Goal: Ask a question: Seek information or help from site administrators or community

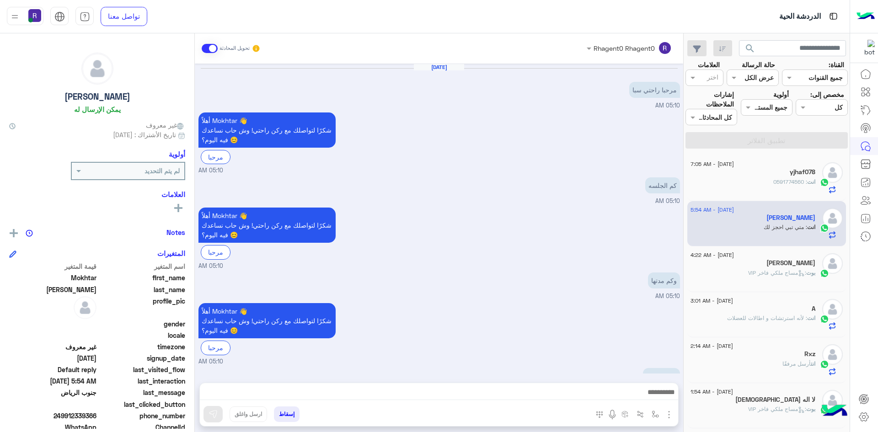
scroll to position [539, 0]
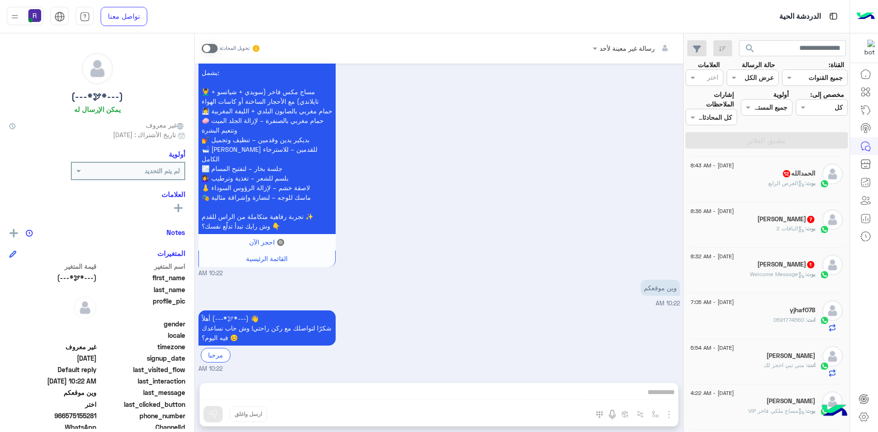
scroll to position [183, 0]
click at [801, 265] on h5 "Syed Akbar Hussaini 1" at bounding box center [786, 263] width 58 height 8
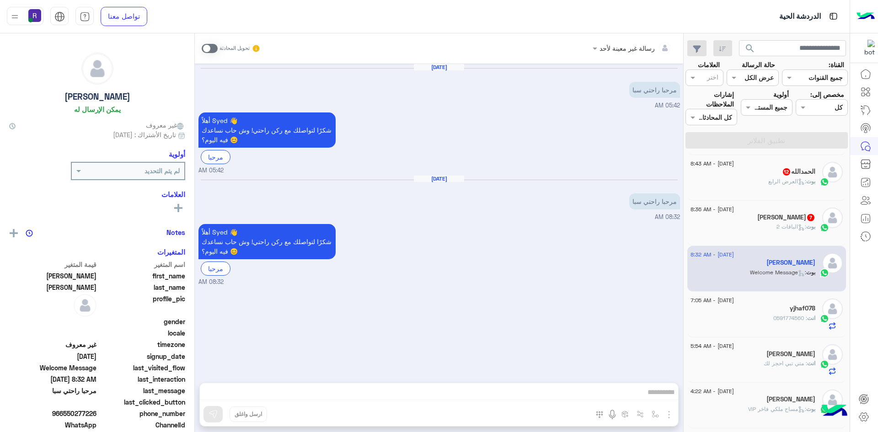
click at [752, 220] on div "Ahmed 7" at bounding box center [752, 218] width 125 height 10
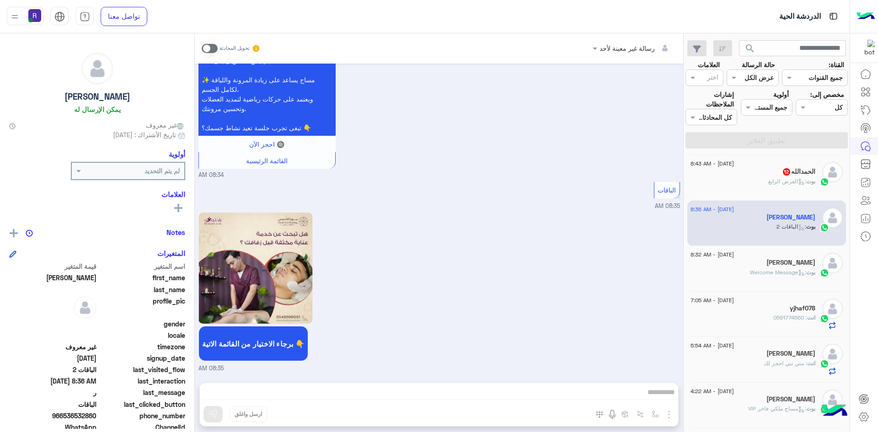
scroll to position [91, 0]
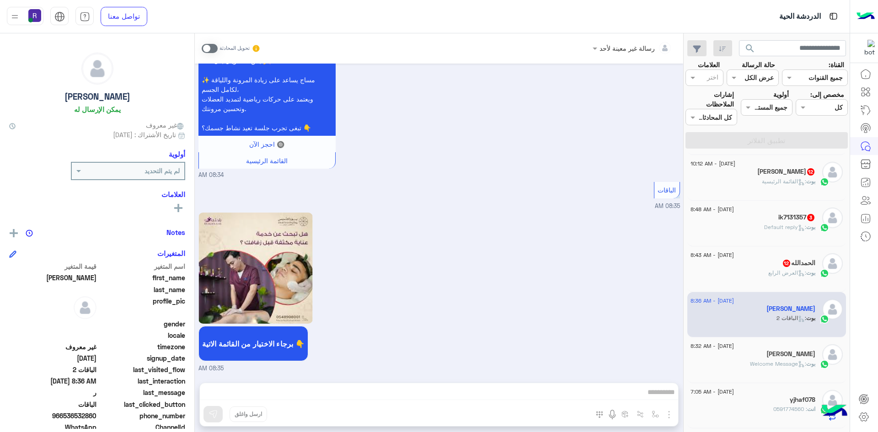
click at [750, 273] on div "بوت : العرض الرابع" at bounding box center [752, 277] width 125 height 16
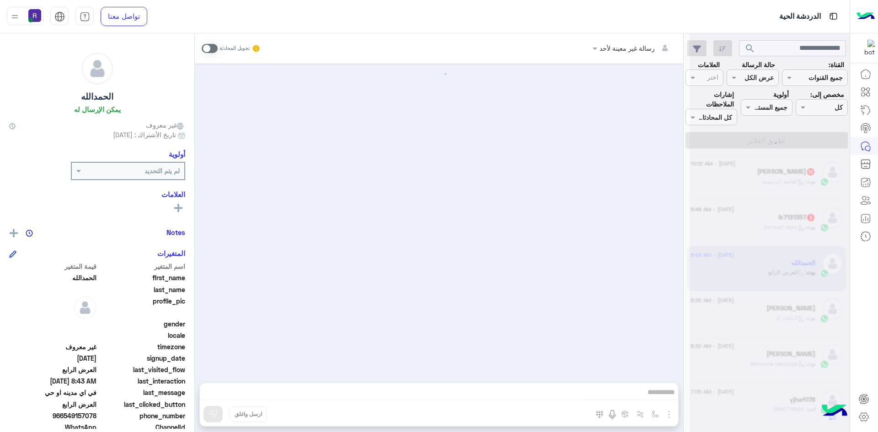
scroll to position [1236, 0]
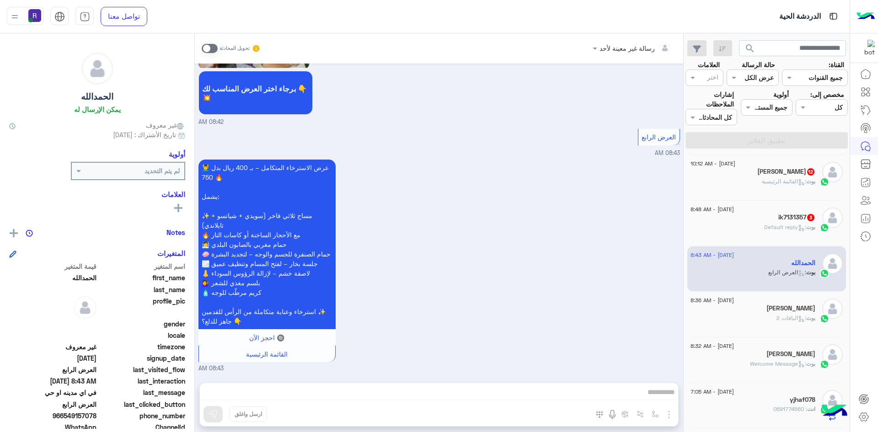
click at [751, 233] on div "بوت : Default reply" at bounding box center [752, 231] width 125 height 16
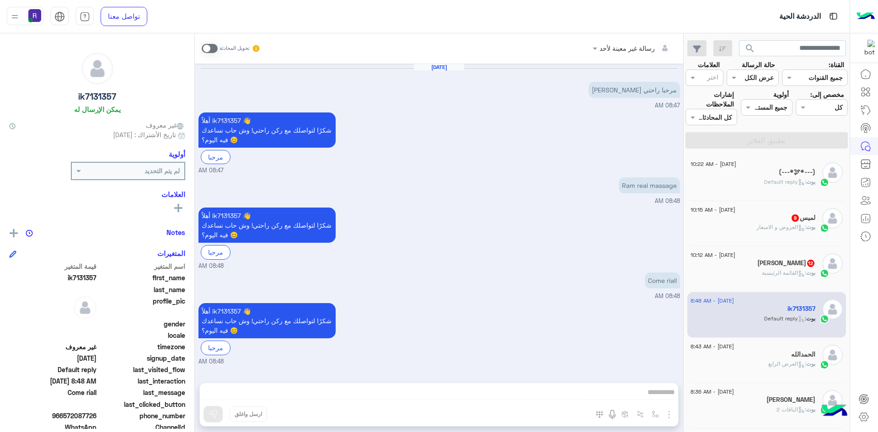
click at [741, 270] on div "بوت : القائمة الرئيسية" at bounding box center [752, 277] width 125 height 16
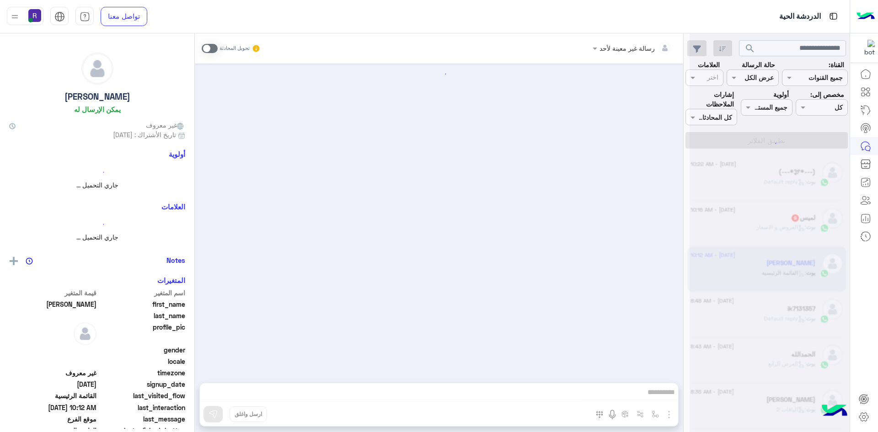
scroll to position [1282, 0]
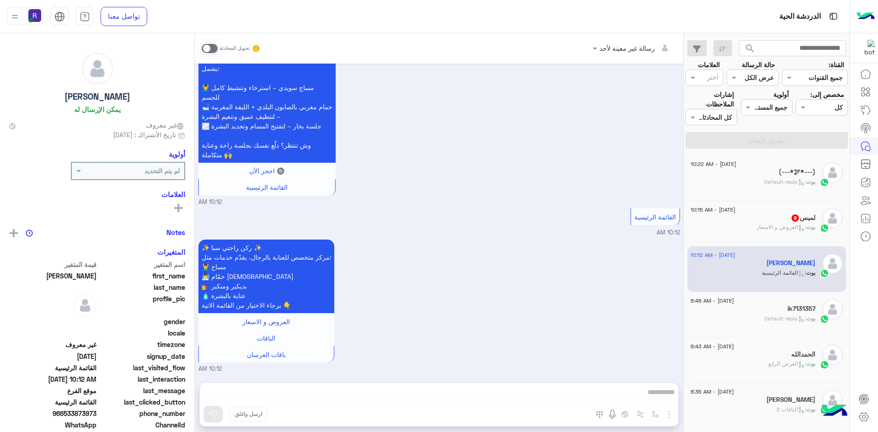
click at [751, 226] on div "بوت : العروض و الاسعار" at bounding box center [752, 231] width 125 height 16
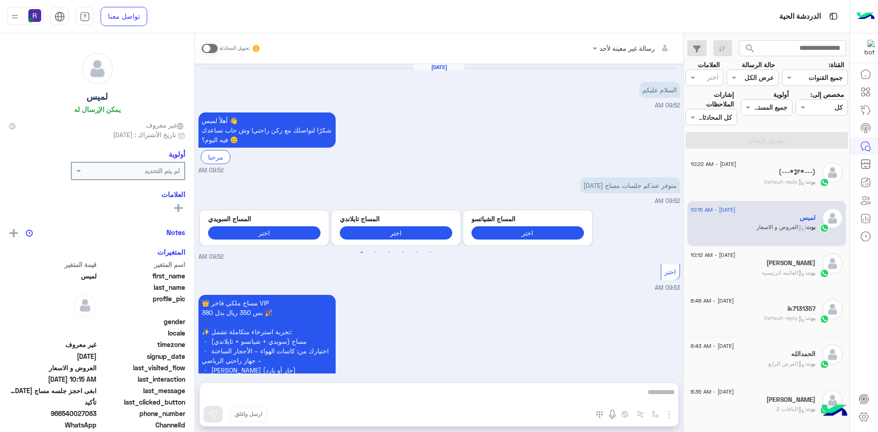
scroll to position [592, 0]
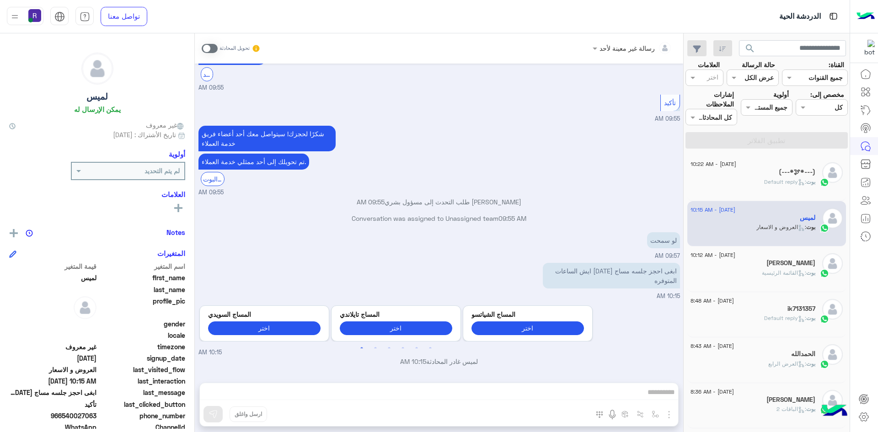
click at [759, 179] on div "بوت : Default reply" at bounding box center [752, 186] width 125 height 16
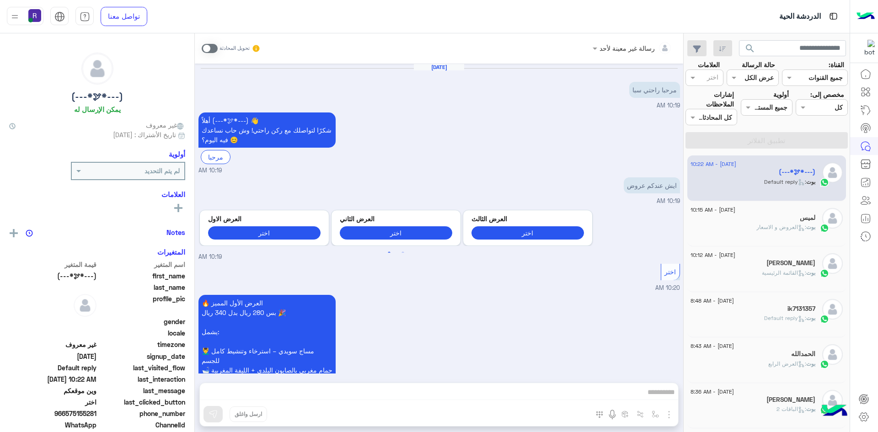
scroll to position [890, 0]
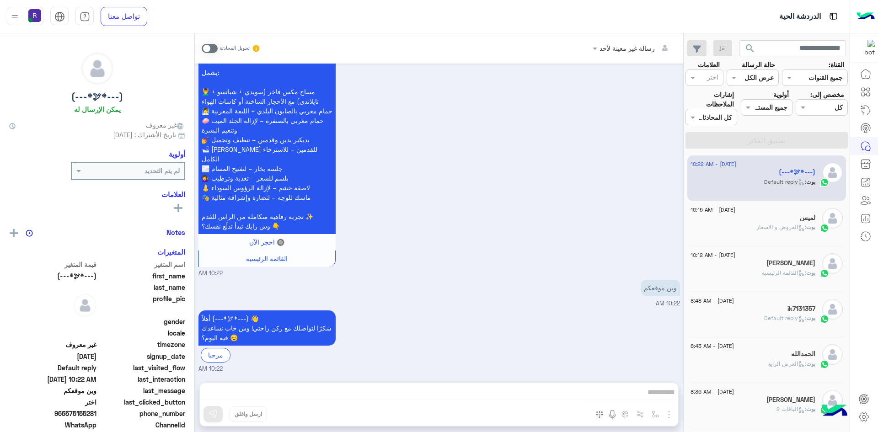
click at [757, 228] on span ": العروض و الاسعار" at bounding box center [781, 227] width 50 height 7
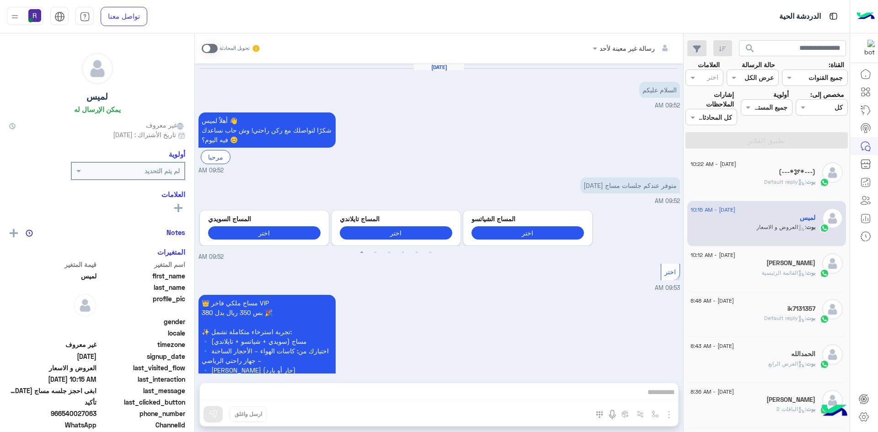
scroll to position [592, 0]
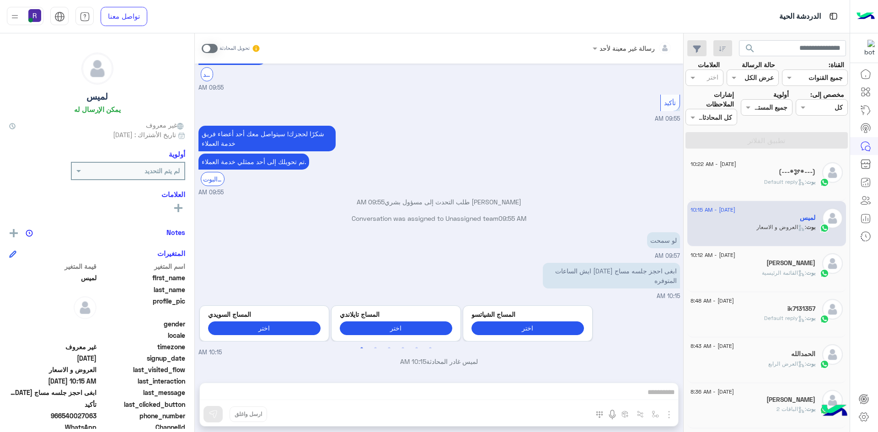
click at [213, 47] on span at bounding box center [210, 48] width 16 height 9
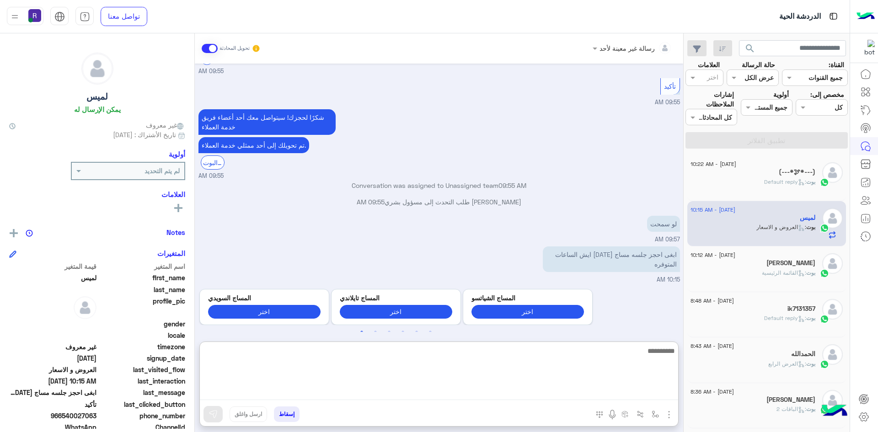
click at [359, 392] on textarea at bounding box center [439, 372] width 478 height 55
type textarea "**********"
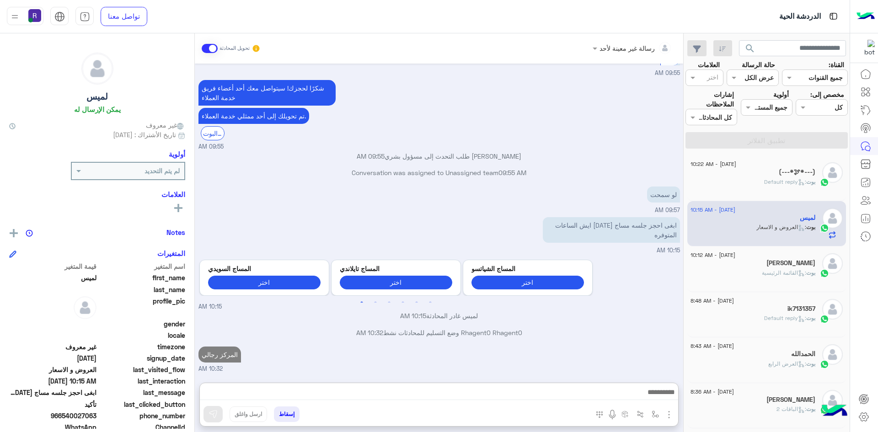
click at [789, 168] on div "26 August - 10:22 AM" at bounding box center [752, 165] width 125 height 6
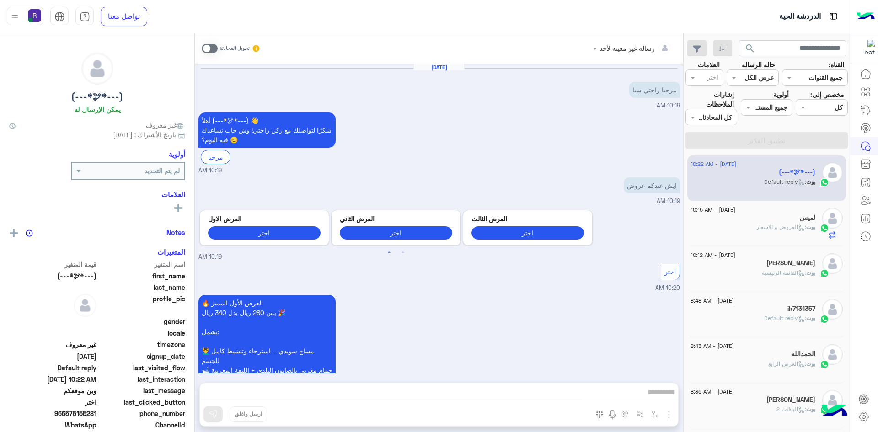
scroll to position [890, 0]
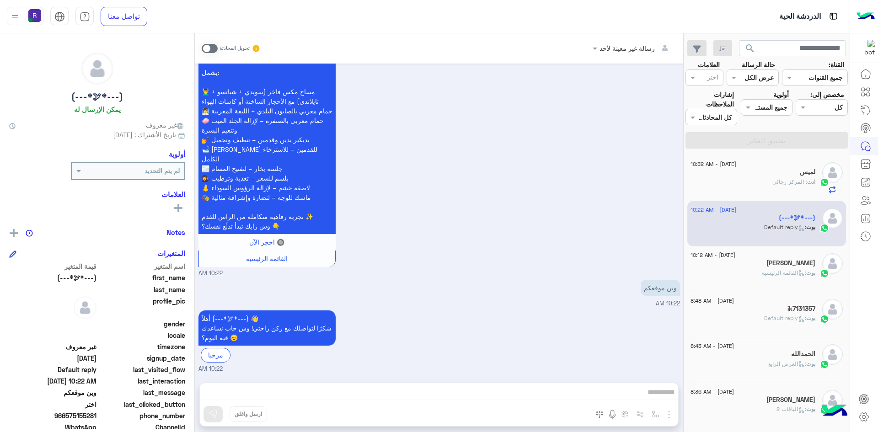
click at [213, 50] on span at bounding box center [210, 48] width 16 height 9
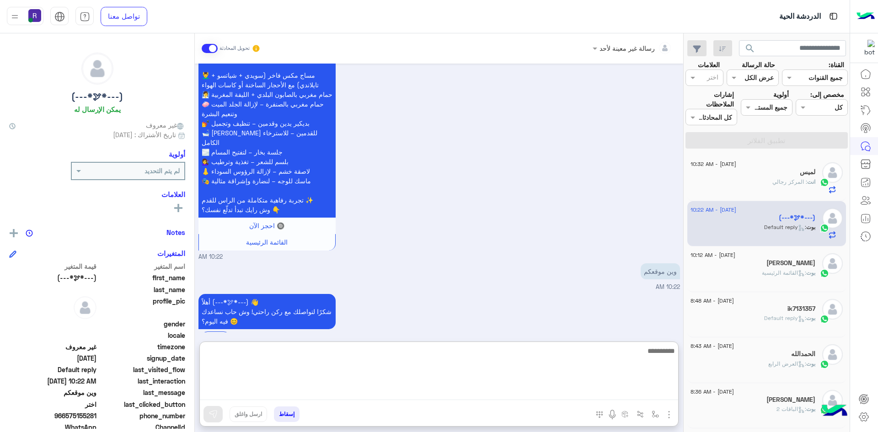
paste textarea "**********"
type textarea "*"
type textarea "**********"
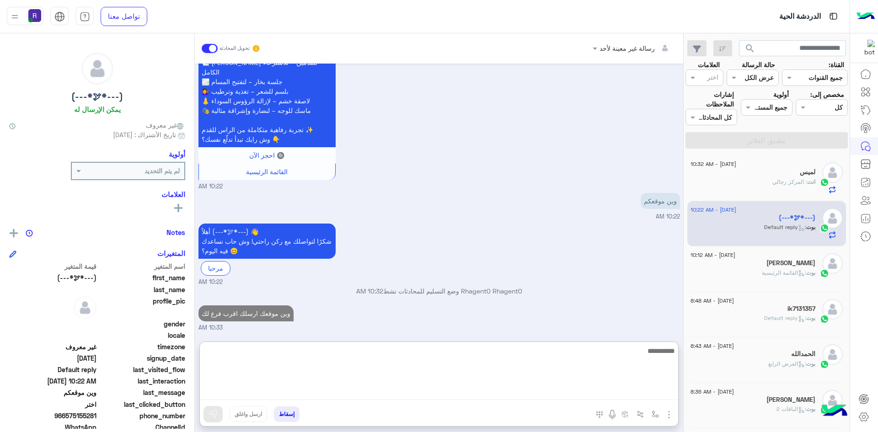
scroll to position [994, 0]
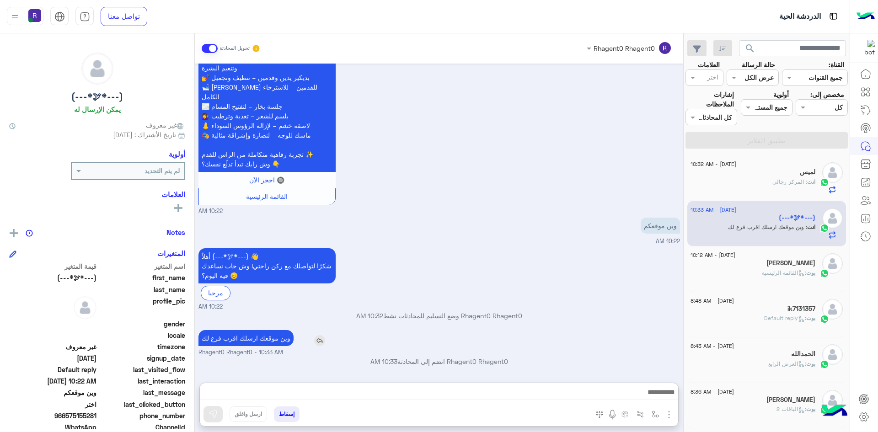
click at [265, 328] on div "وين موقعك ارسلك اقرب فرع لك" at bounding box center [271, 338] width 147 height 21
click at [265, 296] on div "Aug 26, 2025 مرحبا راحتي سبا 10:19 AM أهلاً (---*🕊*---) 👋 شكرًا لتواصلك مع ركن …" at bounding box center [439, 219] width 488 height 310
click at [271, 339] on p "وين موقعك ارسلك اقرب فرع لك" at bounding box center [245, 338] width 95 height 16
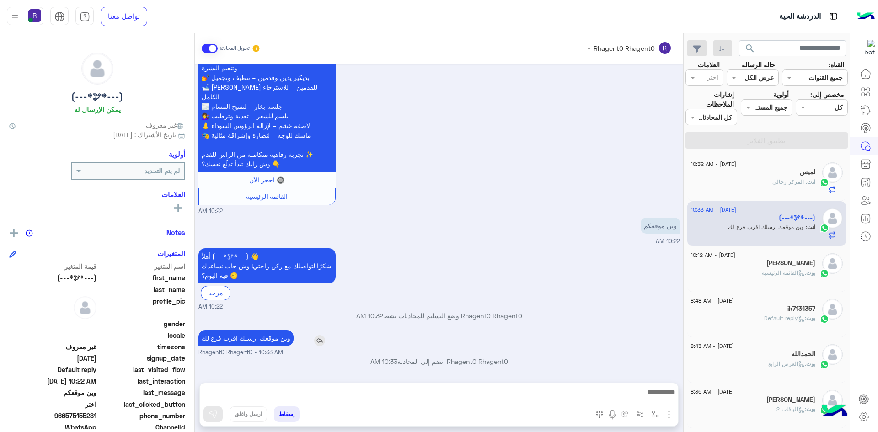
click at [271, 339] on p "وين موقعك ارسلك اقرب فرع لك" at bounding box center [245, 338] width 95 height 16
copy app-msgs-text
click at [773, 272] on span ": القائمة الرئيسية" at bounding box center [784, 272] width 44 height 7
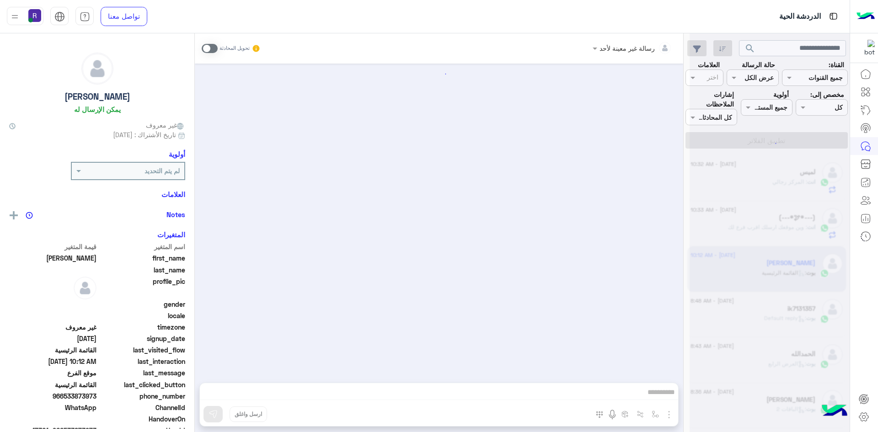
scroll to position [1282, 0]
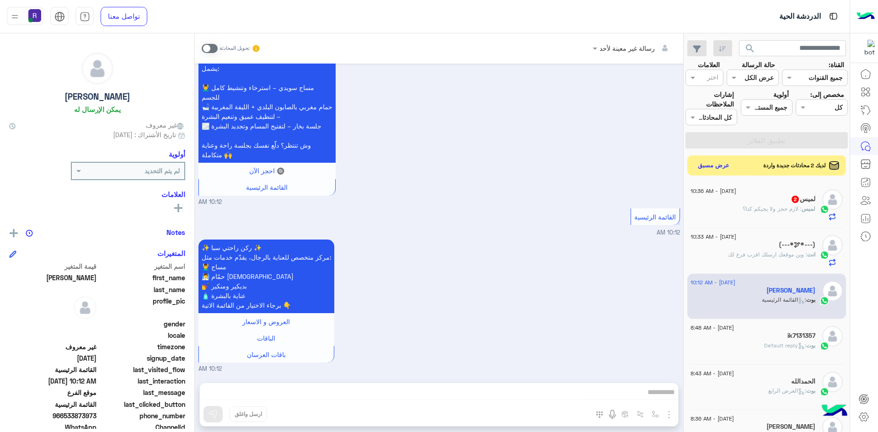
click at [779, 208] on span ": لازم حجز ولا يجيكم كذا؟" at bounding box center [771, 208] width 59 height 7
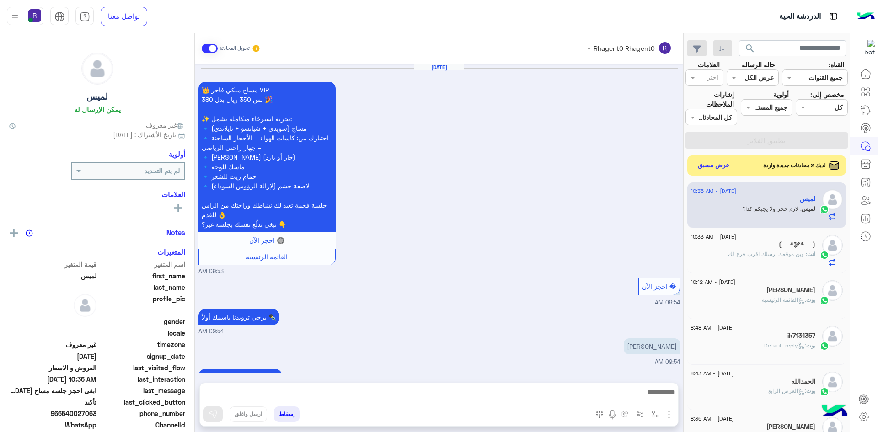
scroll to position [503, 0]
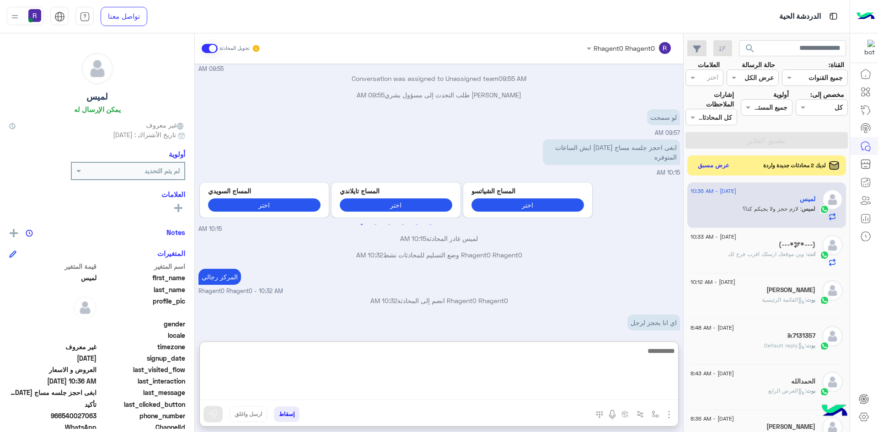
click at [376, 393] on textarea at bounding box center [439, 372] width 478 height 55
type textarea "**********"
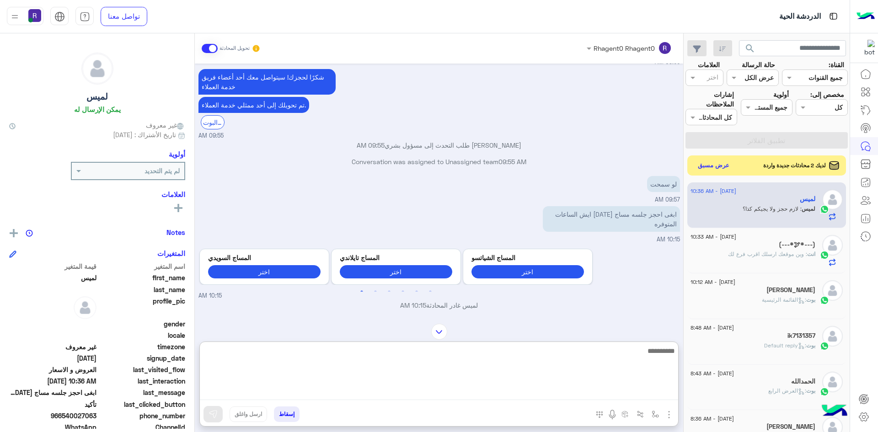
scroll to position [573, 0]
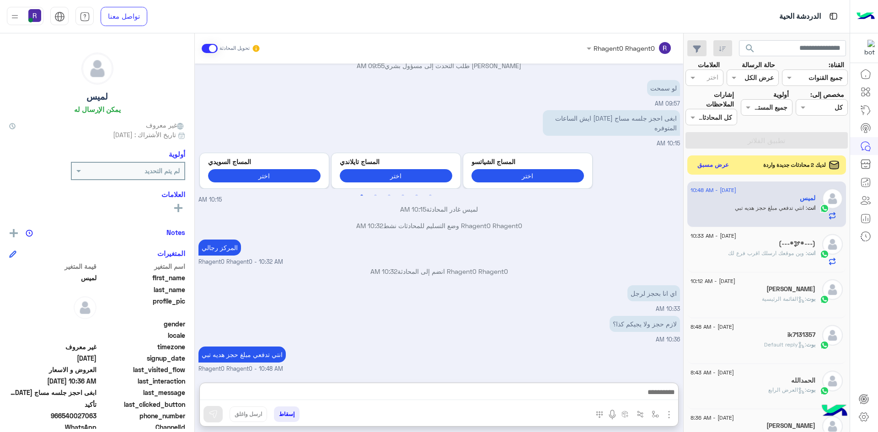
click at [720, 161] on button "عرض مسبق" at bounding box center [713, 165] width 38 height 12
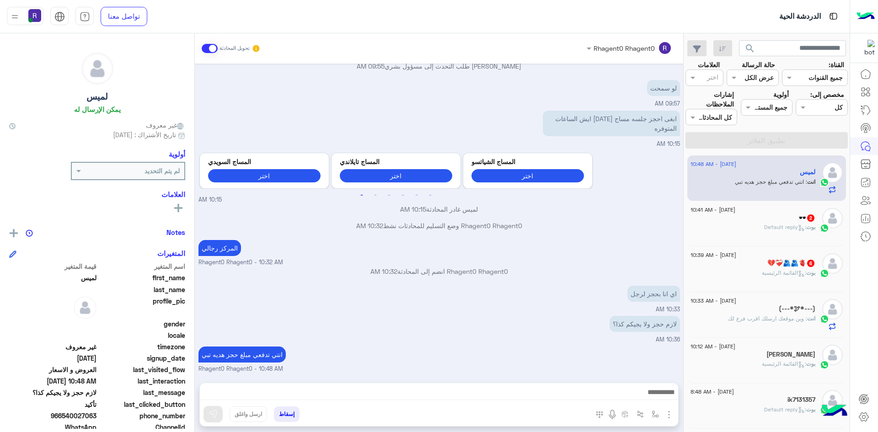
scroll to position [376, 0]
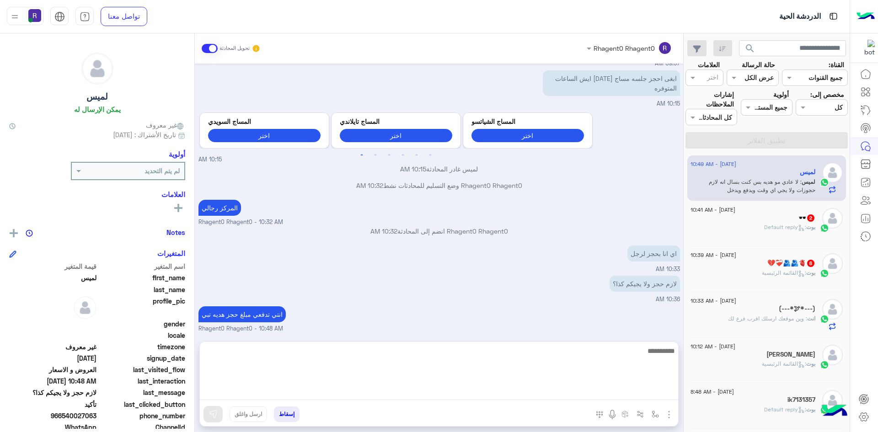
click at [510, 391] on textarea at bounding box center [439, 372] width 478 height 55
type textarea "*******"
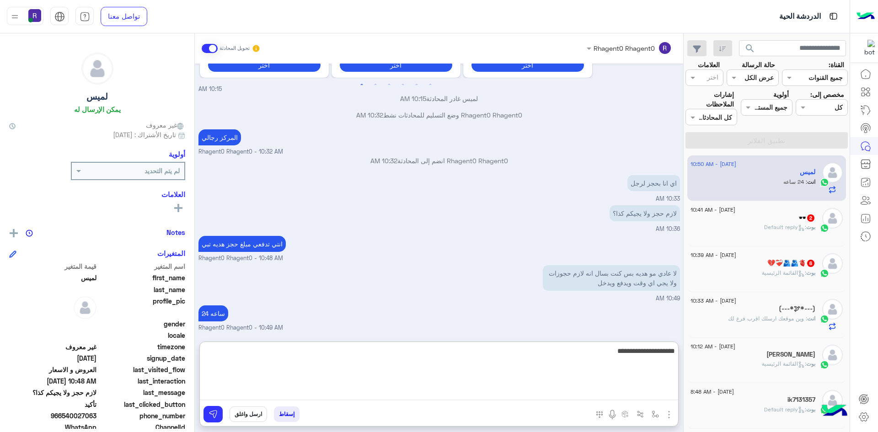
type textarea "**********"
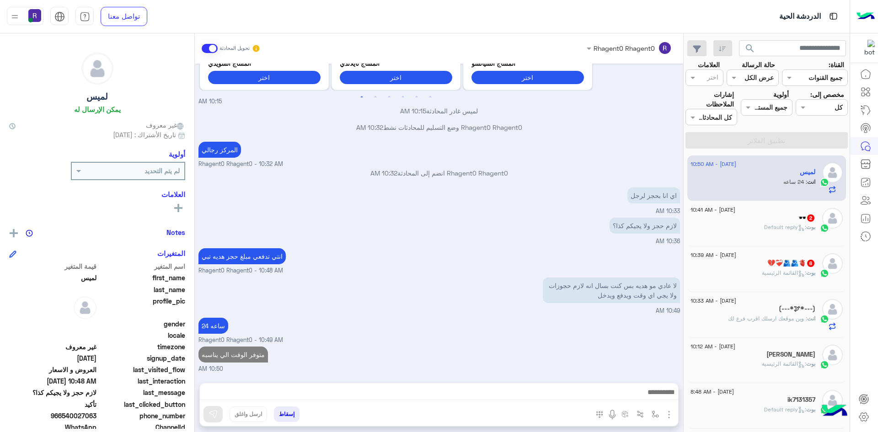
click at [804, 266] on h5 "💔❤‍🩹🫂🫂🫀 6" at bounding box center [791, 263] width 48 height 8
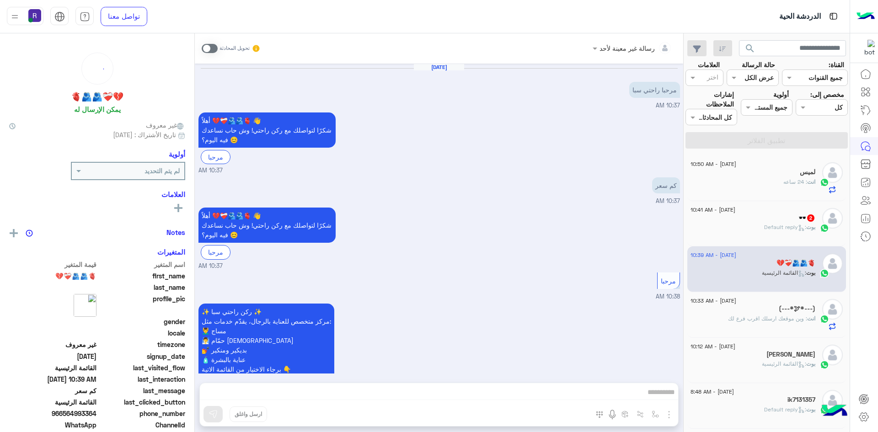
scroll to position [548, 0]
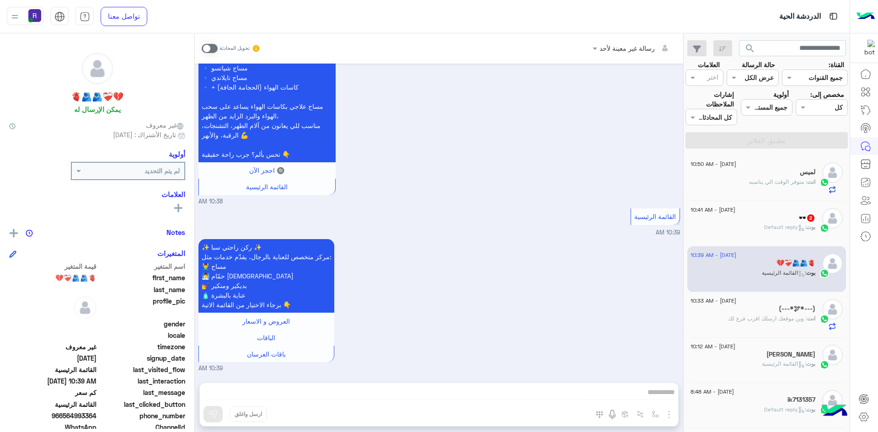
click at [213, 45] on span at bounding box center [210, 48] width 16 height 9
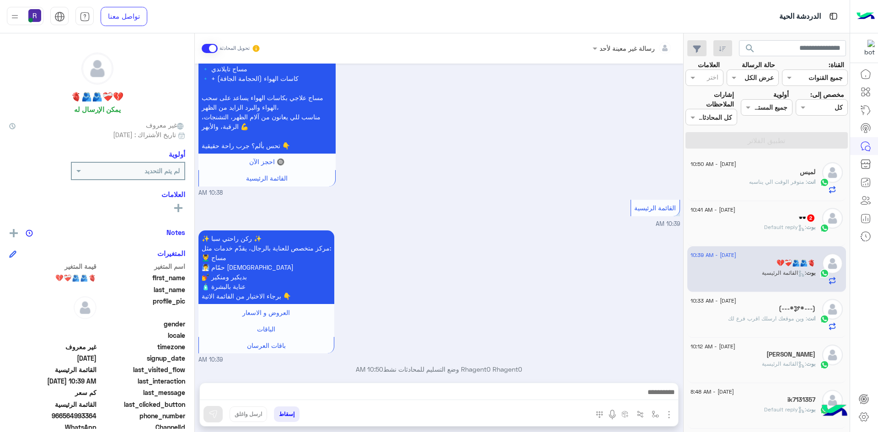
scroll to position [564, 0]
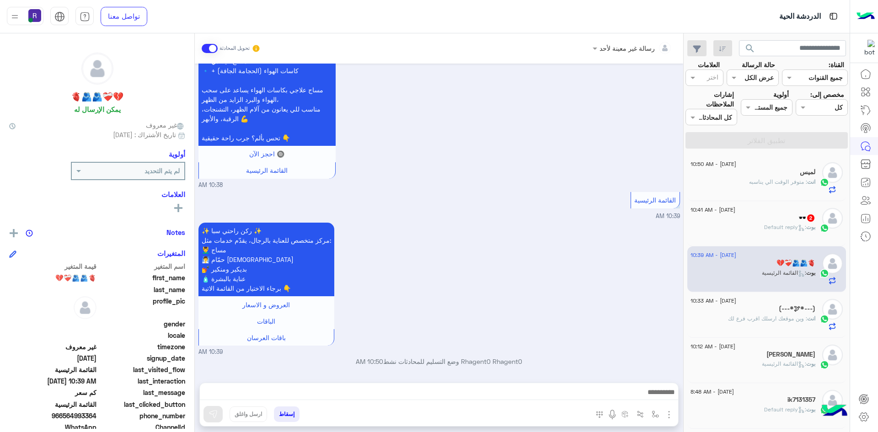
click at [667, 416] on img "button" at bounding box center [668, 414] width 11 height 11
click at [660, 399] on button "الصور" at bounding box center [654, 394] width 39 height 18
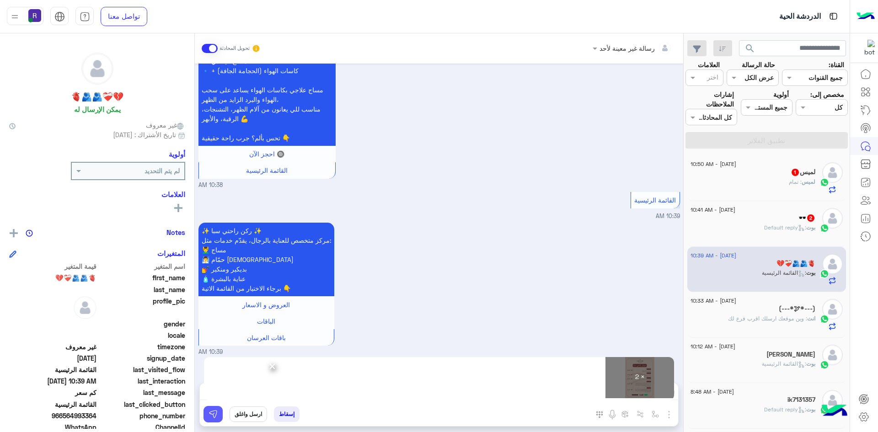
click at [216, 416] on button at bounding box center [212, 414] width 19 height 16
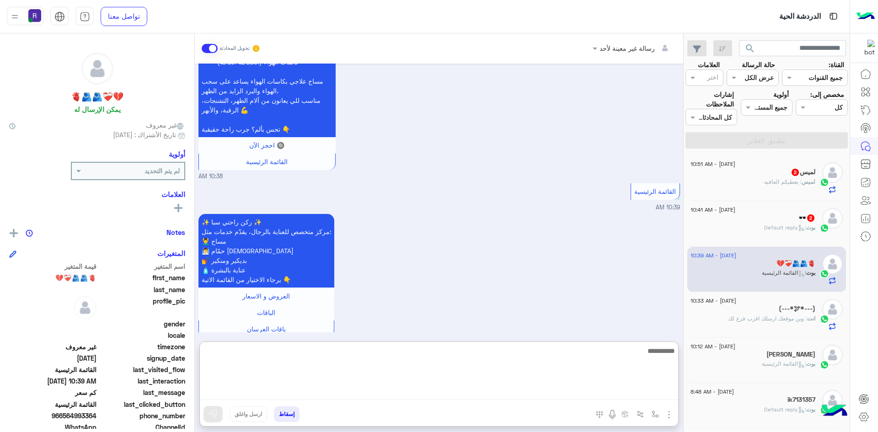
paste textarea "**********"
type textarea "**********"
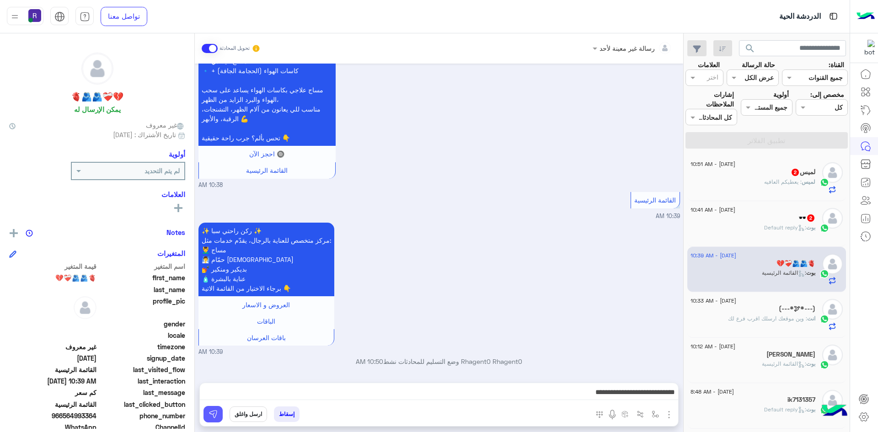
click at [212, 416] on img at bounding box center [212, 414] width 9 height 9
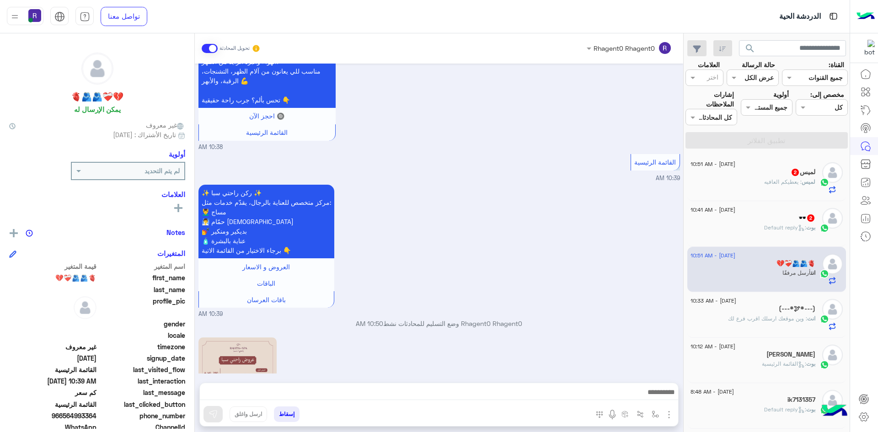
scroll to position [875, 0]
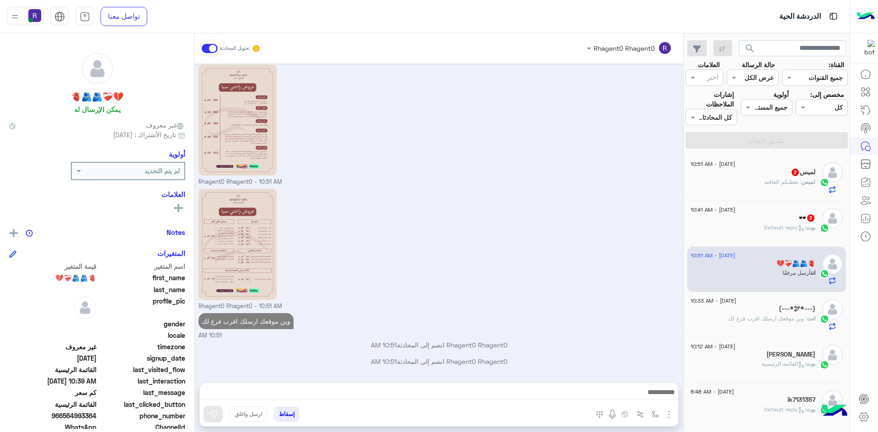
click at [805, 225] on span ": Default reply" at bounding box center [785, 227] width 42 height 7
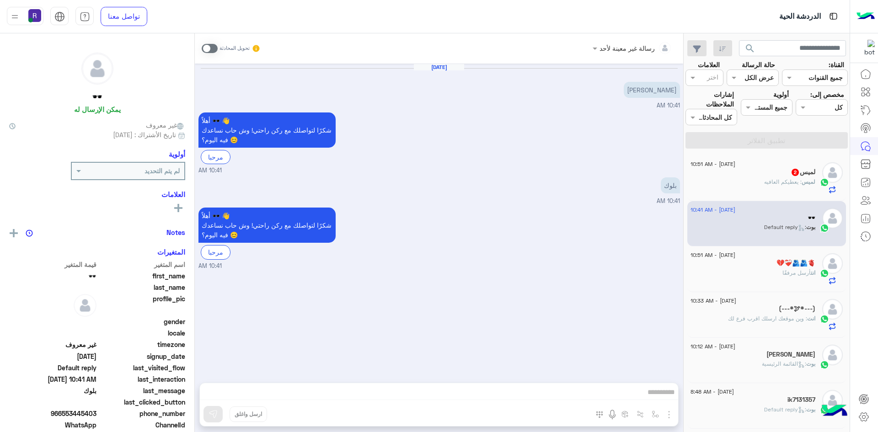
click at [214, 46] on span at bounding box center [210, 48] width 16 height 9
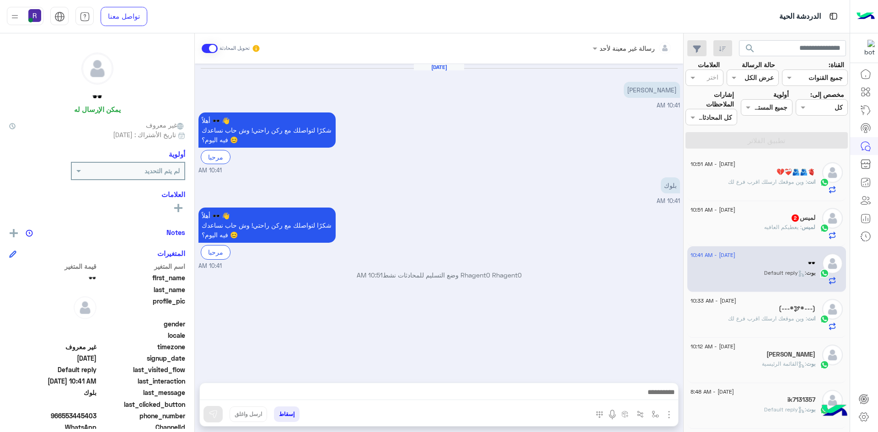
click at [762, 214] on div "لميس 2" at bounding box center [752, 219] width 125 height 10
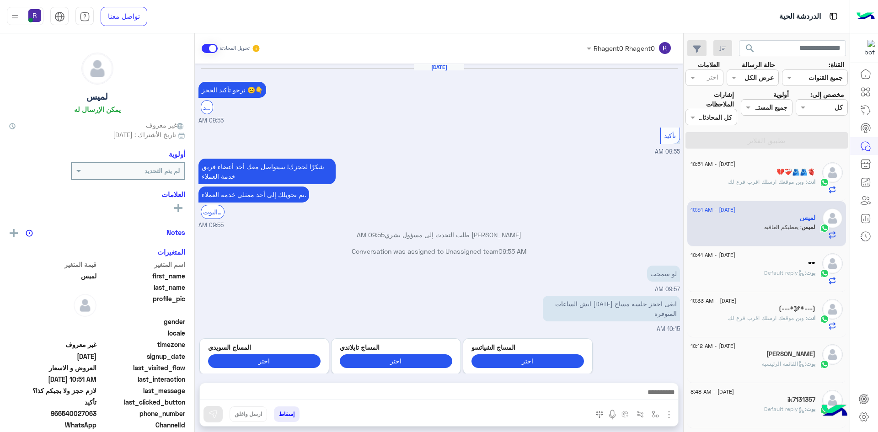
scroll to position [345, 0]
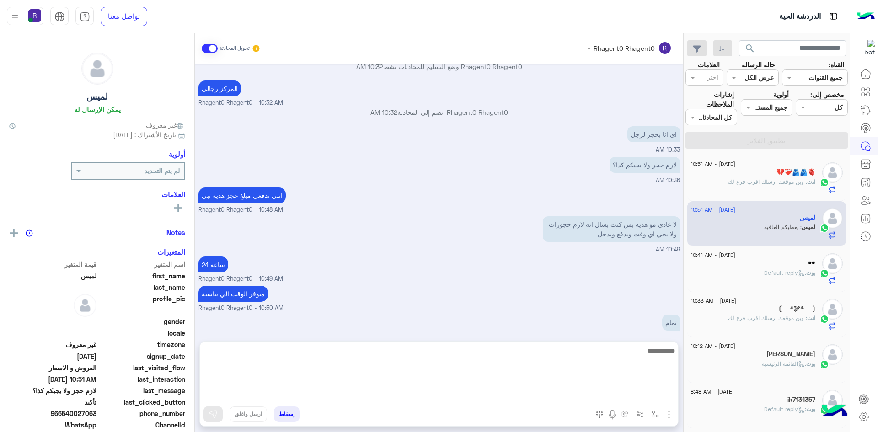
click at [499, 394] on textarea at bounding box center [439, 372] width 478 height 55
type textarea "**********"
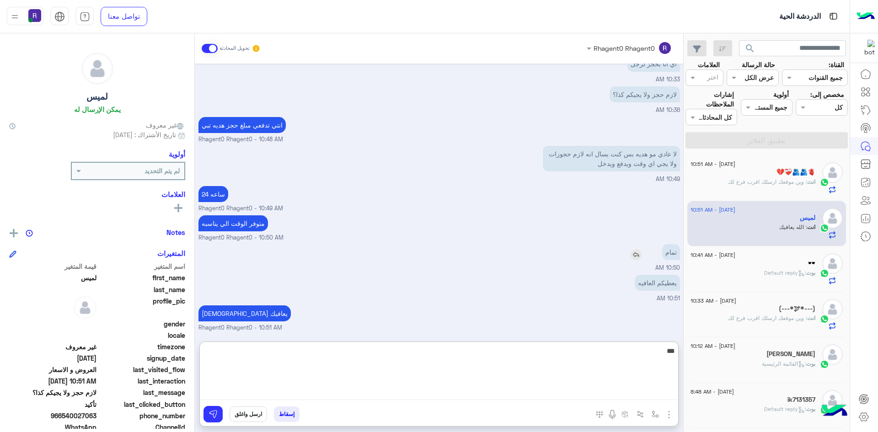
type textarea "**"
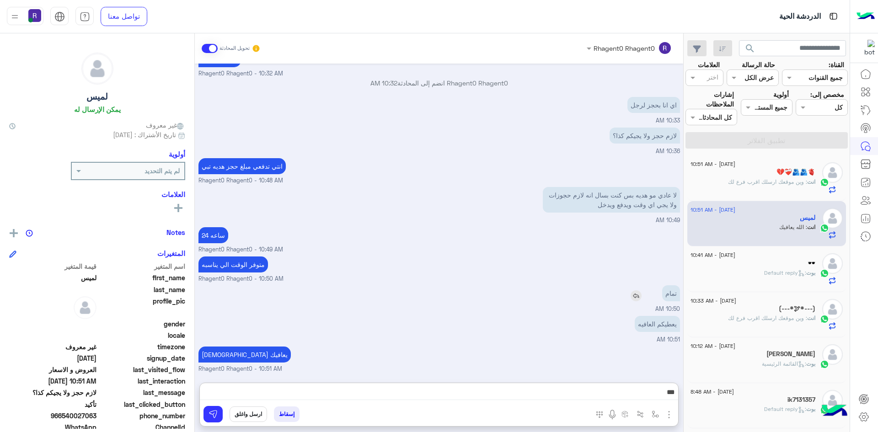
click at [639, 285] on div "تمام" at bounding box center [645, 293] width 70 height 16
click at [633, 297] on img at bounding box center [635, 295] width 11 height 11
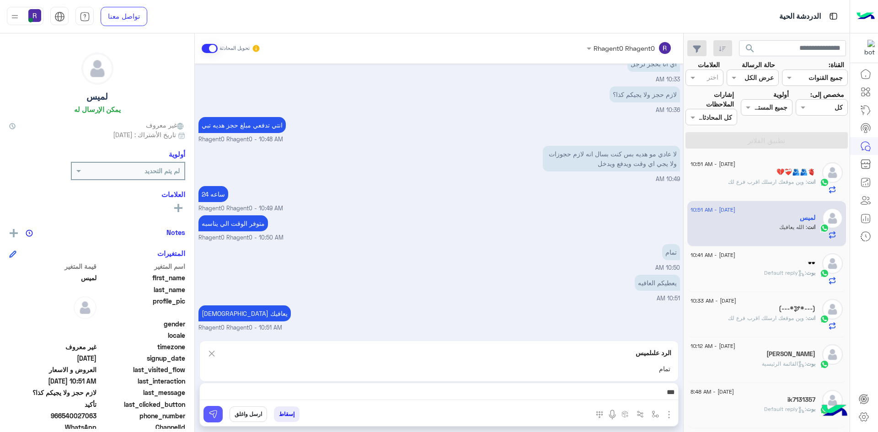
click at [211, 409] on button at bounding box center [212, 414] width 19 height 16
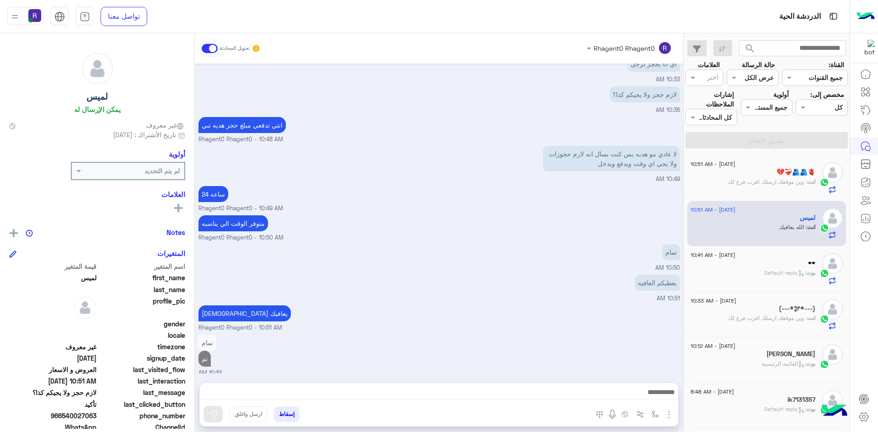
scroll to position [419, 0]
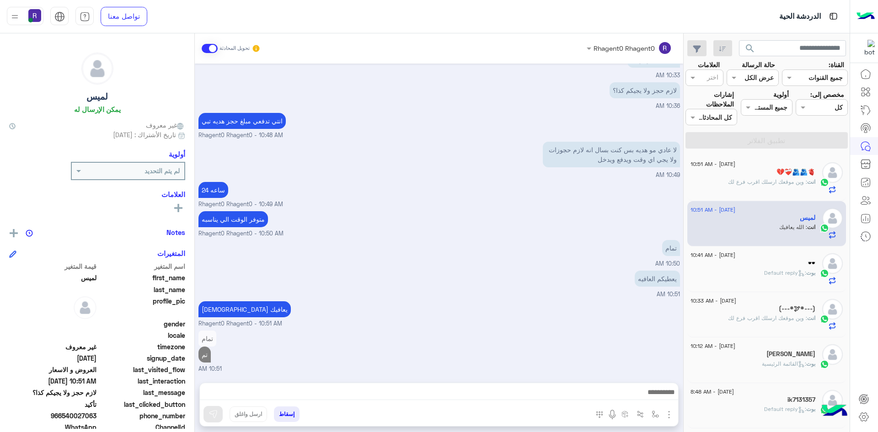
click at [743, 275] on div "بوت : Default reply" at bounding box center [752, 277] width 125 height 16
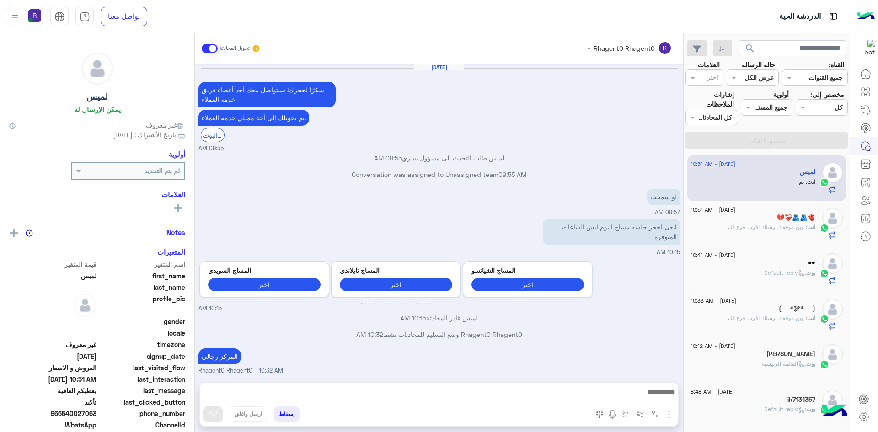
scroll to position [342, 0]
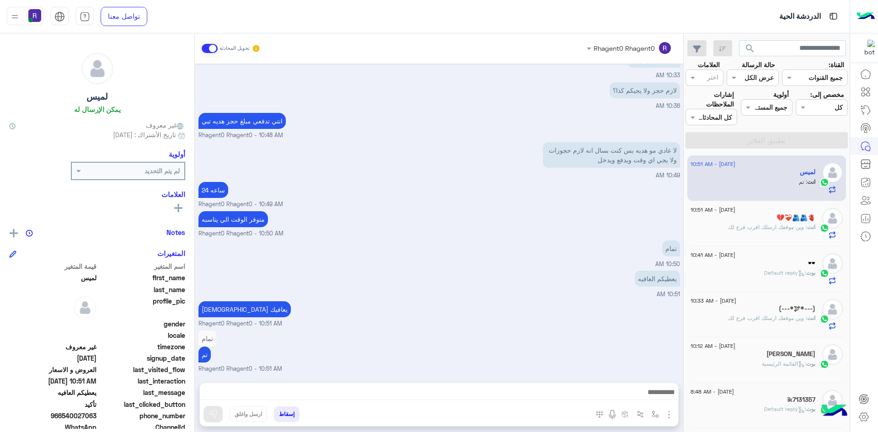
click at [779, 230] on span ": وين موقعك ارسلك اقرب فرع لك" at bounding box center [767, 227] width 79 height 7
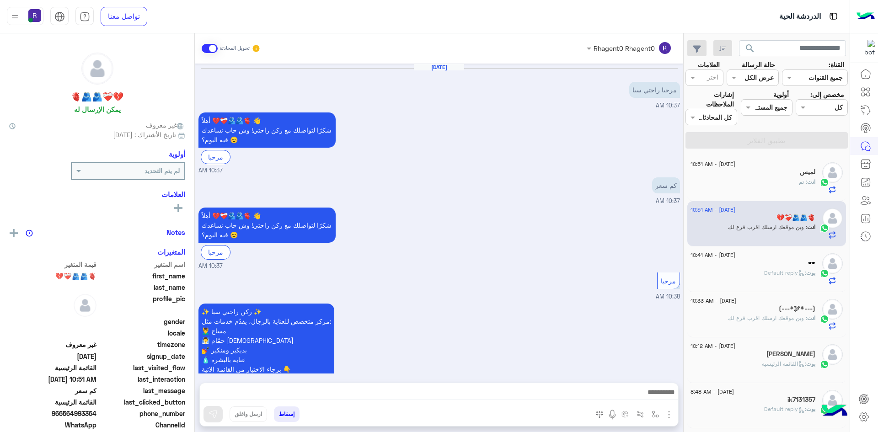
scroll to position [875, 0]
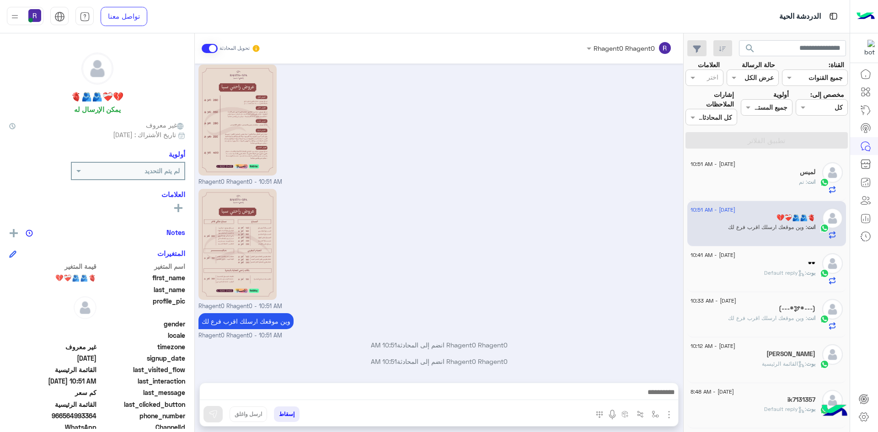
click at [794, 170] on div "لميس" at bounding box center [752, 173] width 125 height 10
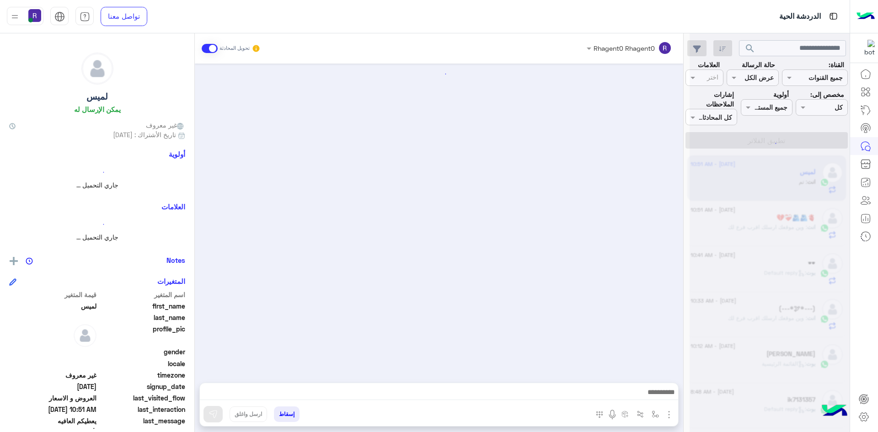
scroll to position [342, 0]
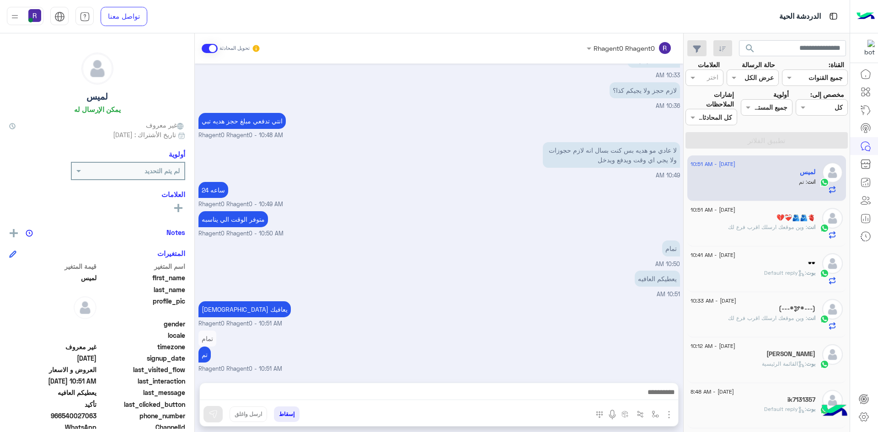
click at [785, 224] on span ": وين موقعك ارسلك اقرب فرع لك" at bounding box center [767, 227] width 79 height 7
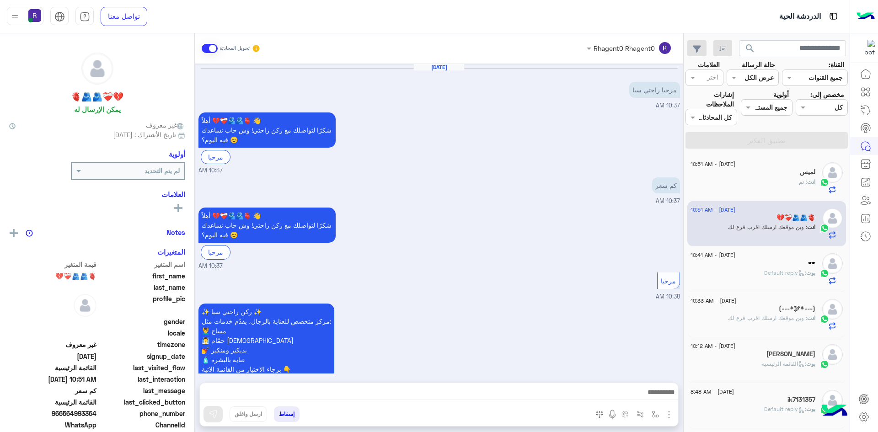
scroll to position [875, 0]
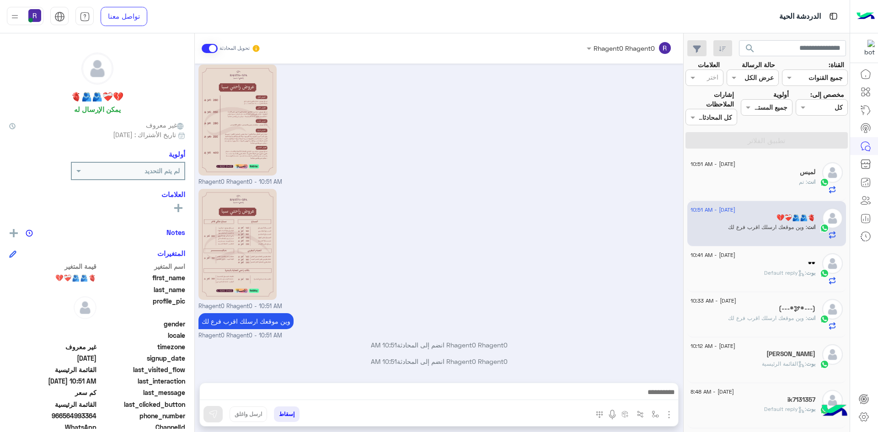
click at [783, 172] on div "لميس" at bounding box center [752, 173] width 125 height 10
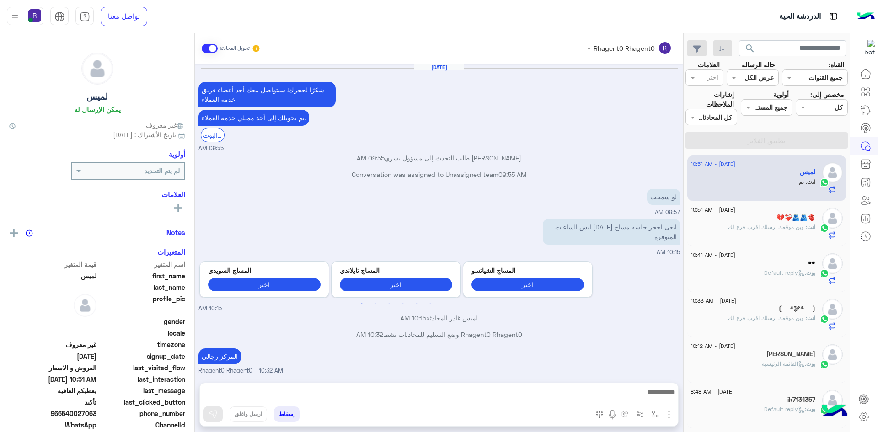
scroll to position [342, 0]
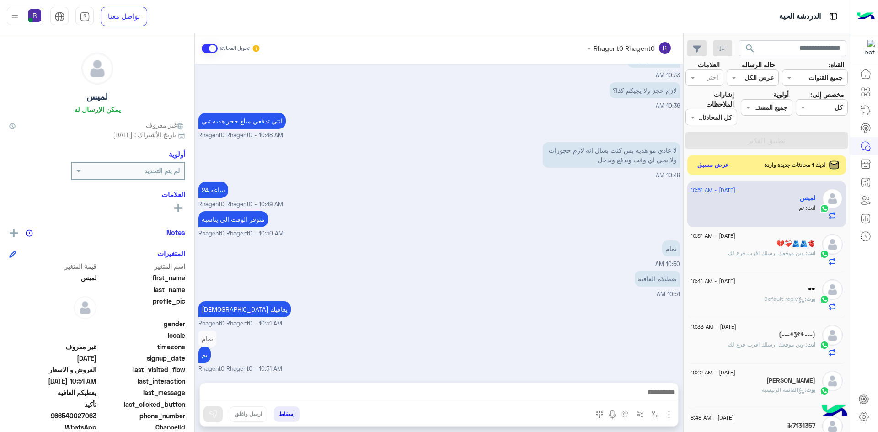
click at [724, 167] on button "عرض مسبق" at bounding box center [713, 165] width 38 height 12
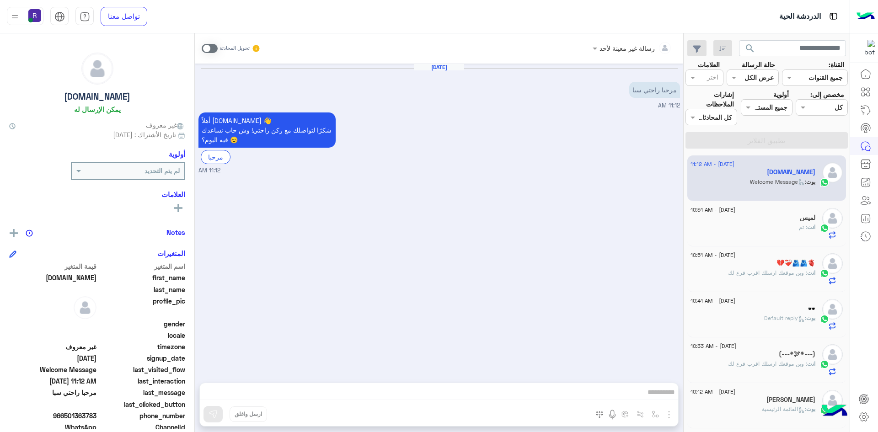
click at [212, 49] on span at bounding box center [210, 48] width 16 height 9
click at [669, 411] on img "button" at bounding box center [668, 414] width 11 height 11
click at [660, 398] on button "الصور" at bounding box center [654, 394] width 39 height 18
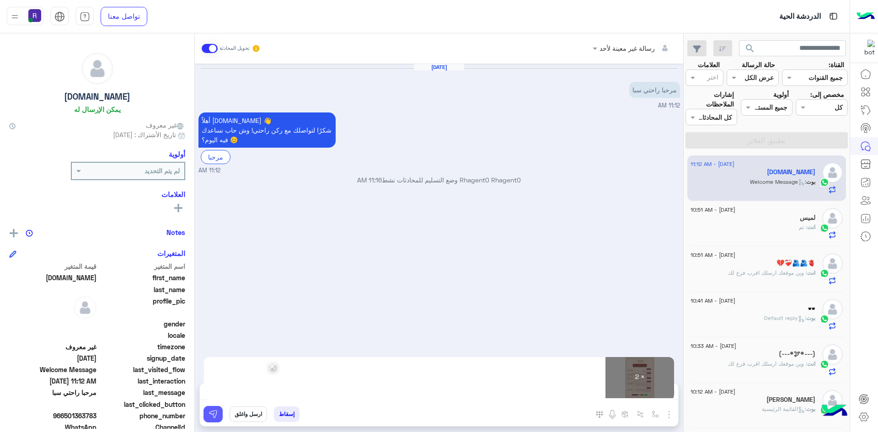
click at [215, 416] on img at bounding box center [212, 414] width 9 height 9
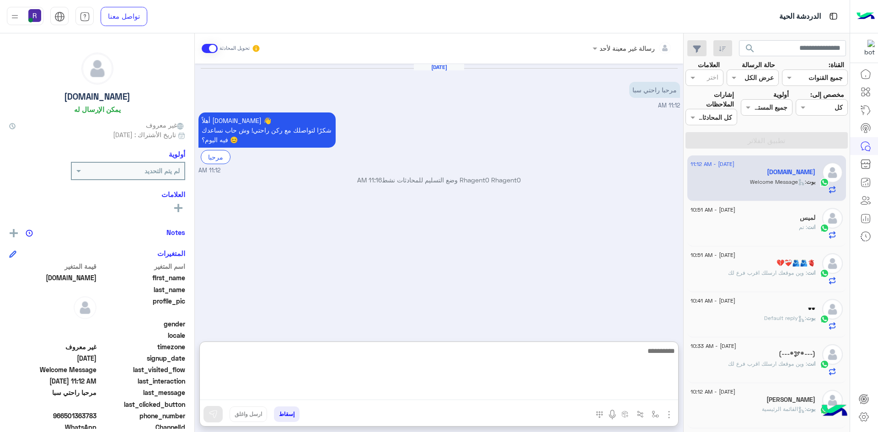
paste textarea "**********"
type textarea "**********"
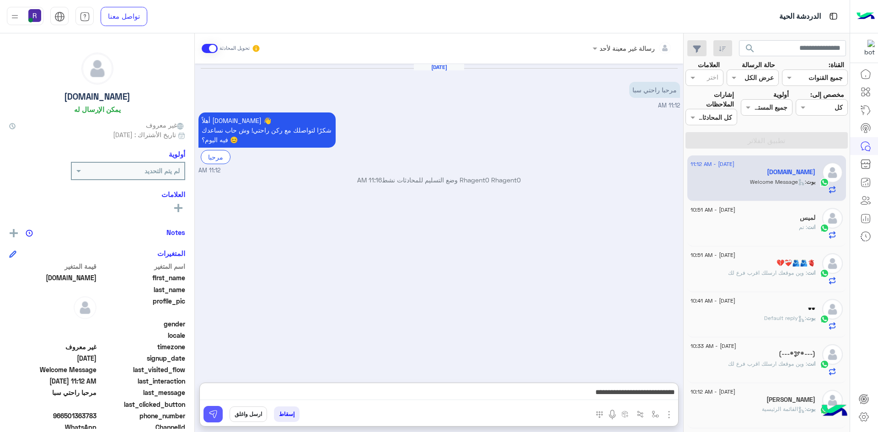
click at [211, 411] on img at bounding box center [212, 414] width 9 height 9
click at [775, 231] on div "انت : تم" at bounding box center [752, 231] width 125 height 16
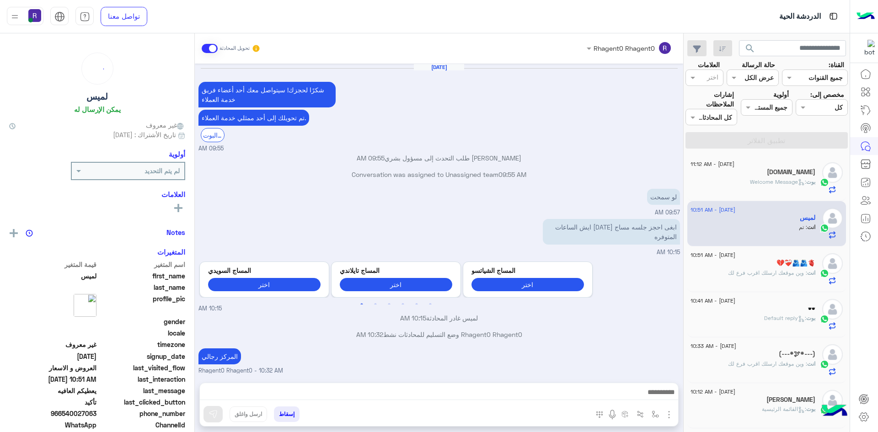
scroll to position [342, 0]
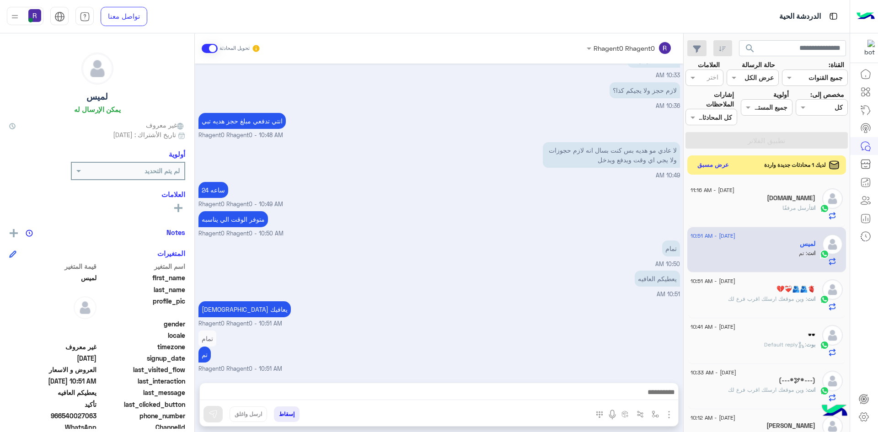
click at [728, 165] on button "عرض مسبق" at bounding box center [713, 165] width 38 height 12
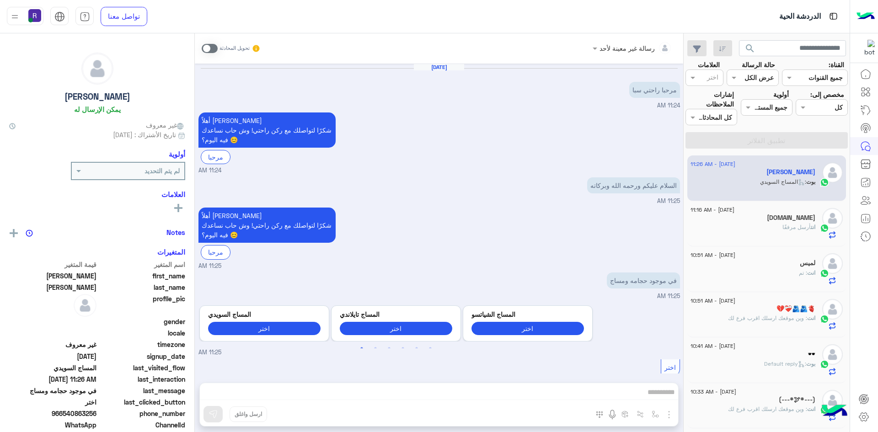
scroll to position [154, 0]
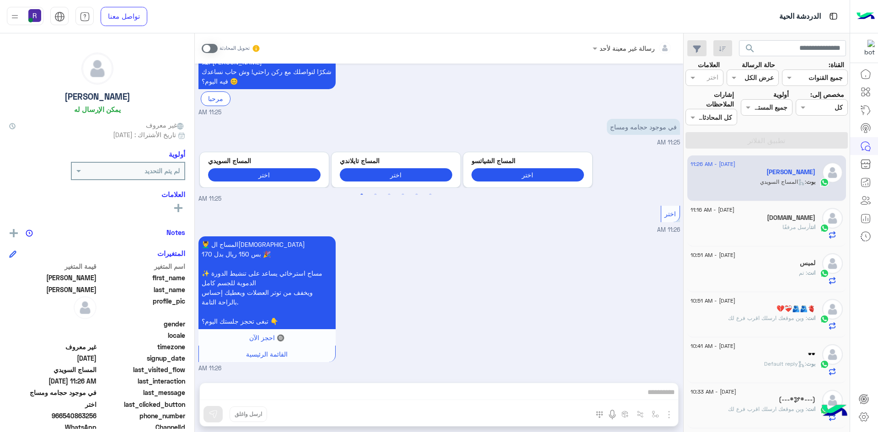
click at [214, 47] on span at bounding box center [210, 48] width 16 height 9
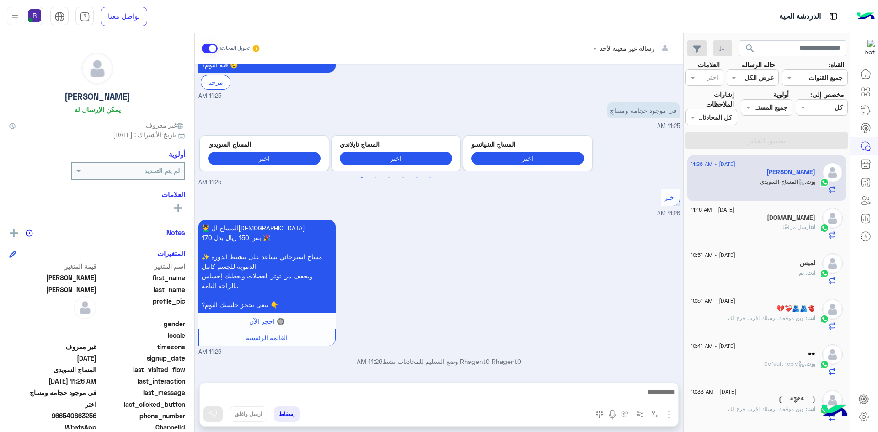
click at [669, 412] on img "button" at bounding box center [668, 414] width 11 height 11
click at [652, 400] on span "الصور" at bounding box center [651, 394] width 17 height 11
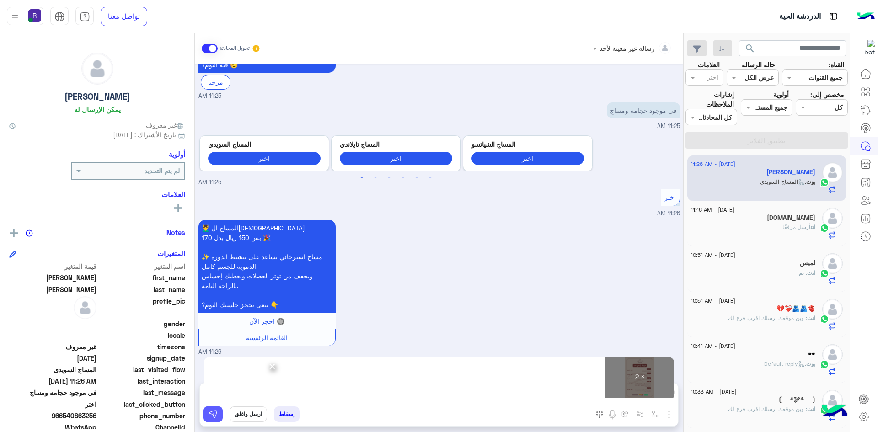
click at [210, 418] on img at bounding box center [212, 414] width 9 height 9
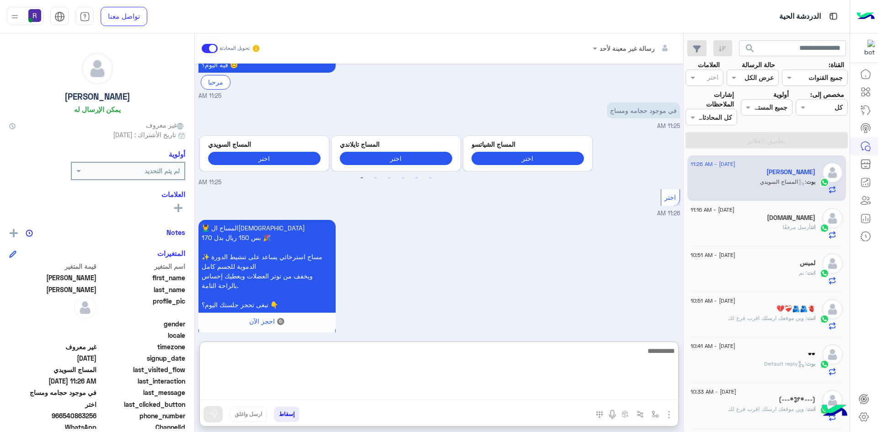
paste textarea "**********"
type textarea "**********"
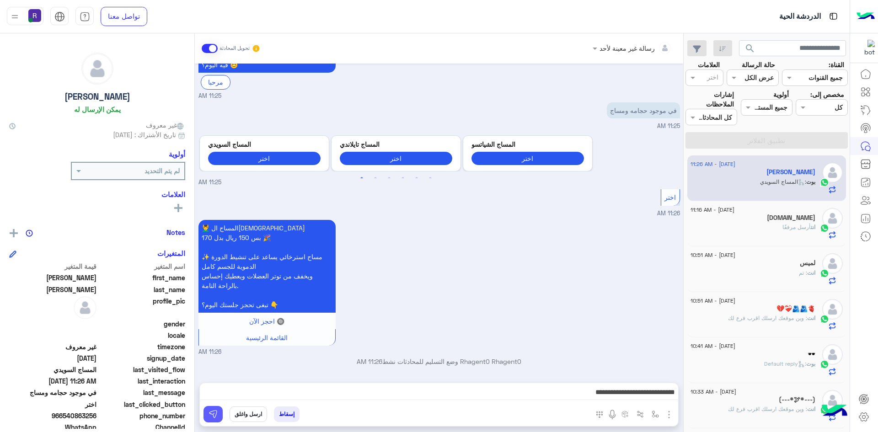
click at [213, 417] on img at bounding box center [212, 414] width 9 height 9
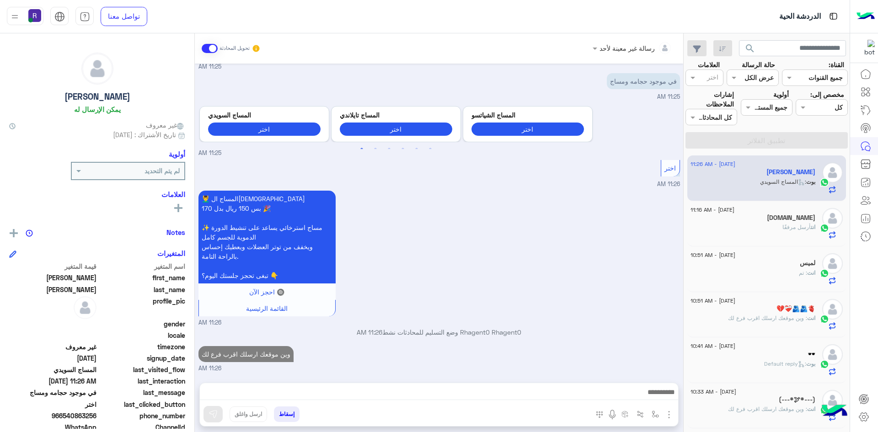
click at [782, 228] on span "أرسل مرفقًا" at bounding box center [796, 227] width 28 height 7
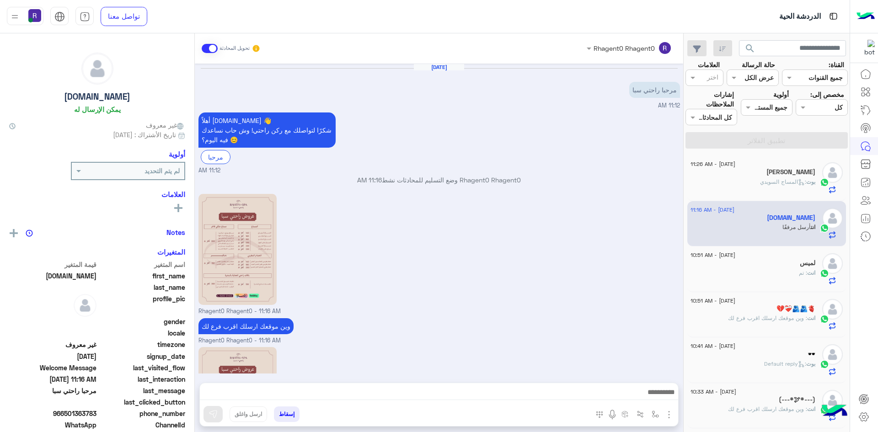
scroll to position [112, 0]
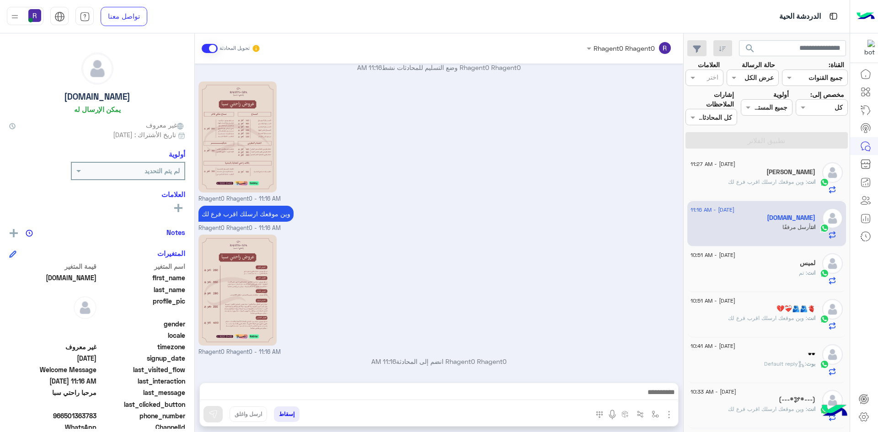
click at [799, 261] on h5 "لميس" at bounding box center [807, 263] width 16 height 8
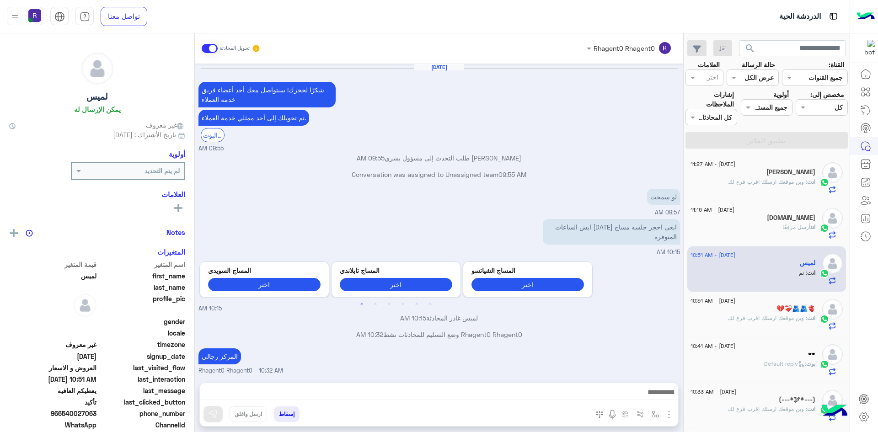
scroll to position [342, 0]
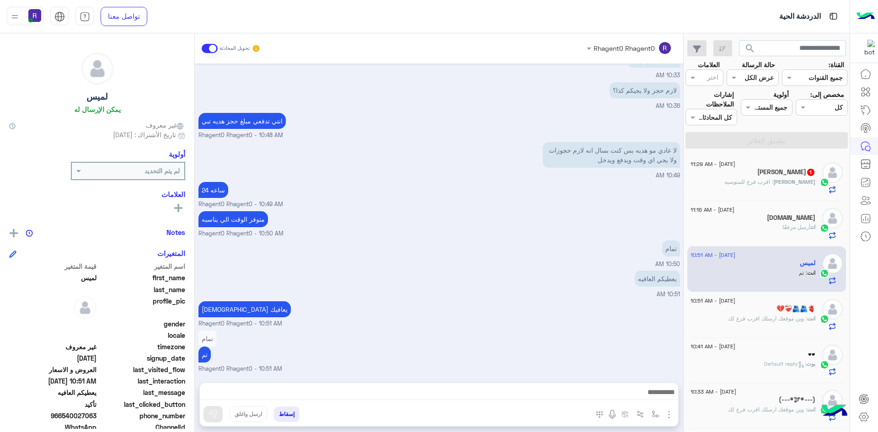
click at [787, 186] on p "مصطفى : اقرب فرع للمنوسيه" at bounding box center [769, 182] width 91 height 8
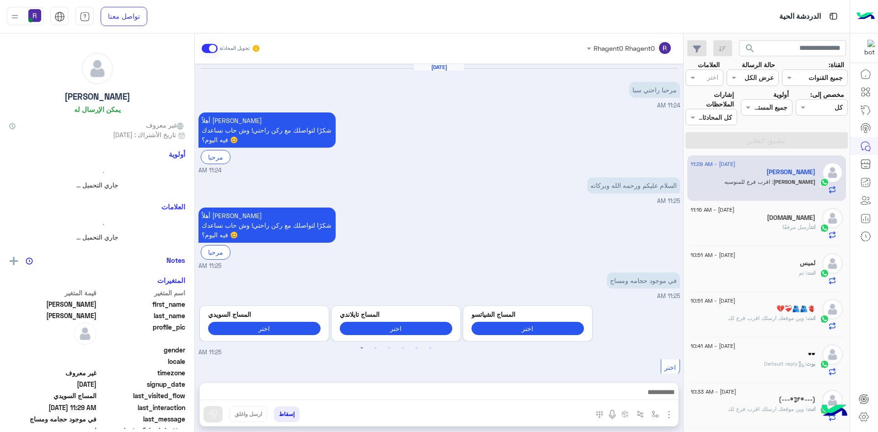
scroll to position [511, 0]
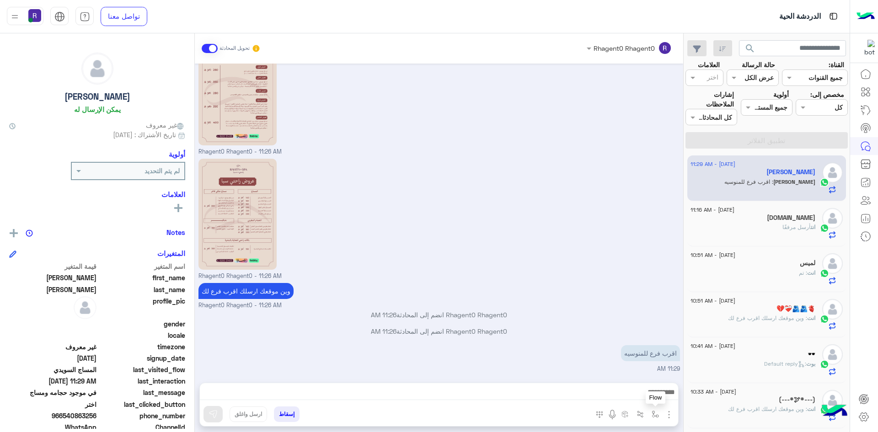
click at [655, 412] on img "button" at bounding box center [654, 413] width 7 height 7
click at [645, 396] on input "text" at bounding box center [627, 394] width 62 height 11
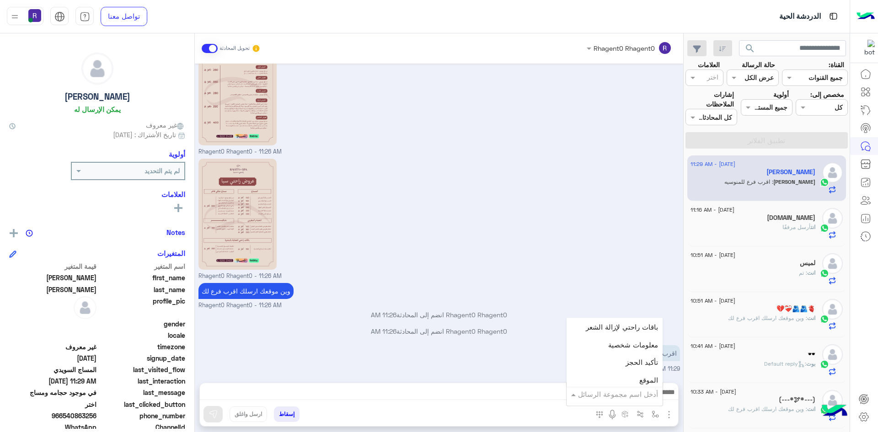
scroll to position [594, 0]
click at [624, 343] on div "الجنادرية" at bounding box center [614, 349] width 96 height 18
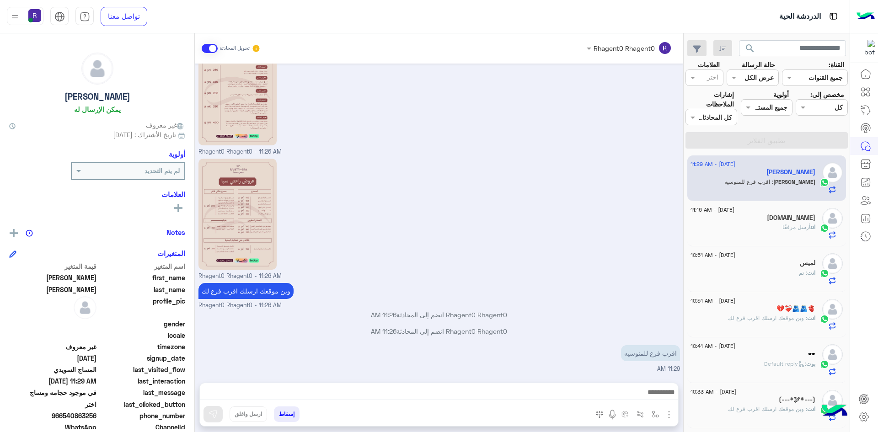
type textarea "*********"
click at [211, 411] on img at bounding box center [212, 414] width 9 height 9
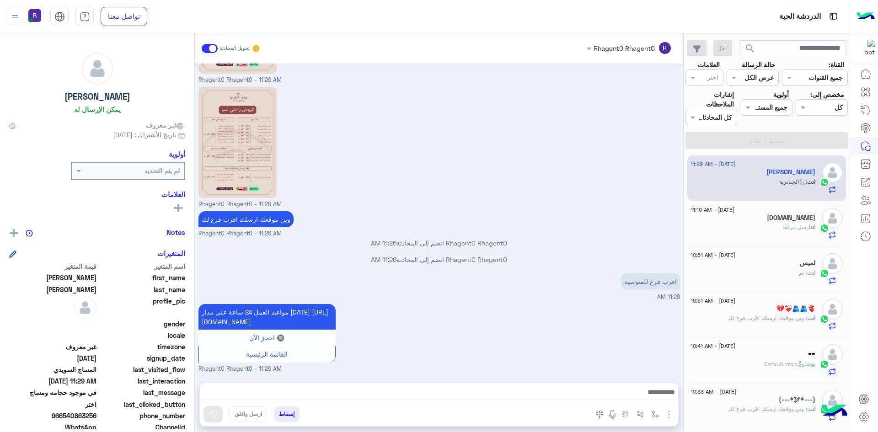
scroll to position [623, 0]
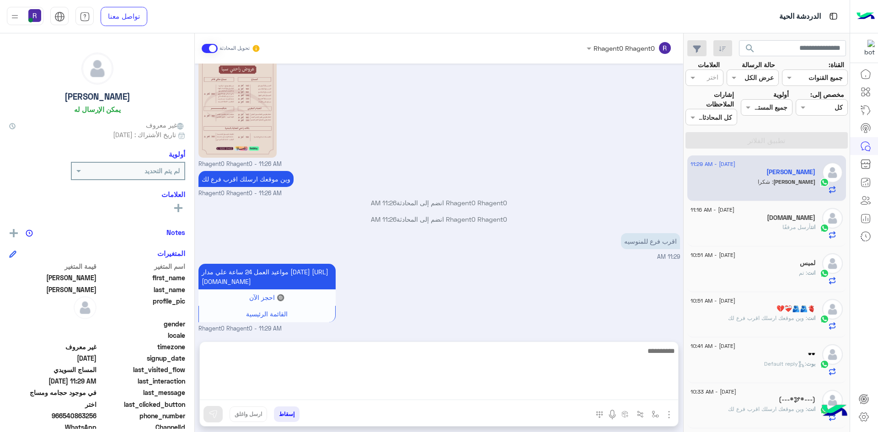
click at [288, 390] on textarea at bounding box center [439, 372] width 478 height 55
type textarea "**********"
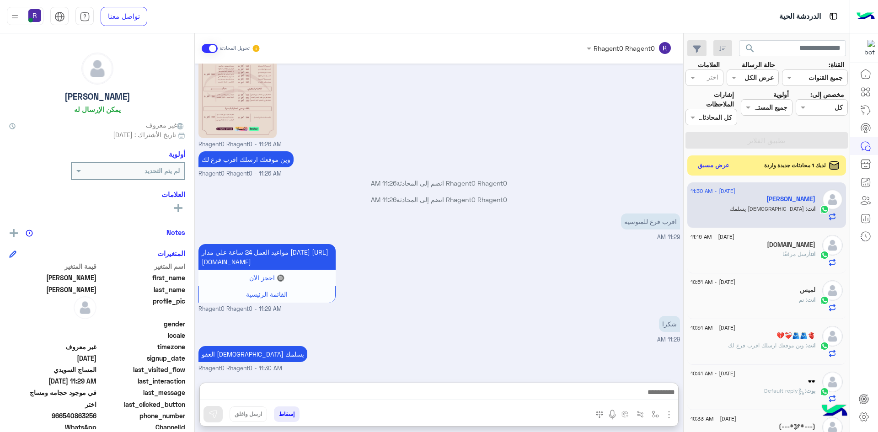
click at [426, 314] on div "شكرا 11:29 AM" at bounding box center [438, 329] width 481 height 31
click at [719, 166] on button "عرض مسبق" at bounding box center [713, 165] width 38 height 12
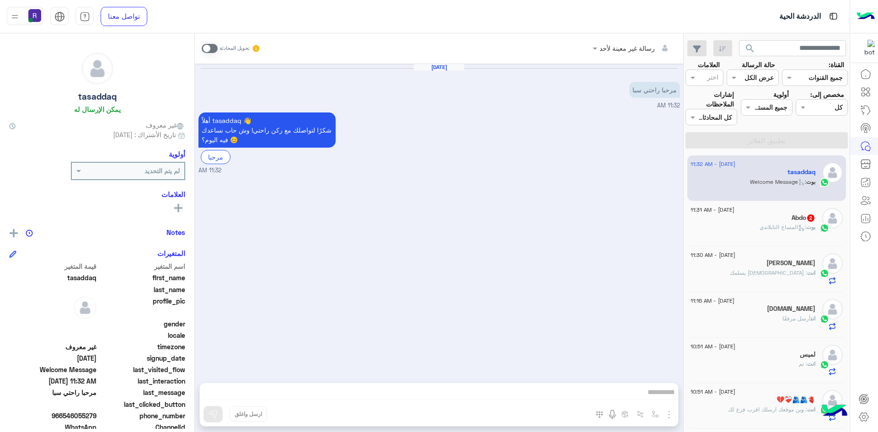
click at [213, 48] on span at bounding box center [210, 48] width 16 height 9
click at [668, 416] on img "button" at bounding box center [668, 414] width 11 height 11
click at [660, 400] on button "الصور" at bounding box center [654, 394] width 39 height 18
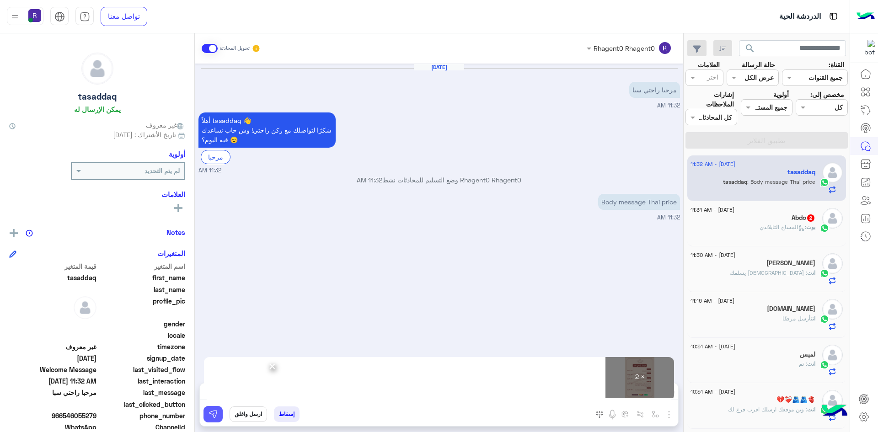
click at [214, 416] on img at bounding box center [212, 414] width 9 height 9
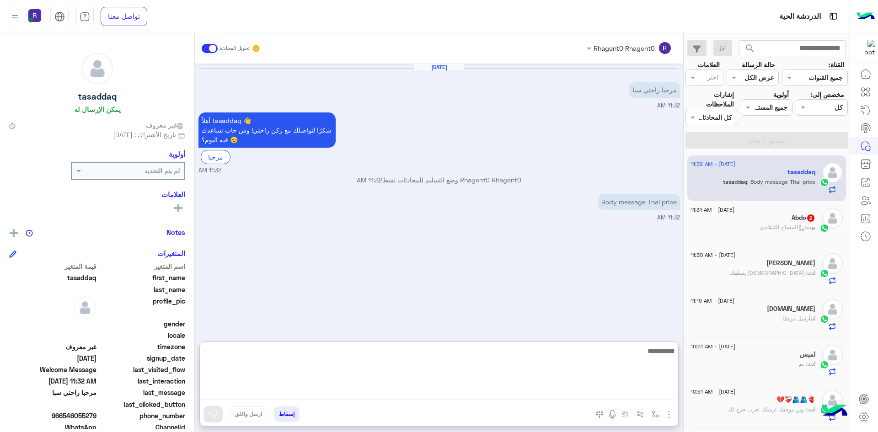
paste textarea "**********"
type textarea "**********"
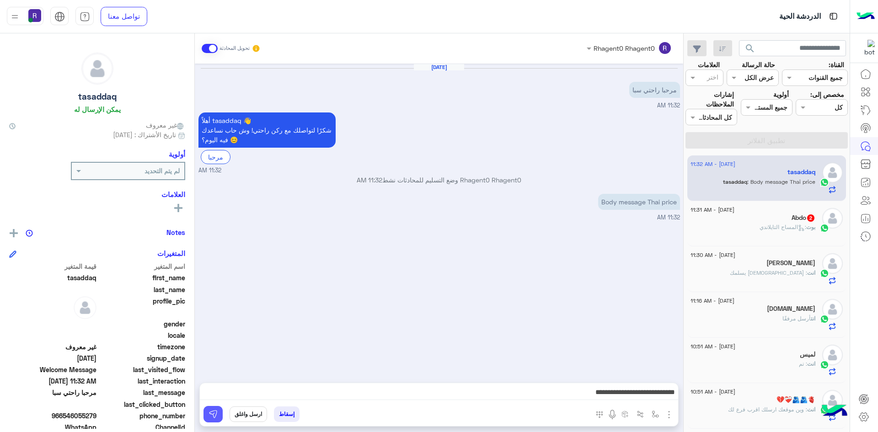
click at [218, 406] on button at bounding box center [212, 414] width 19 height 16
click at [751, 230] on div "بوت : المساج التايلاندي" at bounding box center [752, 231] width 125 height 16
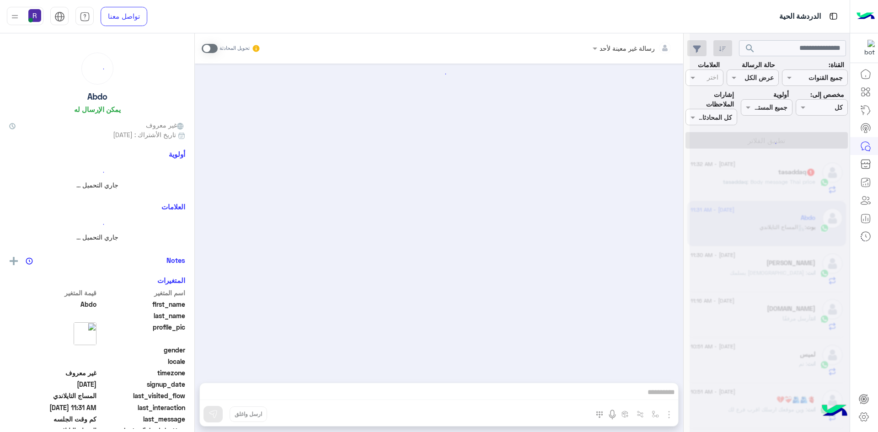
scroll to position [1301, 0]
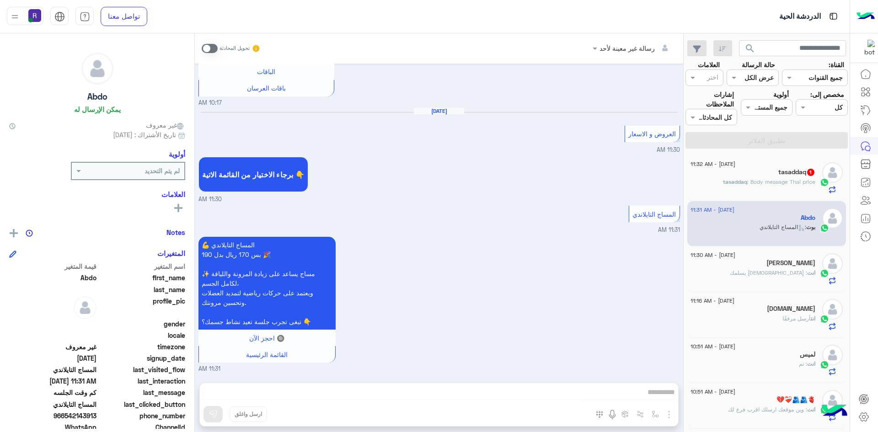
click at [213, 48] on span at bounding box center [210, 48] width 16 height 9
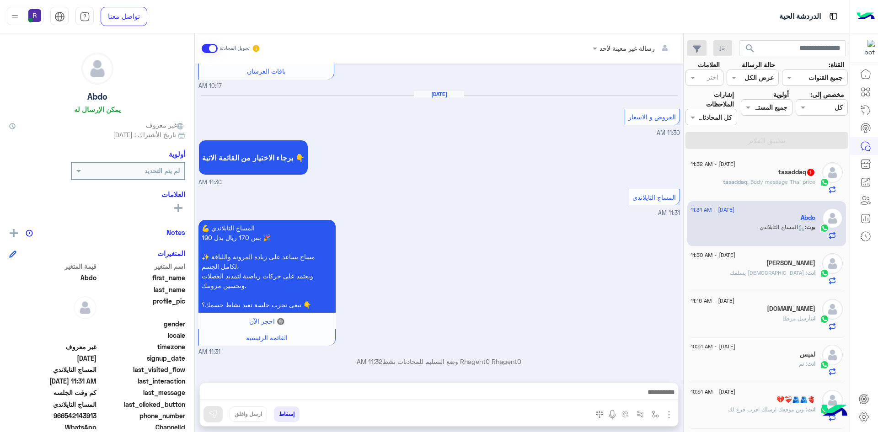
scroll to position [1318, 0]
click at [672, 417] on img "button" at bounding box center [668, 414] width 11 height 11
click at [653, 400] on span "الصور" at bounding box center [651, 394] width 17 height 11
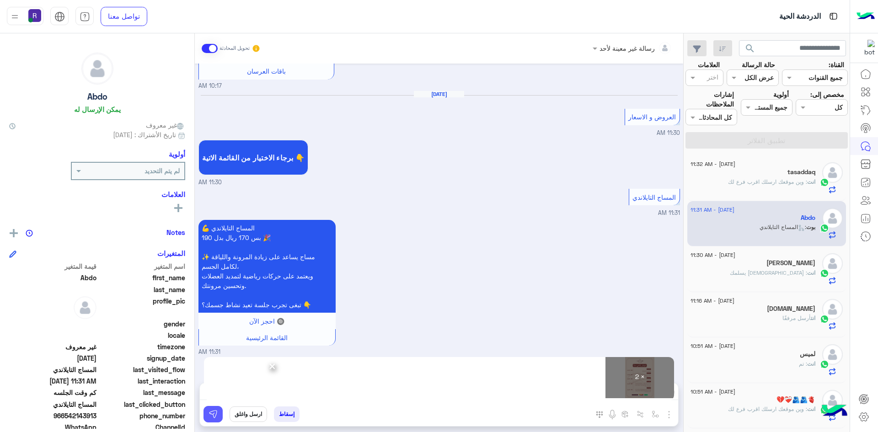
click at [217, 416] on img at bounding box center [212, 414] width 9 height 9
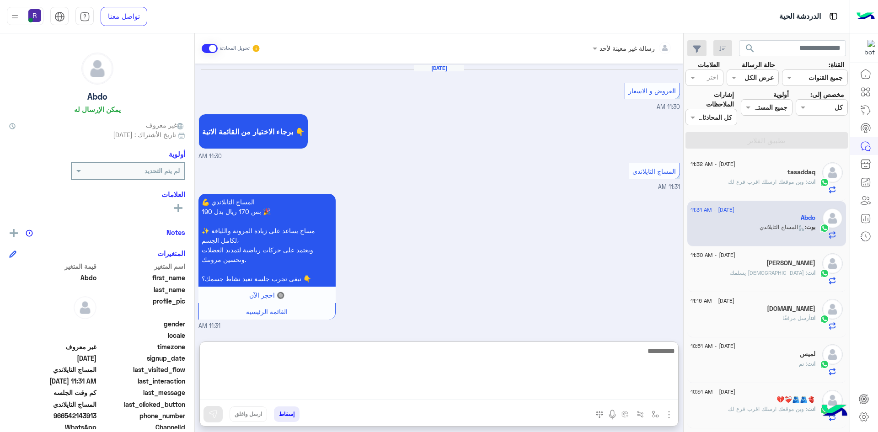
paste textarea "**********"
type textarea "**********"
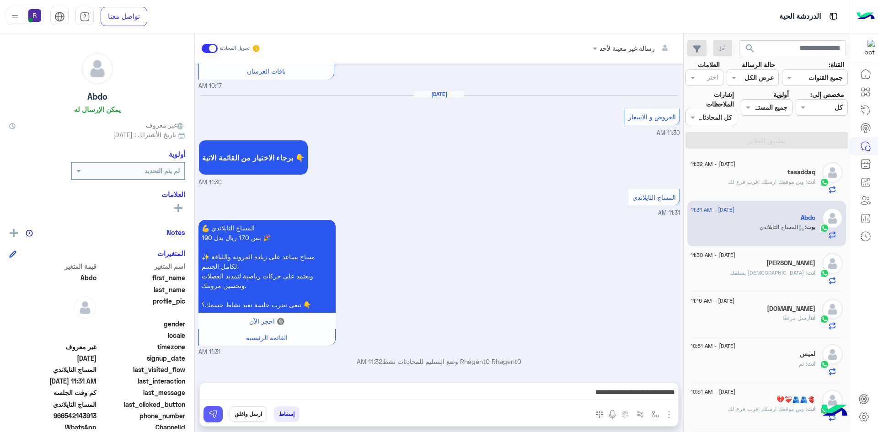
click at [219, 416] on button at bounding box center [212, 414] width 19 height 16
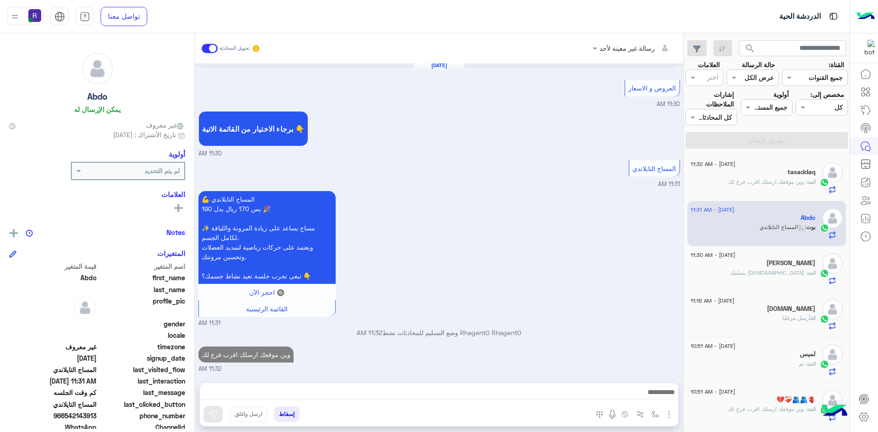
click at [794, 272] on span ": [DEMOGRAPHIC_DATA] يسلمك" at bounding box center [768, 272] width 77 height 7
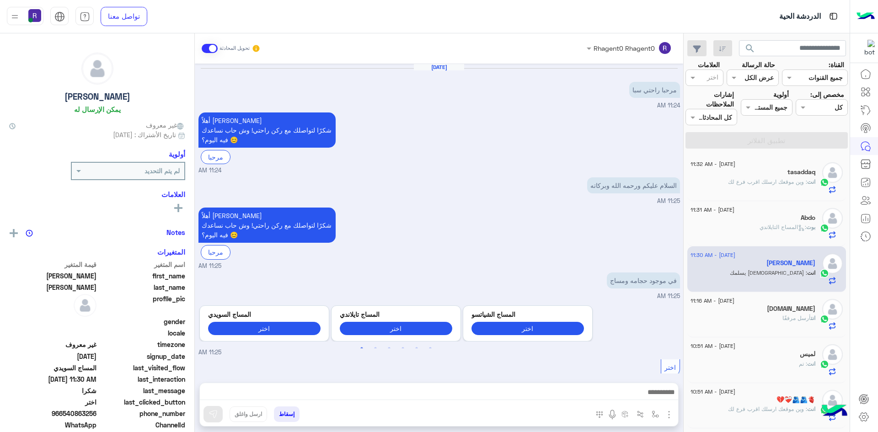
scroll to position [652, 0]
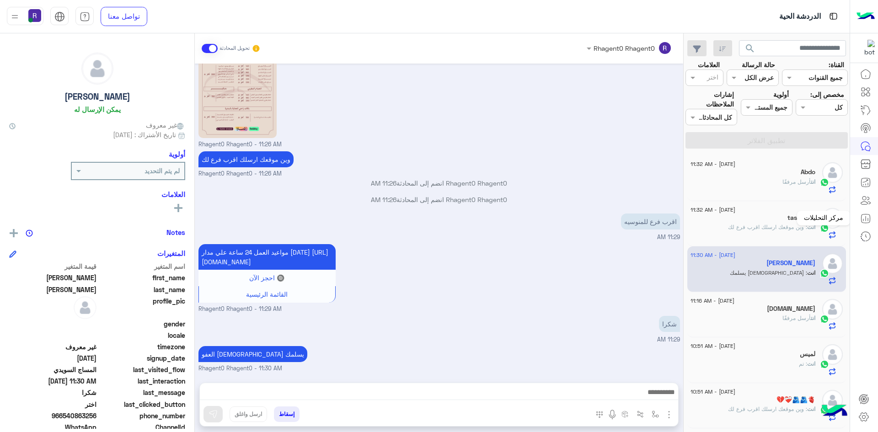
click at [813, 220] on div "مركز التحليلات" at bounding box center [823, 218] width 53 height 15
click at [784, 228] on span ": وين موقعك ارسلك اقرب فرع لك" at bounding box center [767, 227] width 79 height 7
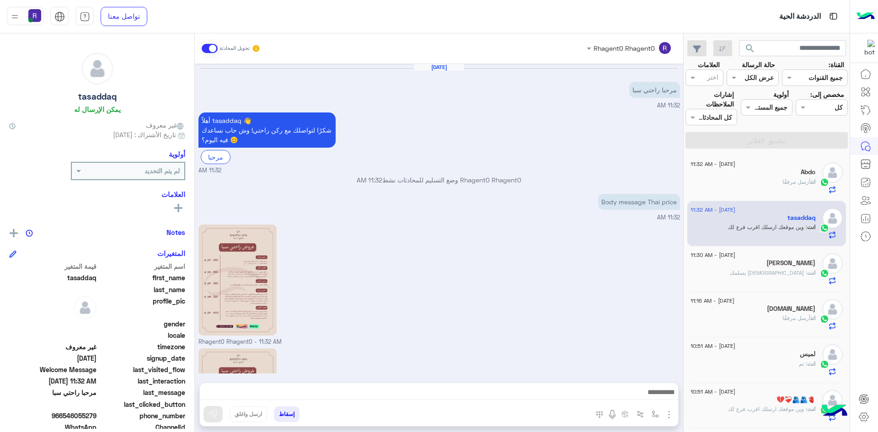
scroll to position [143, 0]
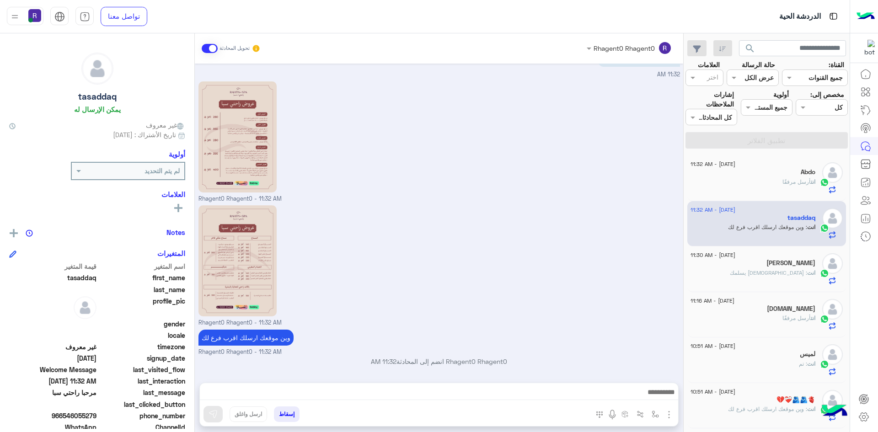
click at [772, 181] on div "انت أرسل مرفقًا" at bounding box center [752, 186] width 125 height 16
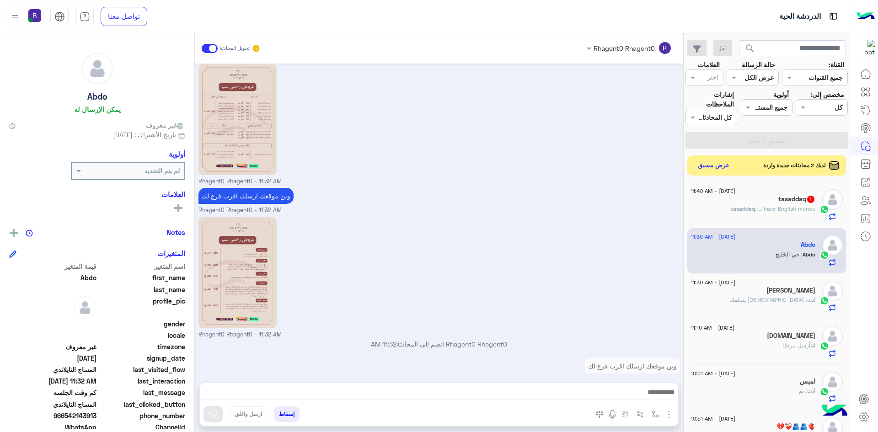
scroll to position [1223, 0]
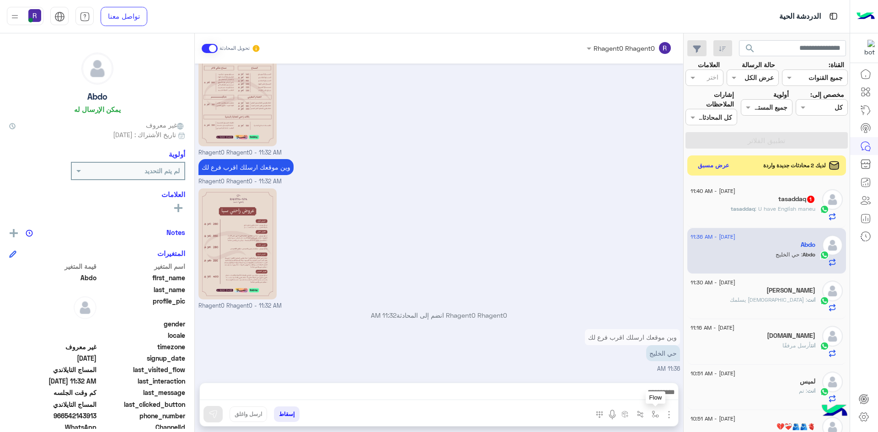
click at [656, 415] on img "button" at bounding box center [654, 413] width 7 height 7
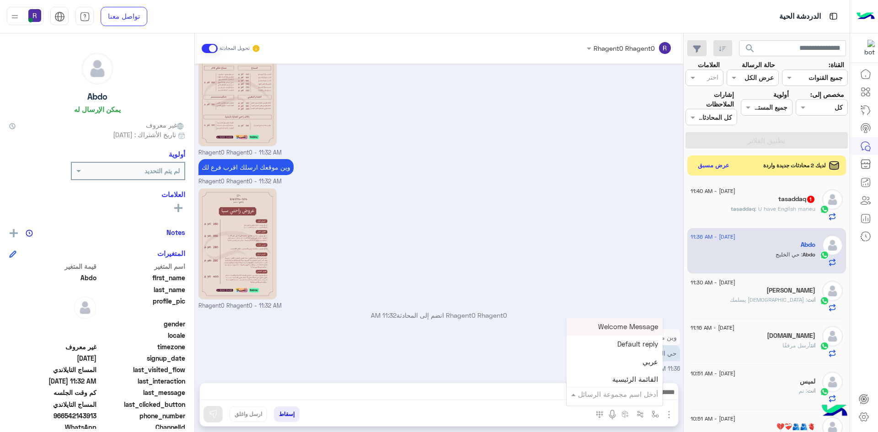
click at [643, 391] on input "text" at bounding box center [627, 394] width 62 height 11
click at [629, 351] on div "الجنادرية" at bounding box center [614, 349] width 96 height 18
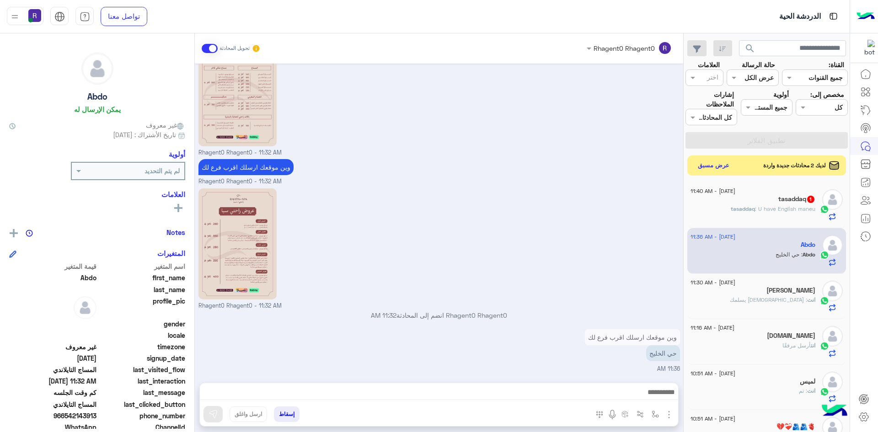
type textarea "*********"
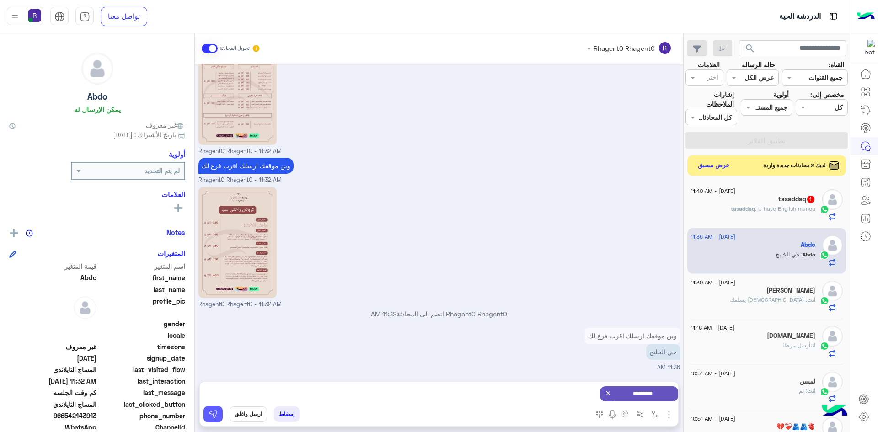
click at [219, 417] on button at bounding box center [212, 414] width 19 height 16
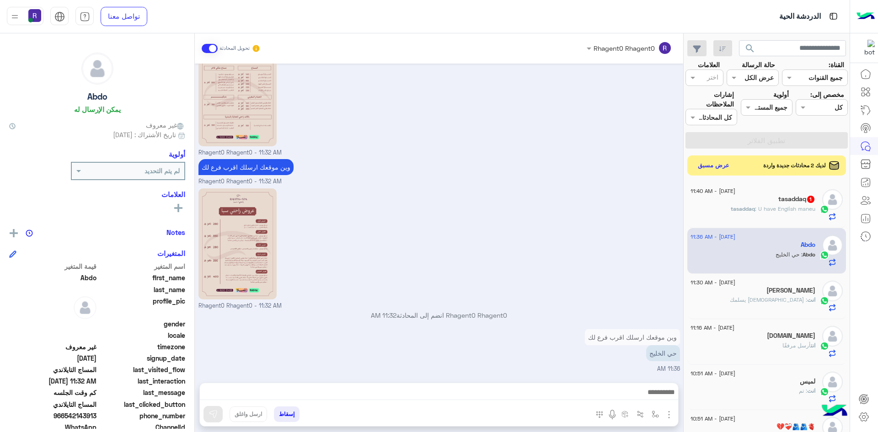
scroll to position [1223, 0]
click at [809, 196] on span "1" at bounding box center [810, 199] width 7 height 7
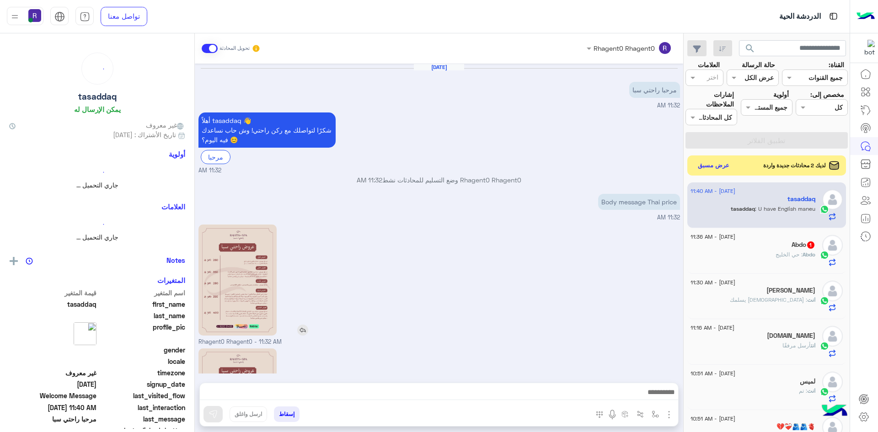
scroll to position [173, 0]
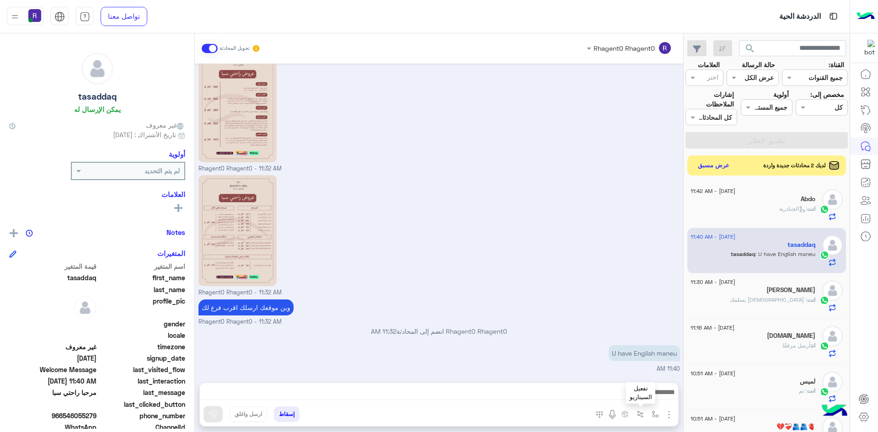
click at [642, 414] on img "button" at bounding box center [639, 413] width 7 height 7
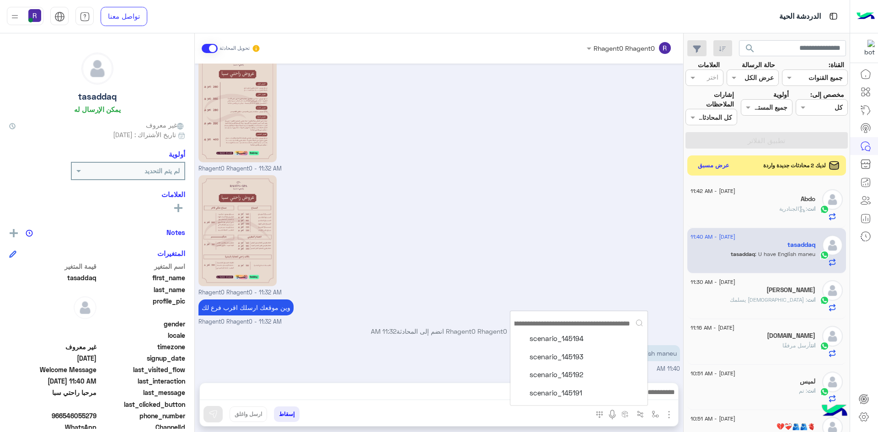
click at [581, 355] on button "scenario_145193" at bounding box center [585, 356] width 117 height 11
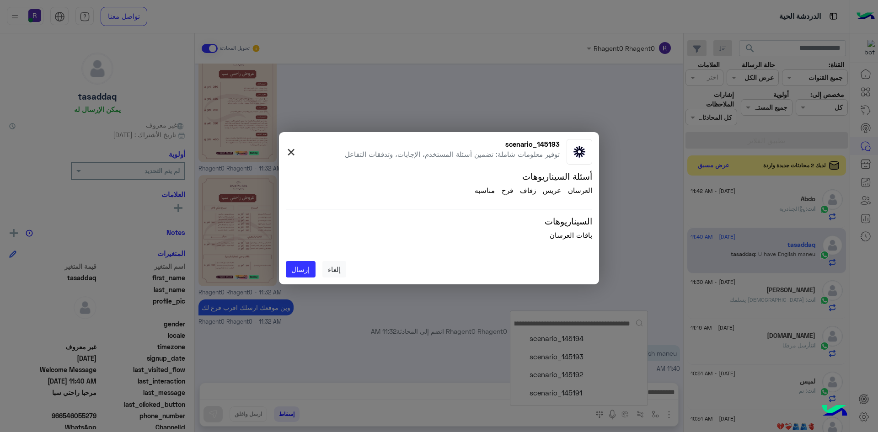
click at [291, 152] on span "×" at bounding box center [291, 151] width 11 height 21
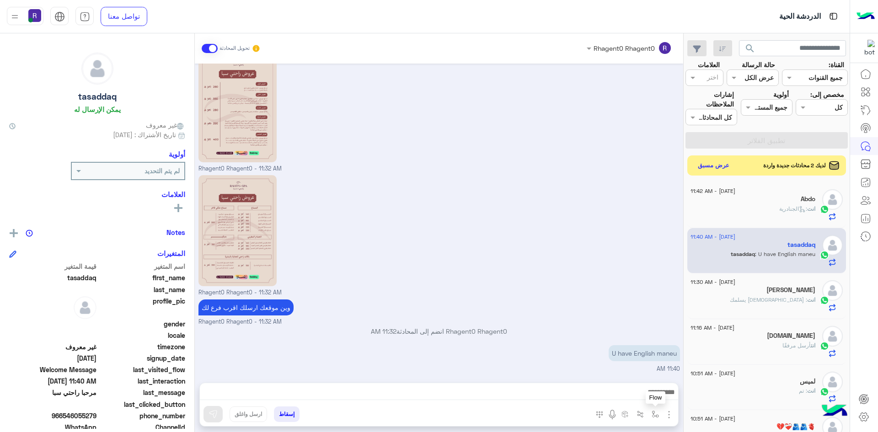
click at [657, 413] on img "button" at bounding box center [654, 413] width 7 height 7
click at [638, 395] on input "text" at bounding box center [627, 394] width 62 height 11
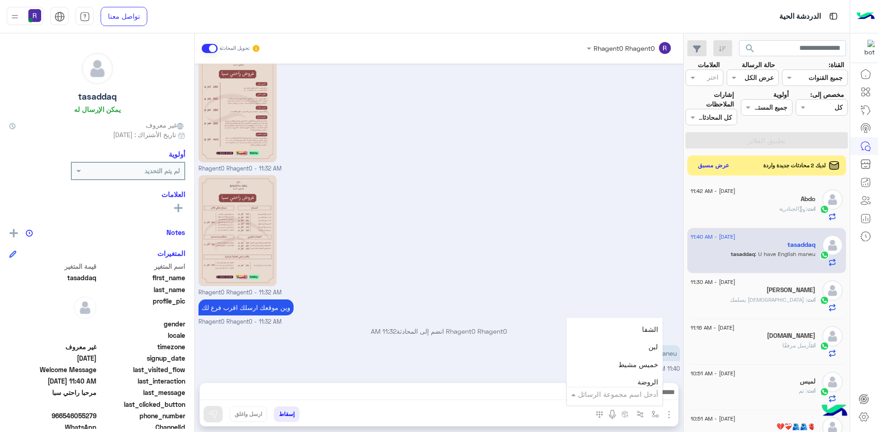
scroll to position [640, 0]
click at [634, 344] on div "لبن" at bounding box center [614, 338] width 96 height 18
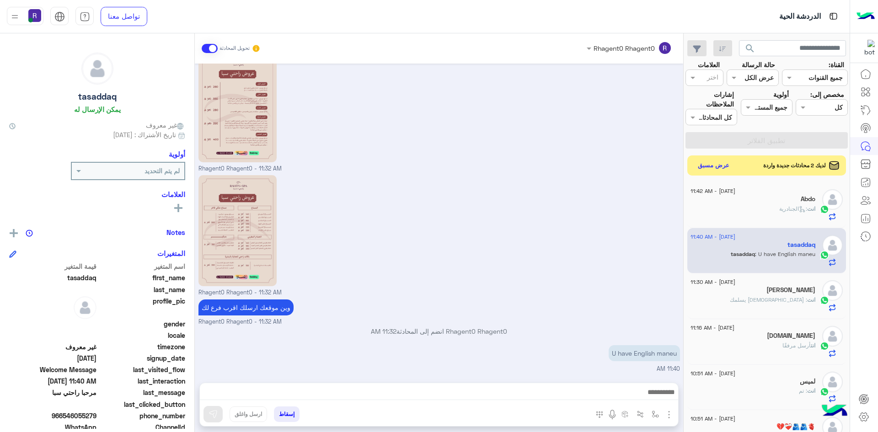
type textarea "***"
click at [219, 412] on button at bounding box center [212, 414] width 19 height 16
click at [653, 413] on img "button" at bounding box center [654, 413] width 7 height 7
click at [640, 395] on input "text" at bounding box center [627, 394] width 62 height 11
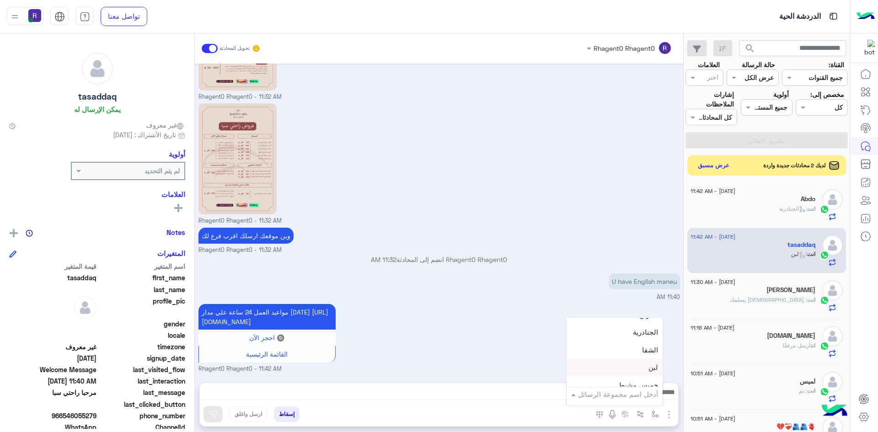
scroll to position [594, 0]
click at [619, 354] on div "الجنادرية" at bounding box center [614, 349] width 96 height 18
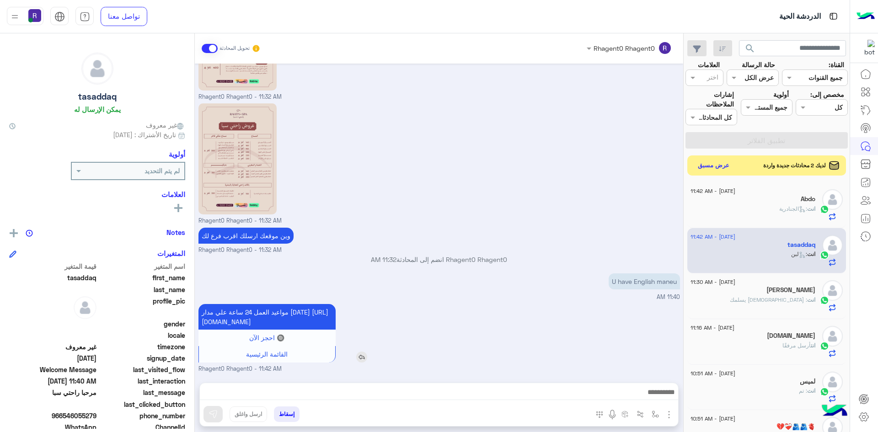
type textarea "*********"
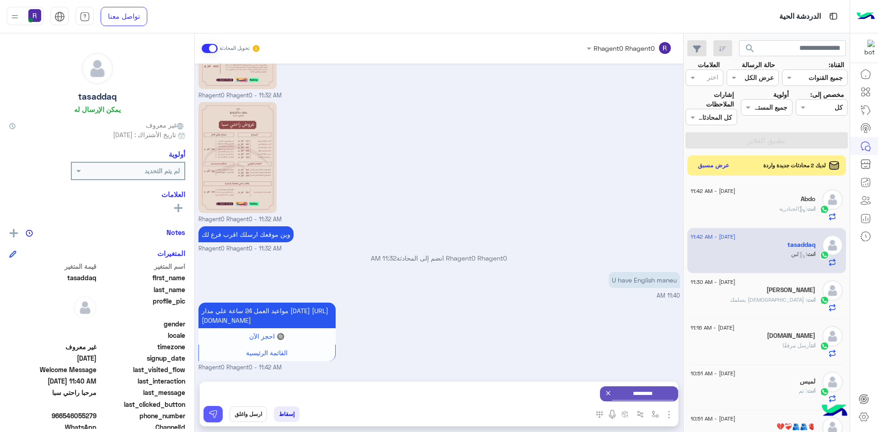
click at [215, 410] on img at bounding box center [212, 414] width 9 height 9
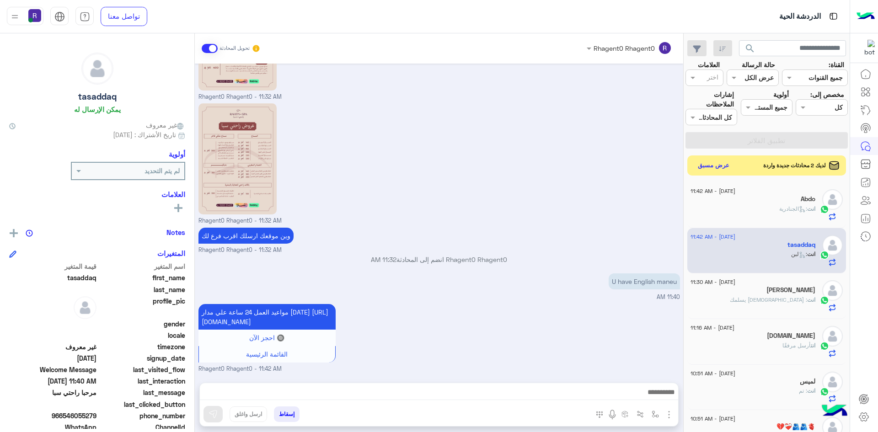
scroll to position [255, 0]
click at [706, 165] on button "عرض مسبق" at bounding box center [713, 165] width 38 height 12
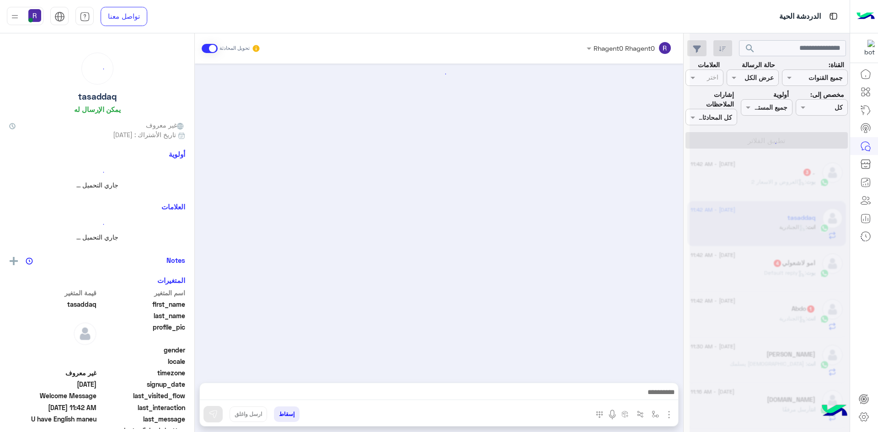
scroll to position [336, 0]
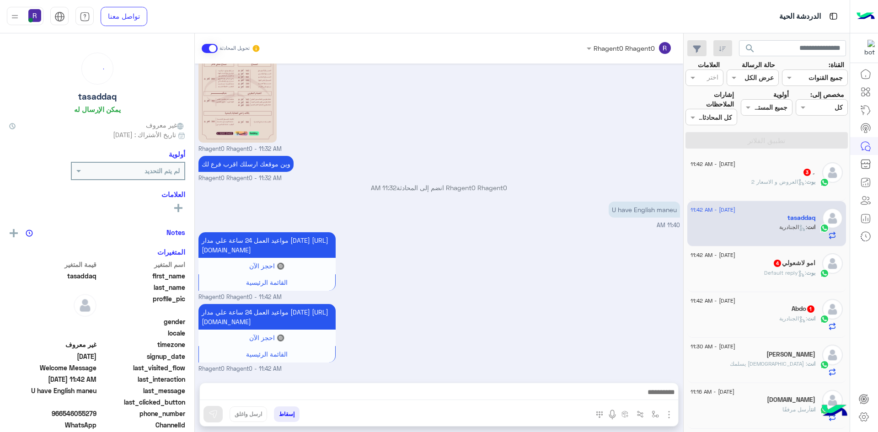
click at [764, 314] on div "انت : الجنادرية" at bounding box center [752, 322] width 125 height 16
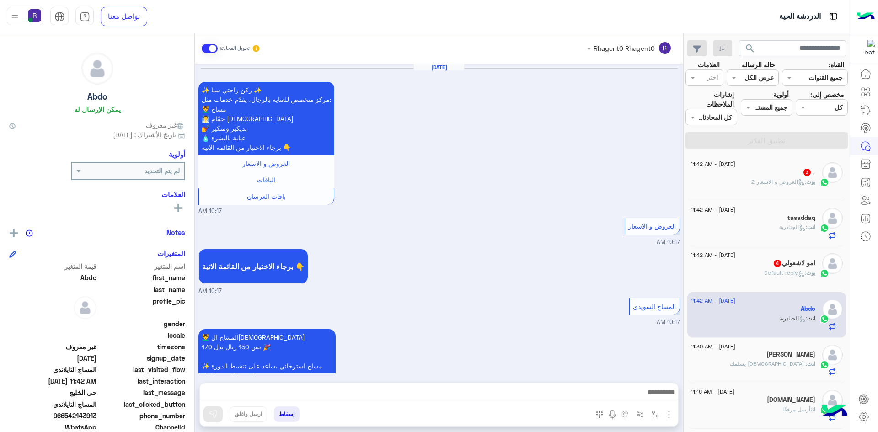
scroll to position [1077, 0]
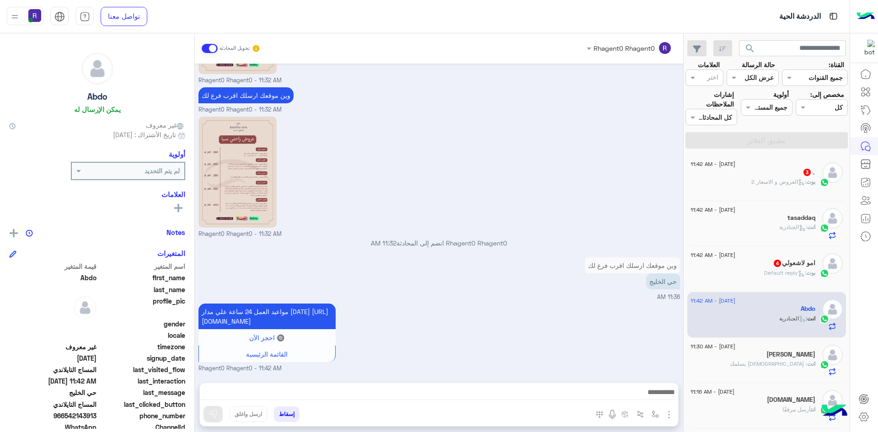
click at [764, 277] on div "بوت : Default reply" at bounding box center [752, 277] width 125 height 16
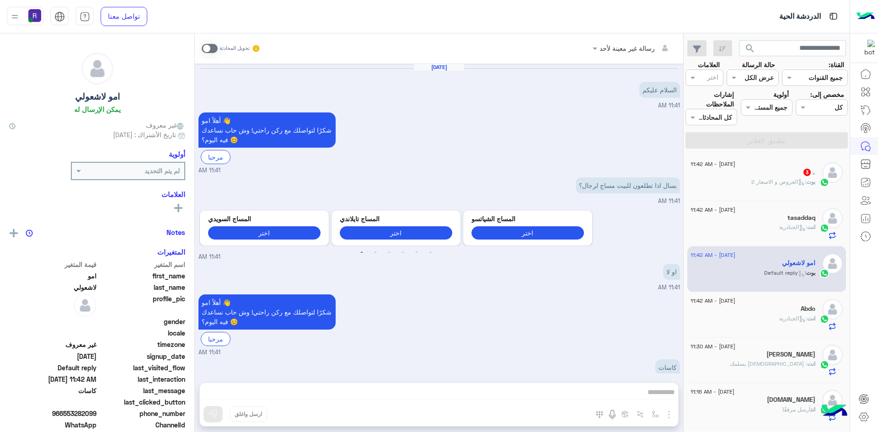
scroll to position [79, 0]
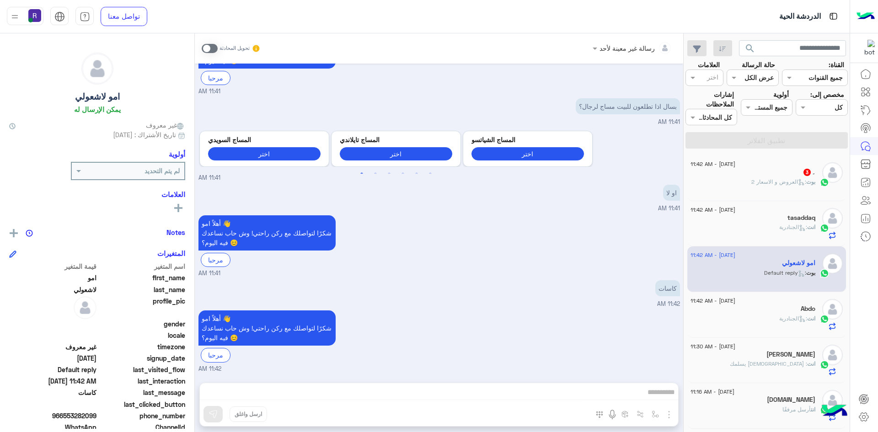
click at [211, 48] on span at bounding box center [210, 48] width 16 height 9
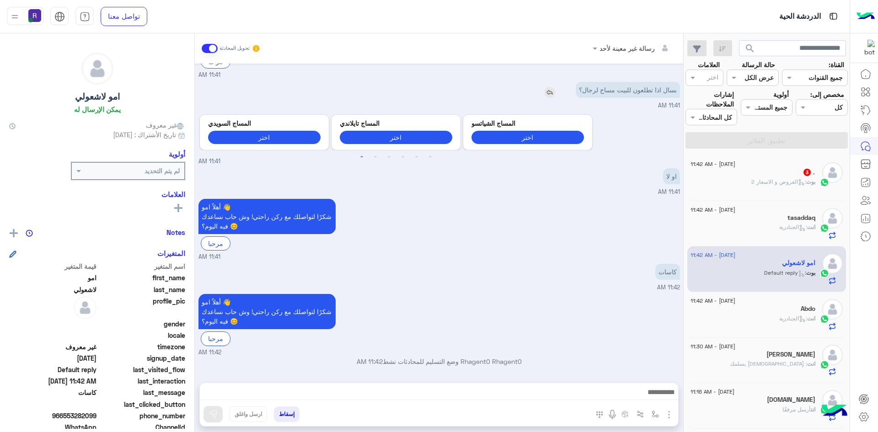
click at [550, 94] on img at bounding box center [549, 92] width 11 height 11
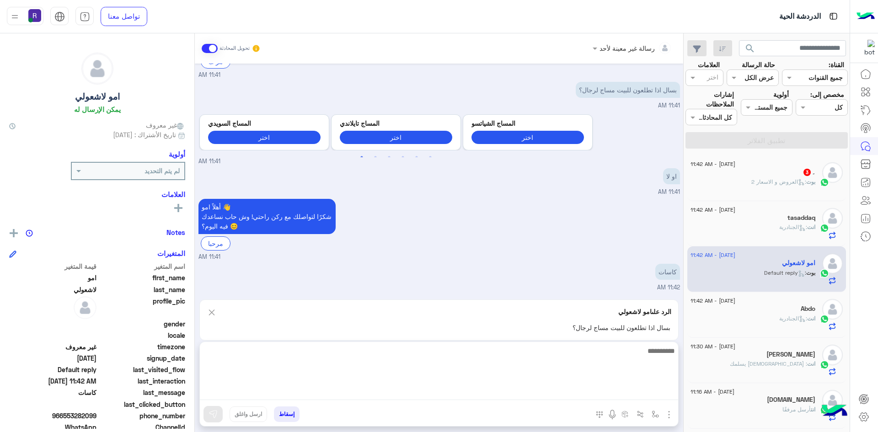
click at [432, 390] on textarea at bounding box center [439, 372] width 478 height 55
type textarea "**"
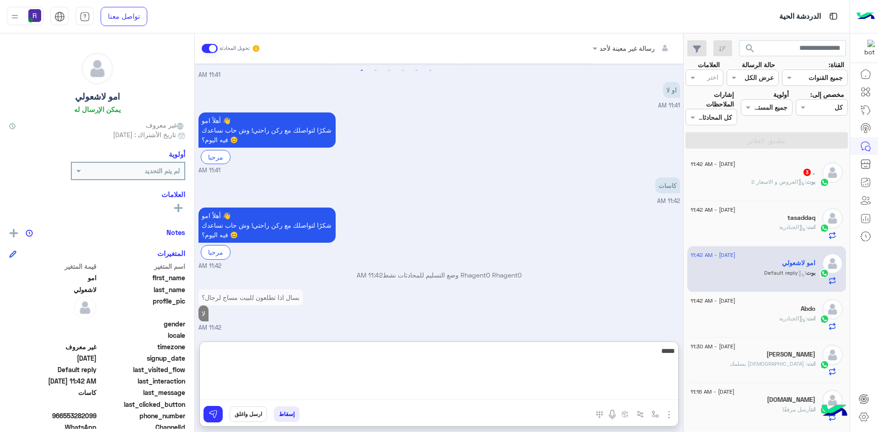
scroll to position [198, 0]
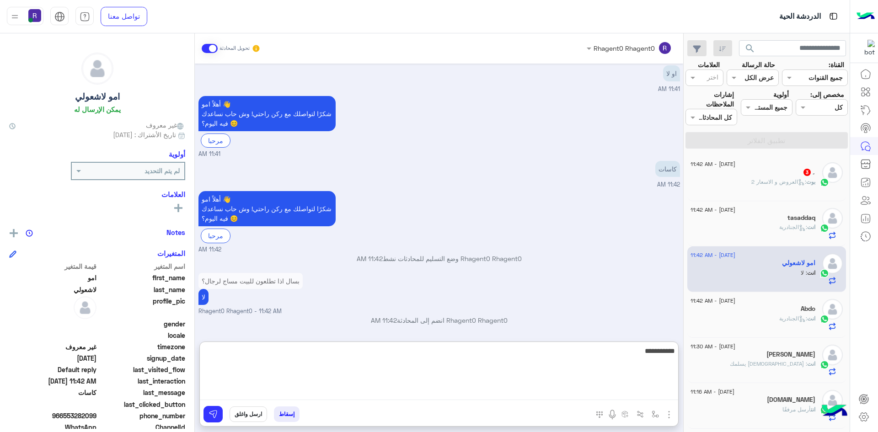
type textarea "**********"
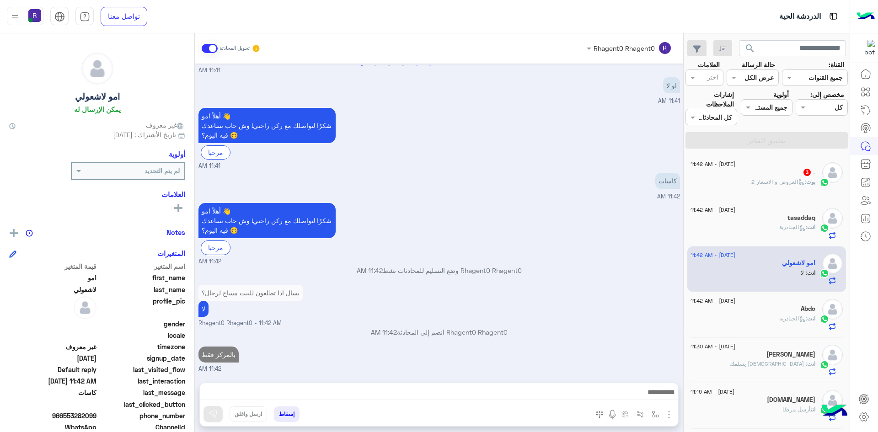
click at [561, 327] on p "Rhagent0 Rhagent0 انضم إلى المحادثة 11:42 AM" at bounding box center [438, 332] width 481 height 10
click at [794, 182] on span ": العروض و الاسعار 2" at bounding box center [778, 181] width 55 height 7
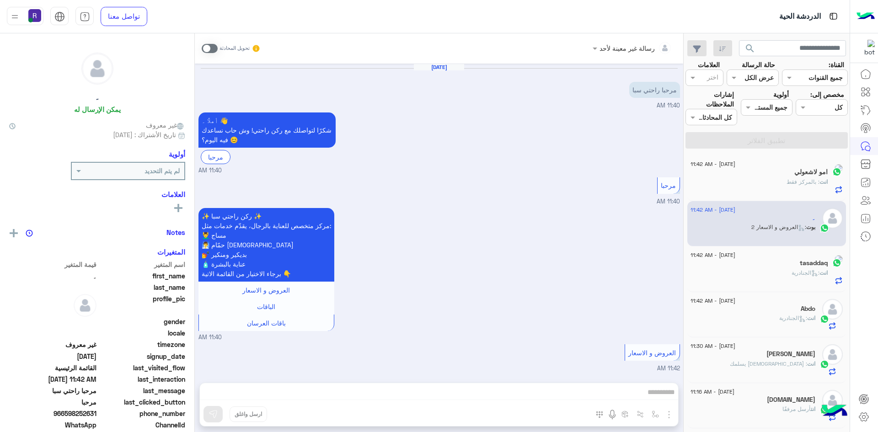
scroll to position [58, 0]
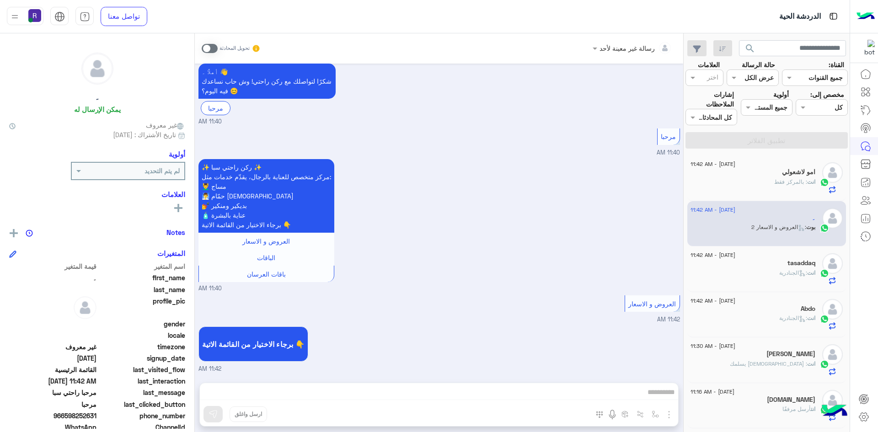
click at [213, 47] on span at bounding box center [210, 48] width 16 height 9
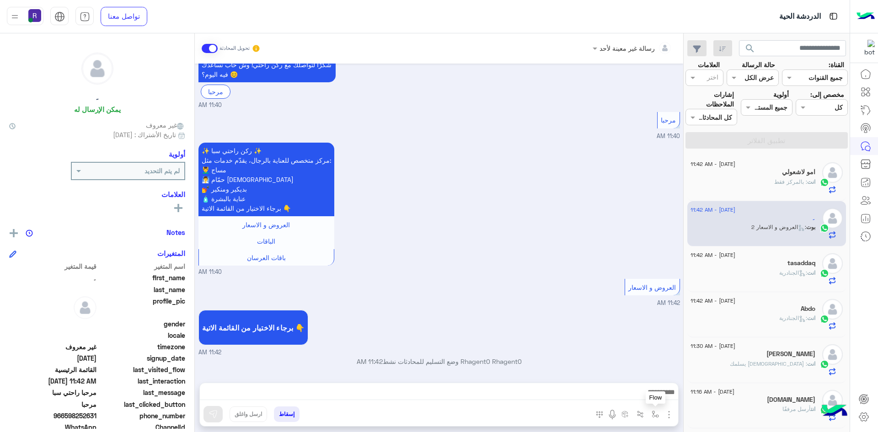
click at [655, 412] on img "button" at bounding box center [654, 413] width 7 height 7
click at [639, 395] on input "text" at bounding box center [627, 394] width 62 height 11
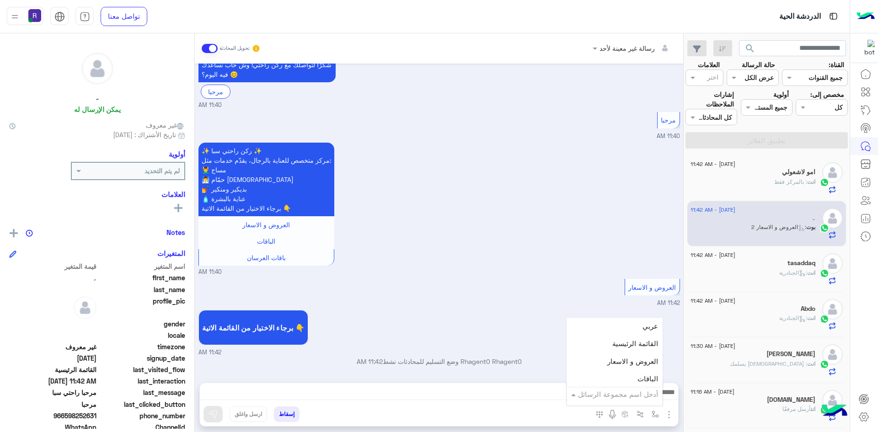
scroll to position [137, 0]
click at [549, 323] on div "برجاء الاختيار من القائمة الاتية 👇 11:42 AM" at bounding box center [438, 332] width 481 height 49
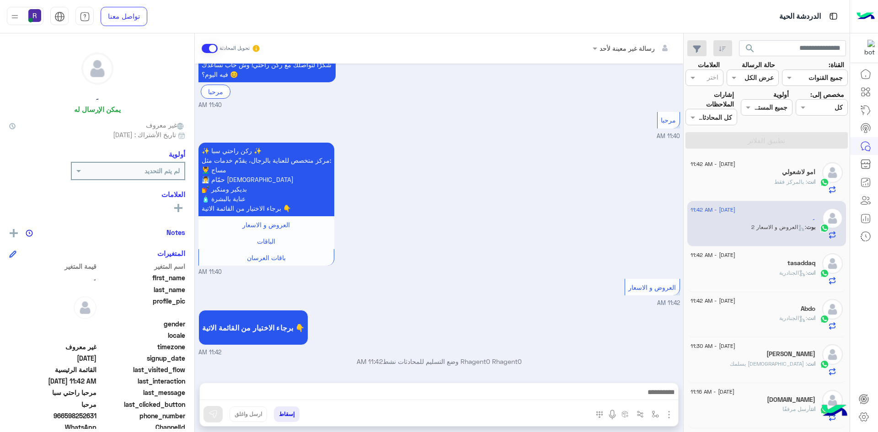
click at [668, 416] on img "button" at bounding box center [668, 414] width 11 height 11
click at [656, 398] on span "الصور" at bounding box center [651, 394] width 17 height 11
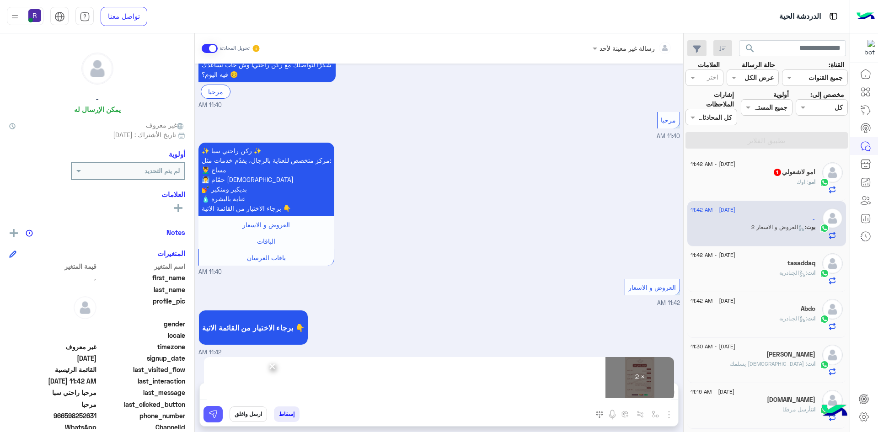
click at [216, 418] on img at bounding box center [212, 414] width 9 height 9
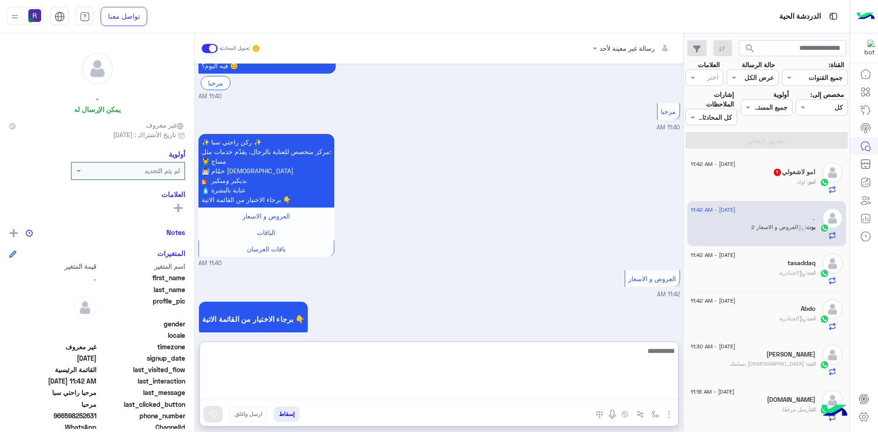
paste textarea "**********"
type textarea "**********"
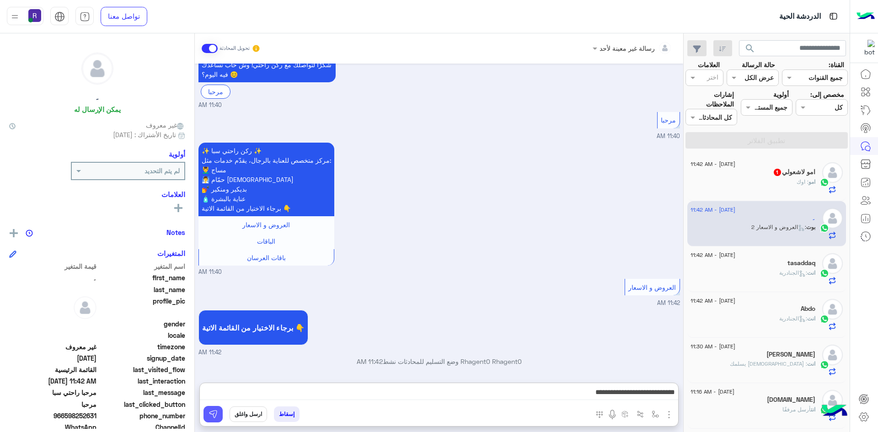
click at [214, 416] on img at bounding box center [212, 414] width 9 height 9
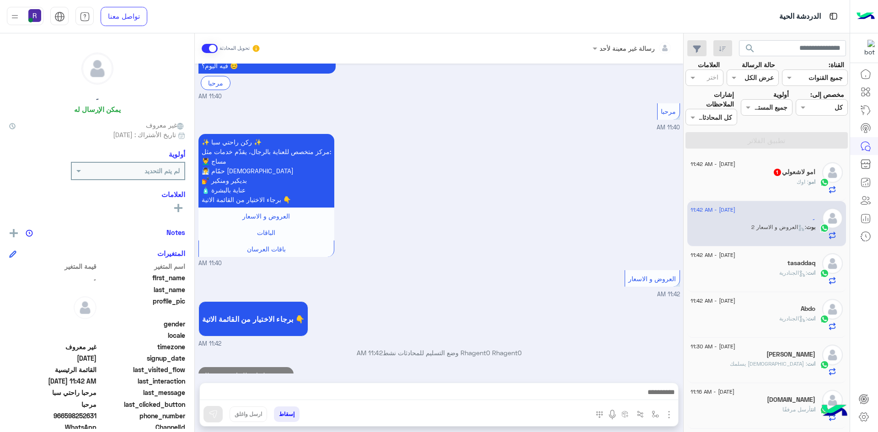
scroll to position [103, 0]
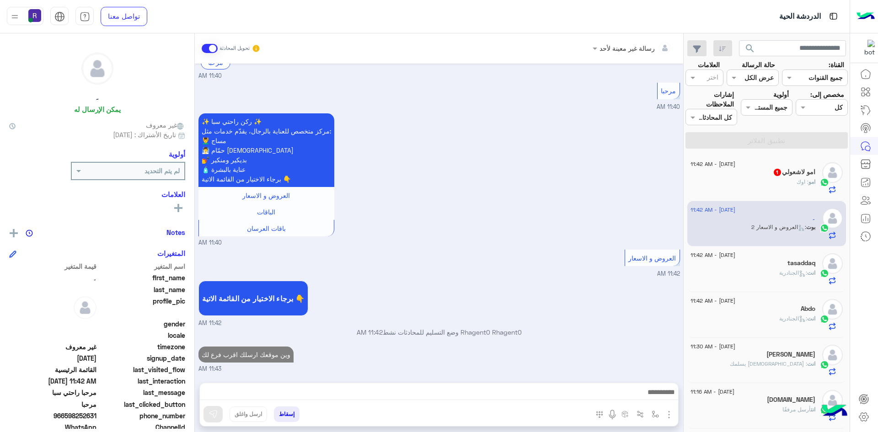
click at [765, 178] on div "امو : اوك" at bounding box center [752, 186] width 125 height 16
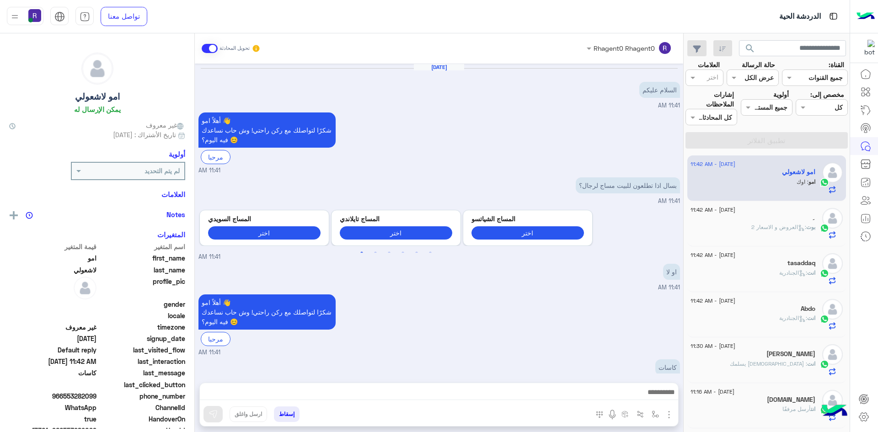
scroll to position [217, 0]
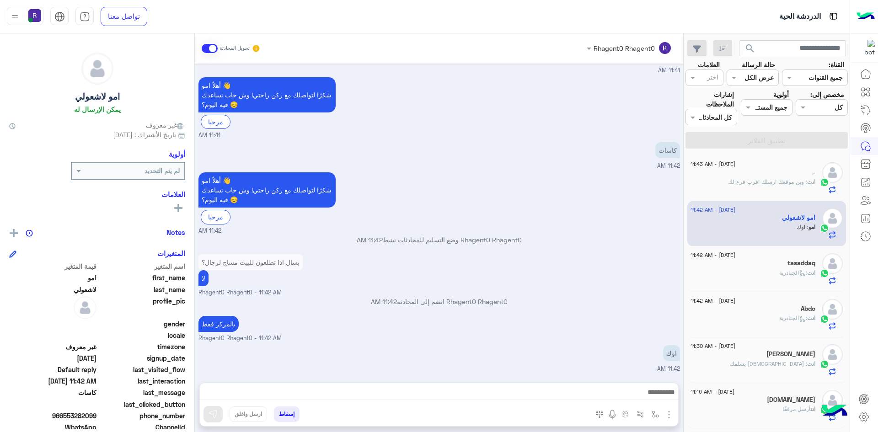
click at [758, 276] on div "انت : الجنادرية" at bounding box center [752, 277] width 125 height 16
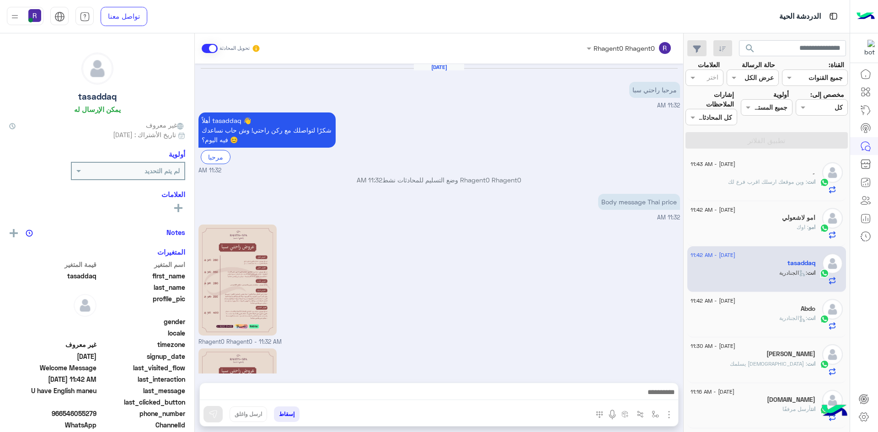
scroll to position [336, 0]
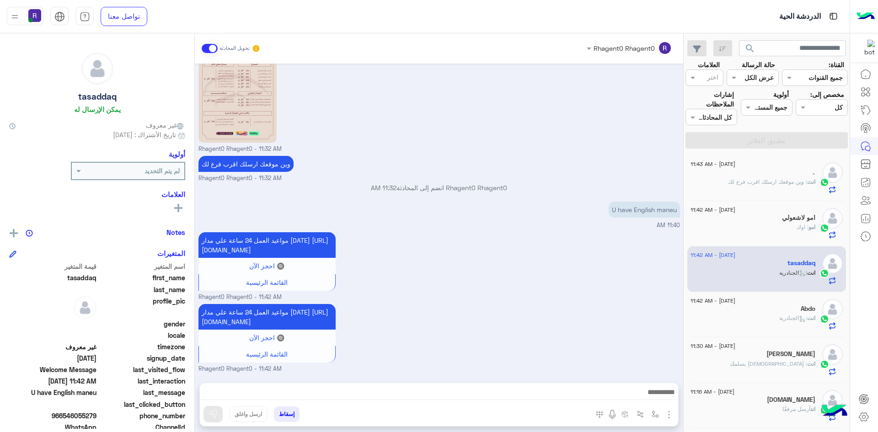
click at [763, 187] on div "انت : وين موقعك ارسلك اقرب فرع لك" at bounding box center [752, 186] width 125 height 16
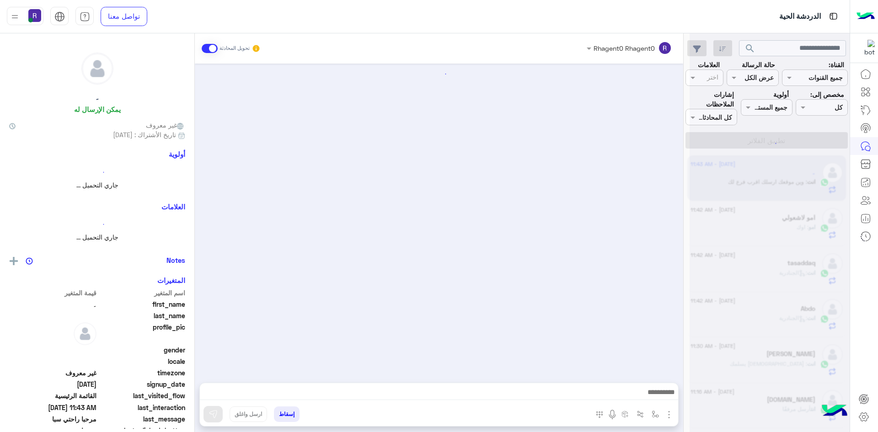
scroll to position [368, 0]
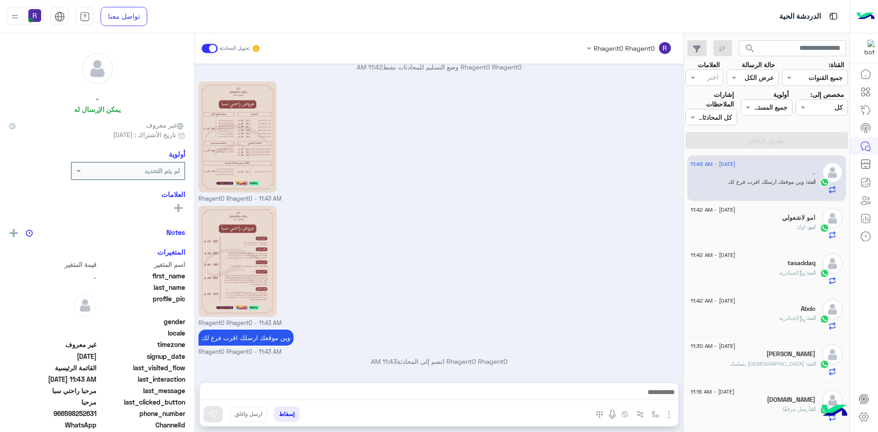
click at [773, 218] on div "امو لاشعولي" at bounding box center [752, 219] width 125 height 10
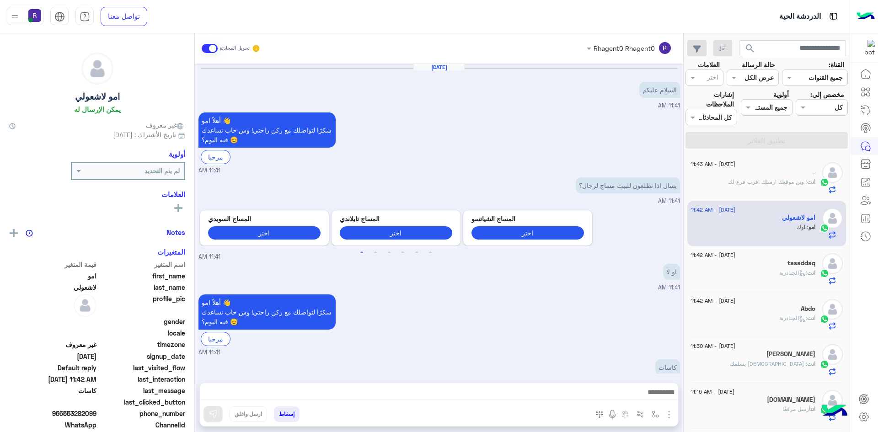
scroll to position [217, 0]
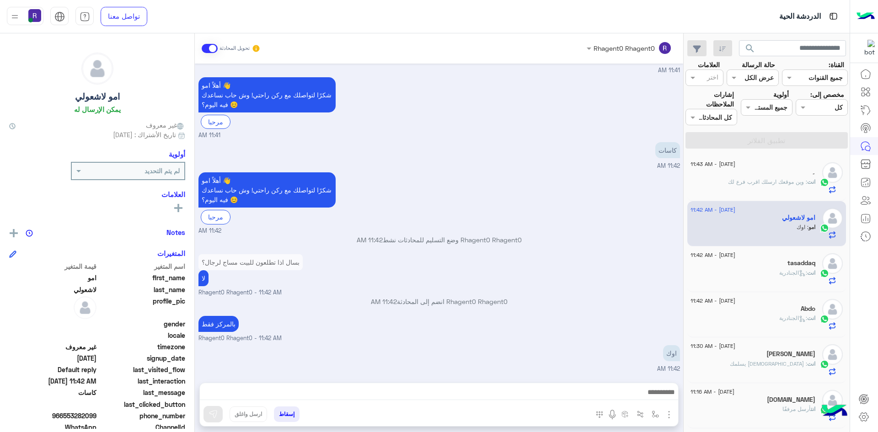
click at [769, 266] on div "tasaddaq" at bounding box center [752, 264] width 125 height 10
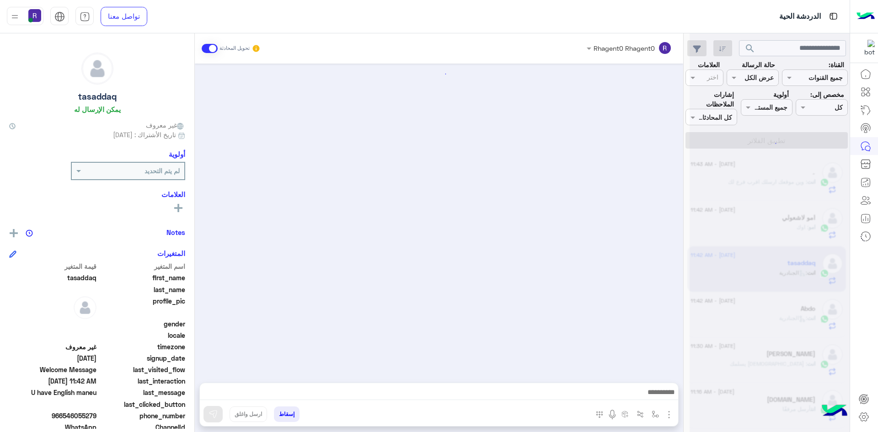
scroll to position [336, 0]
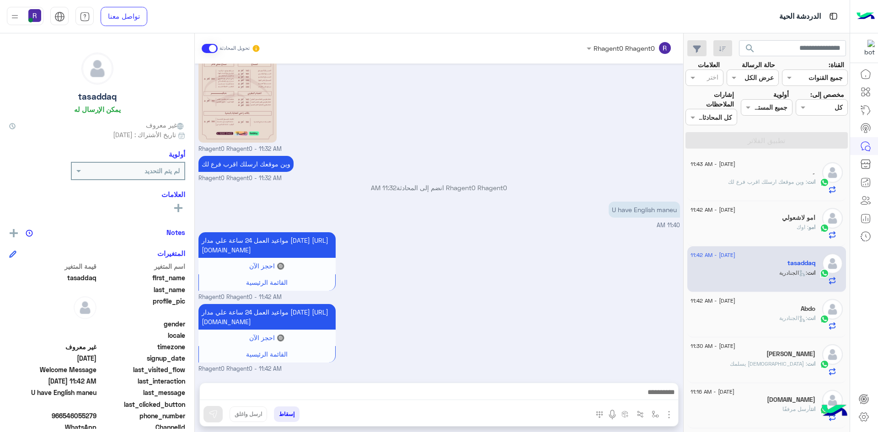
click at [760, 311] on div "Abdo" at bounding box center [752, 310] width 125 height 10
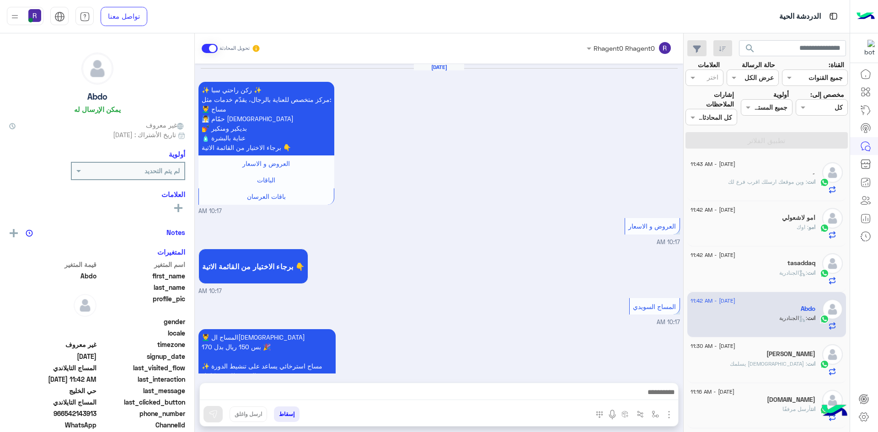
scroll to position [1077, 0]
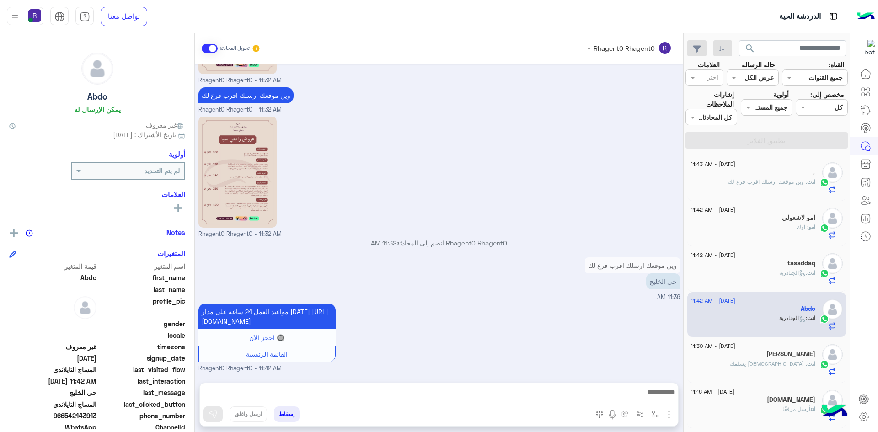
click at [759, 181] on span ": وين موقعك ارسلك اقرب فرع لك" at bounding box center [767, 181] width 79 height 7
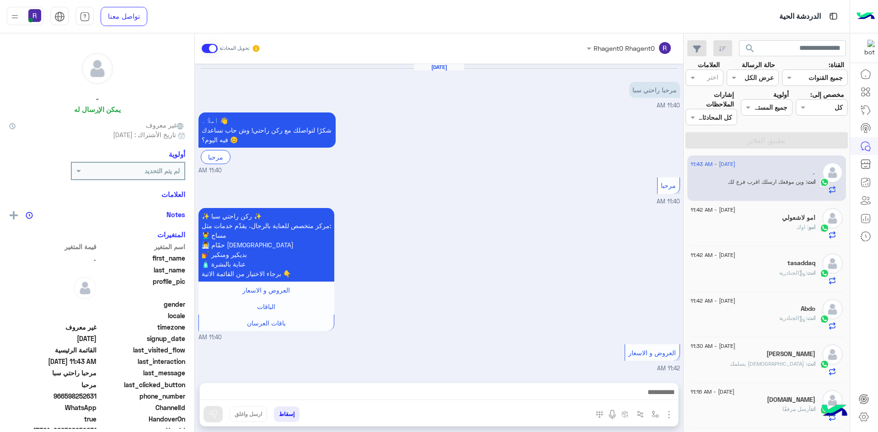
scroll to position [368, 0]
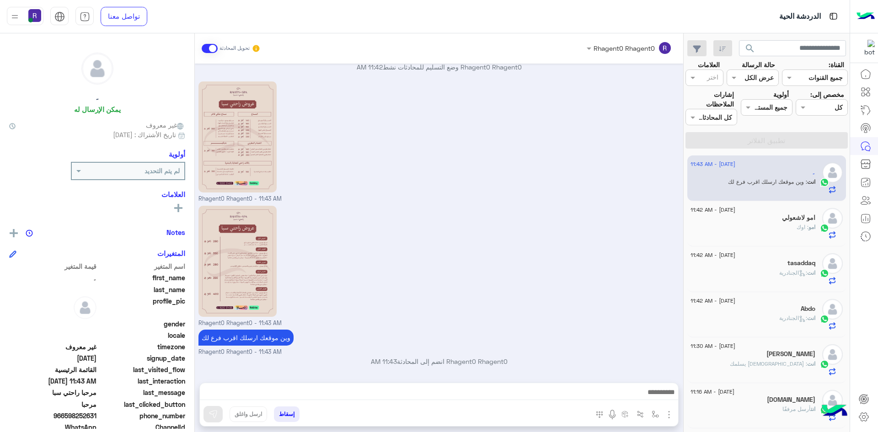
click at [800, 226] on span ": اوك" at bounding box center [802, 227] width 12 height 7
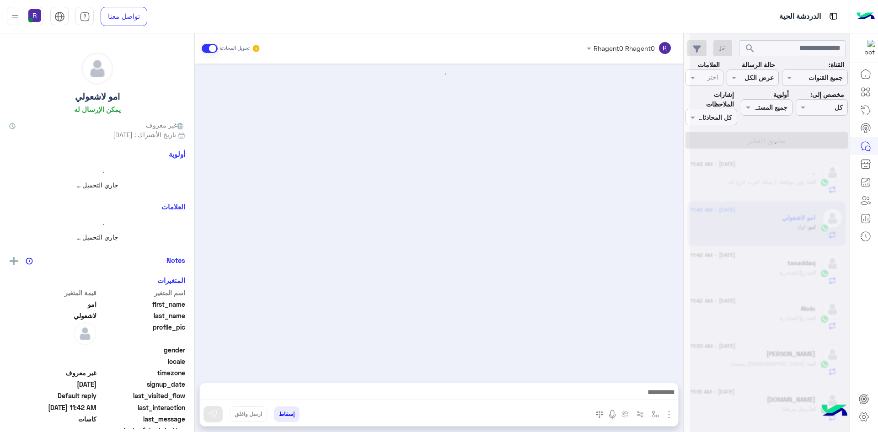
scroll to position [217, 0]
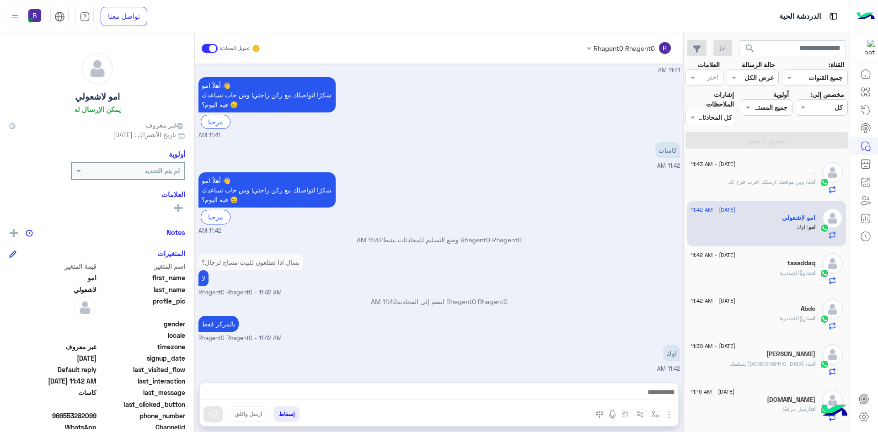
click at [758, 274] on div "انت : الجنادرية" at bounding box center [752, 277] width 125 height 16
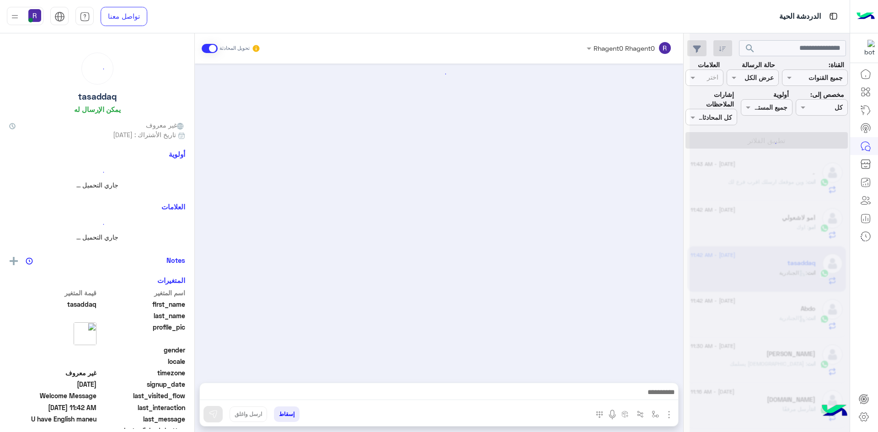
scroll to position [336, 0]
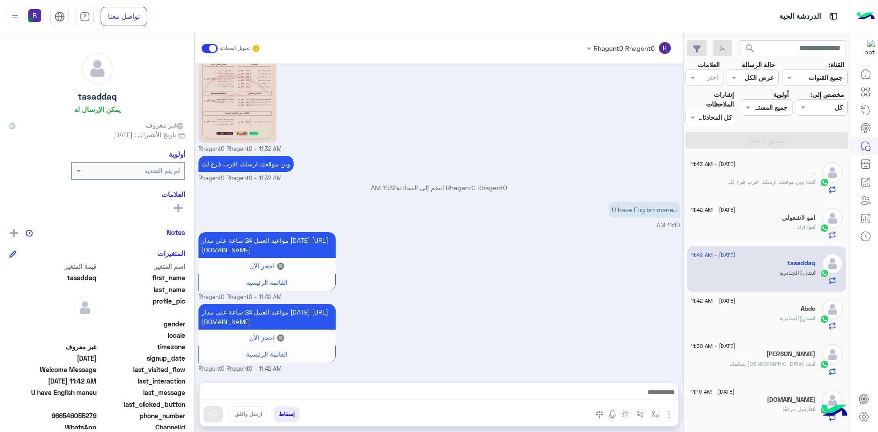
click at [762, 181] on span ": وين موقعك ارسلك اقرب فرع لك" at bounding box center [767, 181] width 79 height 7
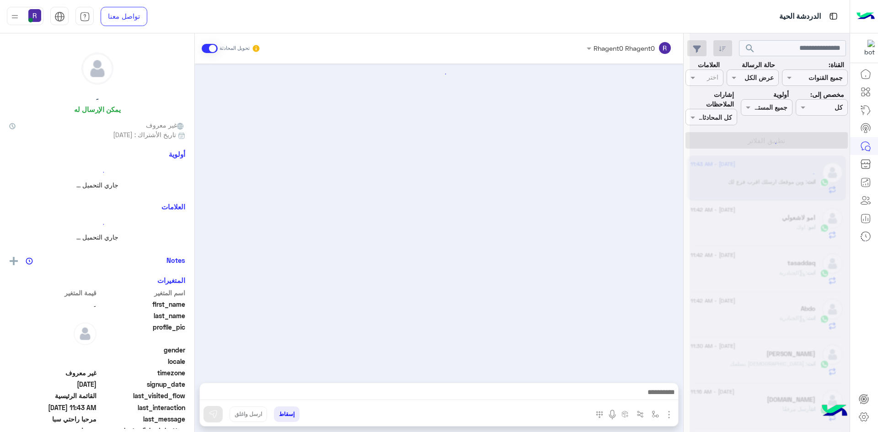
scroll to position [368, 0]
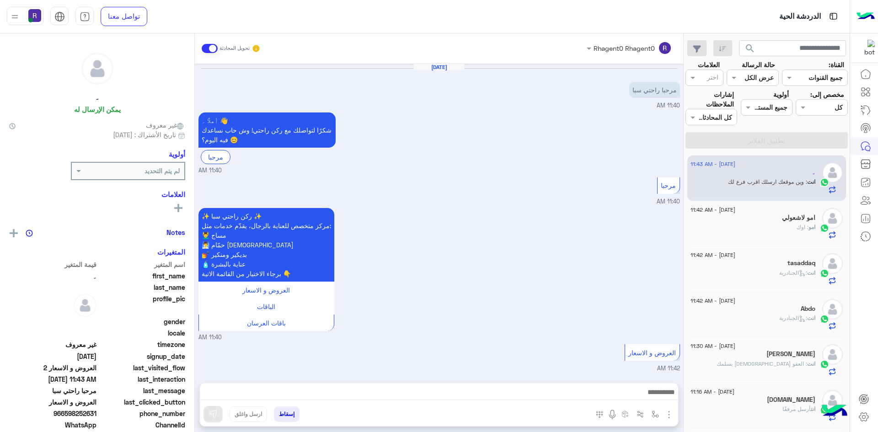
scroll to position [368, 0]
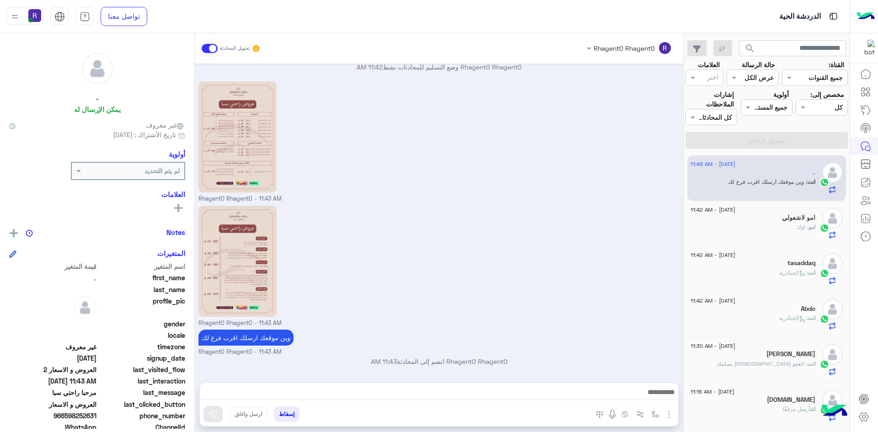
click at [808, 230] on span "امو" at bounding box center [811, 227] width 7 height 7
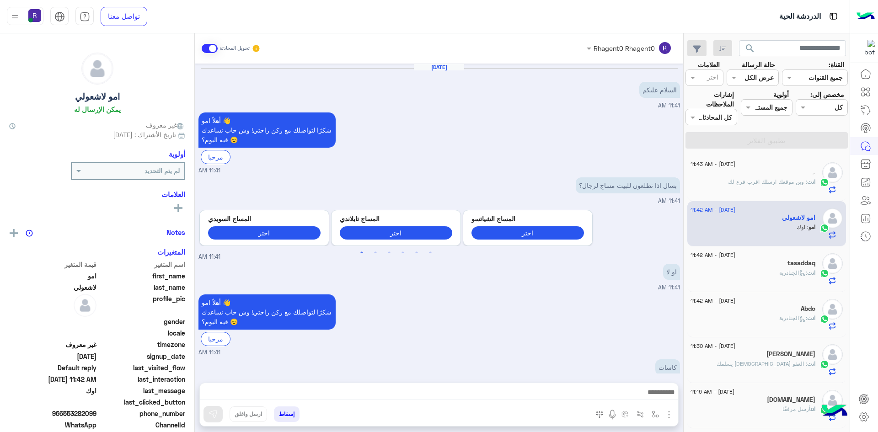
scroll to position [217, 0]
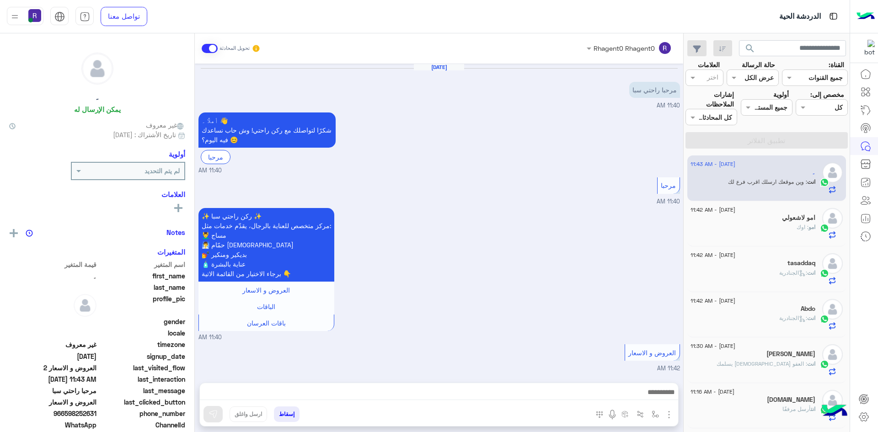
scroll to position [368, 0]
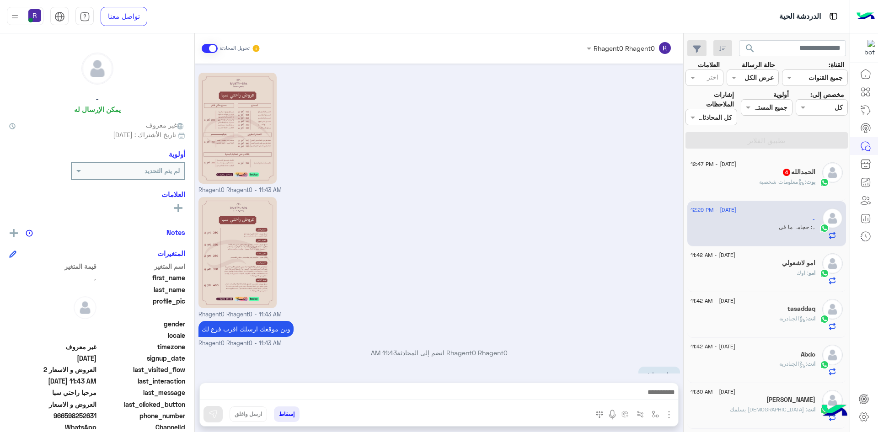
scroll to position [399, 0]
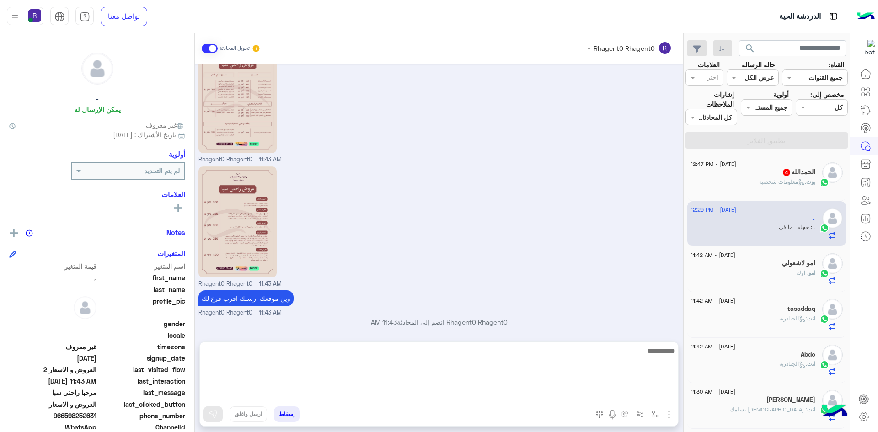
click at [587, 398] on textarea at bounding box center [439, 372] width 478 height 55
type textarea "**"
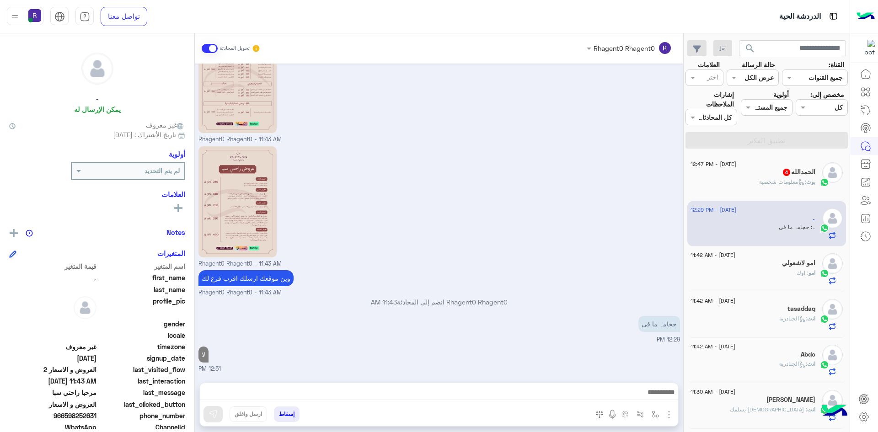
click at [798, 180] on icon at bounding box center [801, 182] width 7 height 7
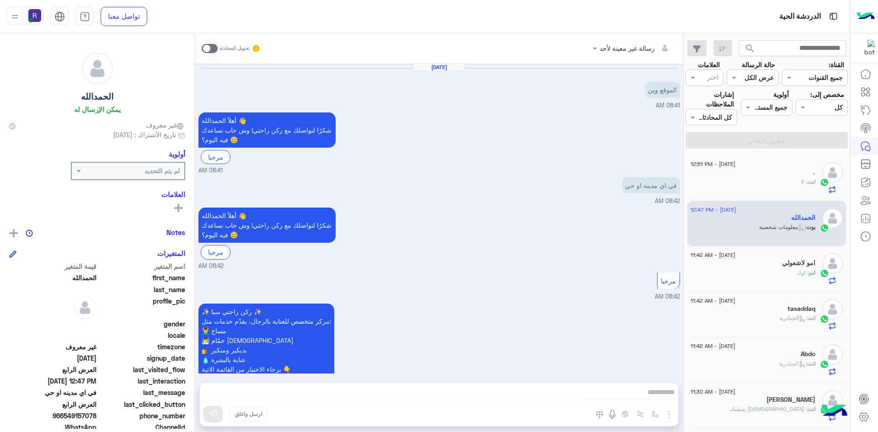
scroll to position [987, 0]
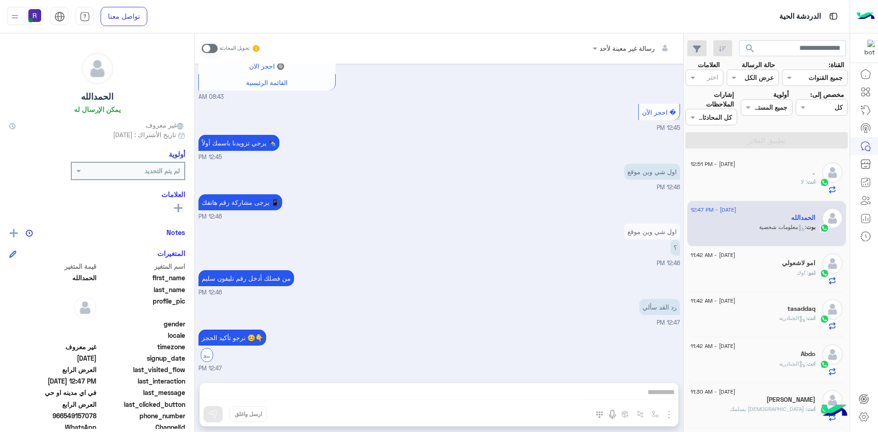
click at [213, 49] on span at bounding box center [210, 48] width 16 height 9
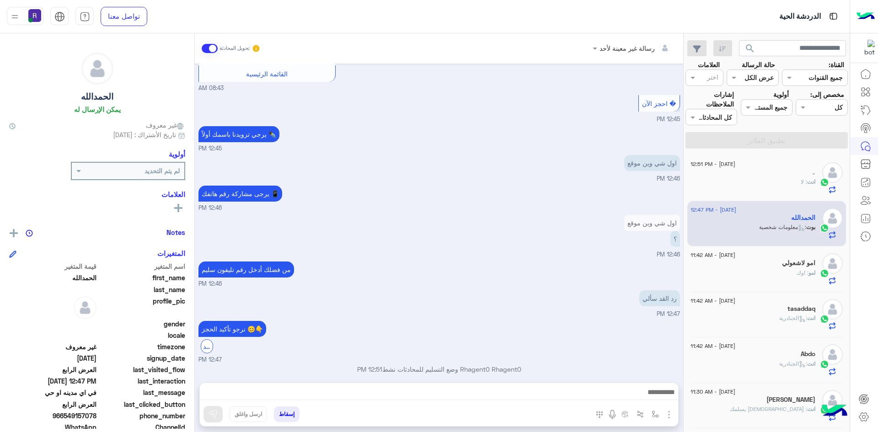
scroll to position [1003, 0]
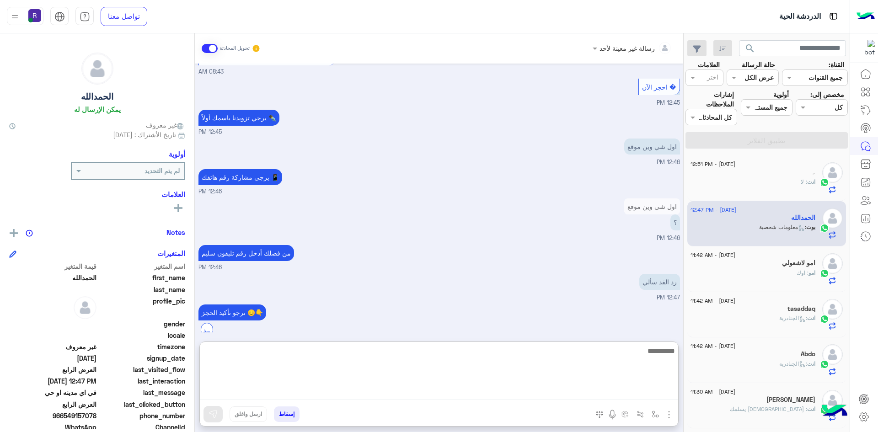
paste textarea "**********"
type textarea "**********"
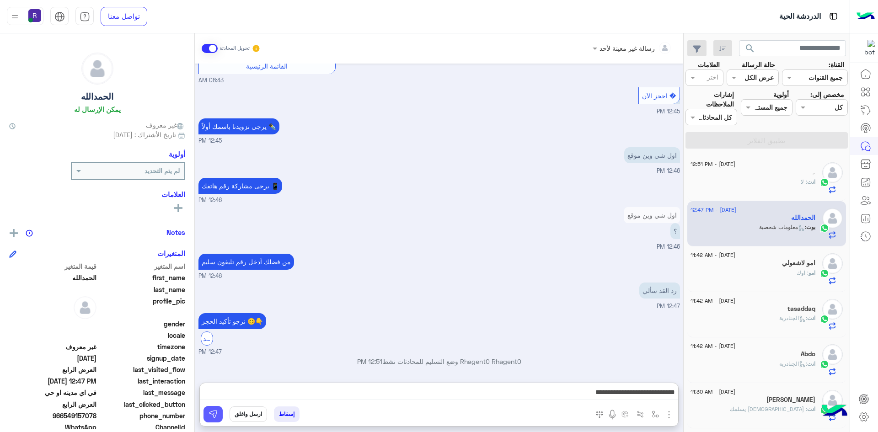
click at [217, 411] on img at bounding box center [212, 414] width 9 height 9
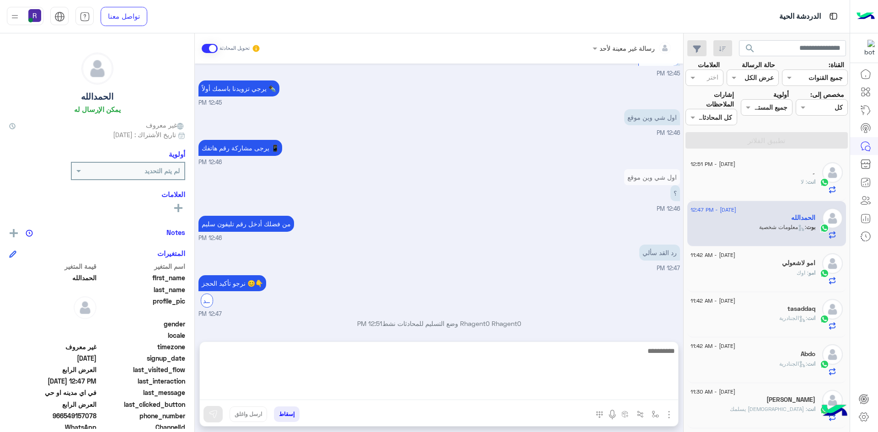
click at [261, 397] on textarea at bounding box center [439, 372] width 478 height 55
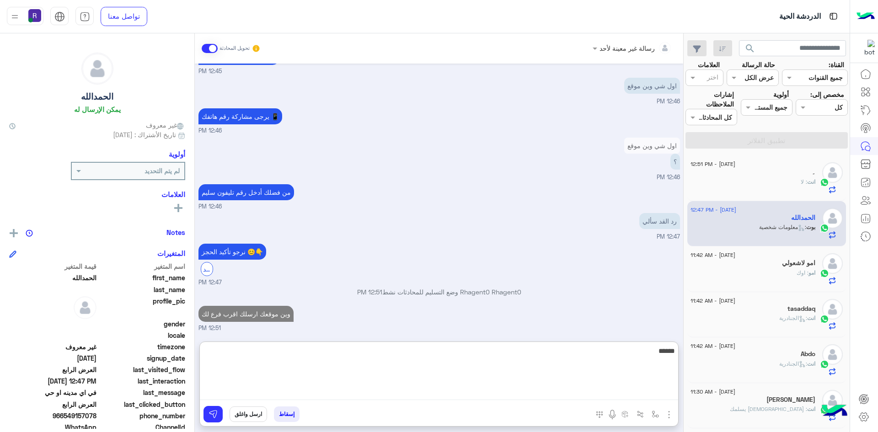
scroll to position [1090, 0]
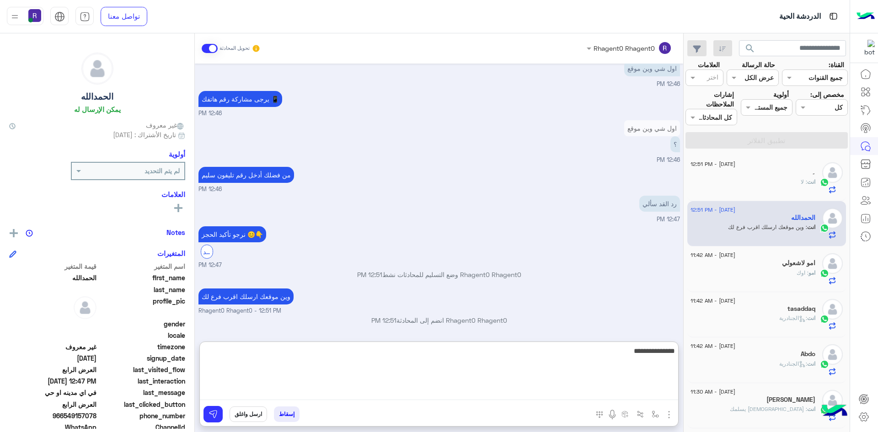
type textarea "**********"
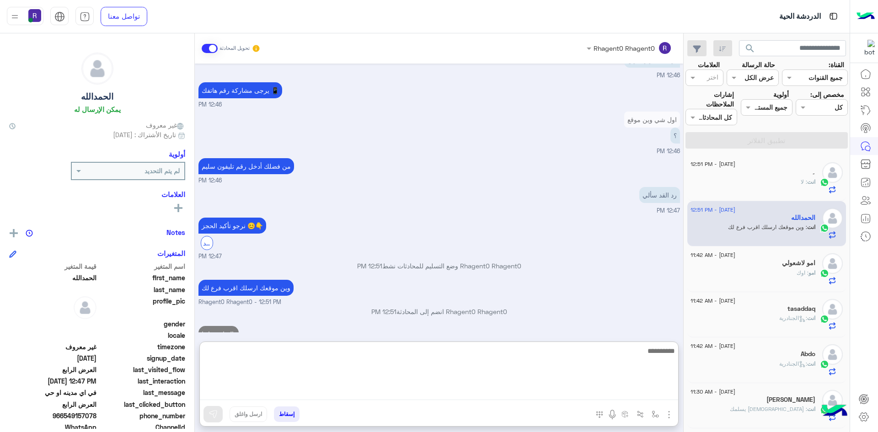
scroll to position [1119, 0]
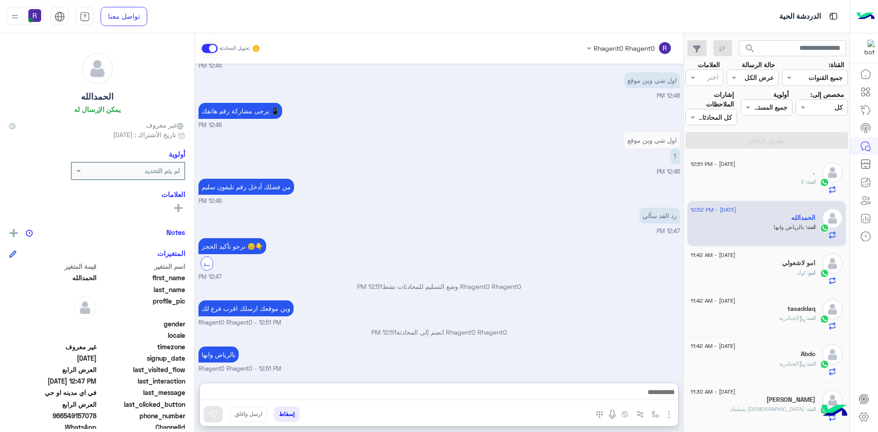
click at [776, 271] on div "امو : اوك" at bounding box center [752, 277] width 125 height 16
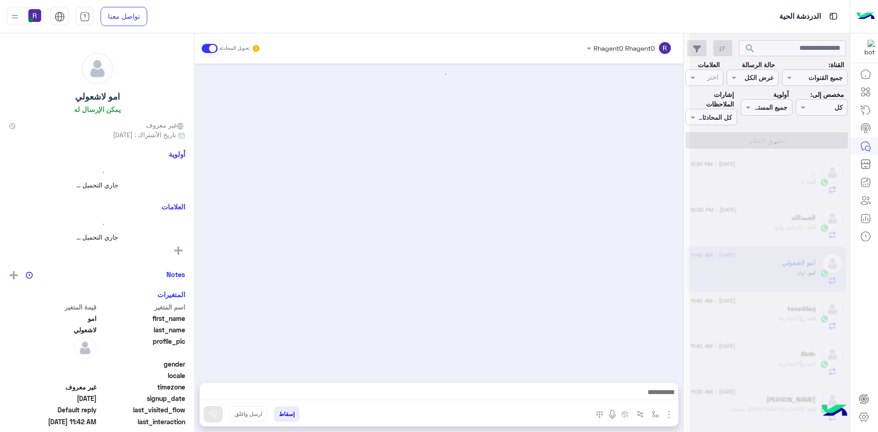
scroll to position [217, 0]
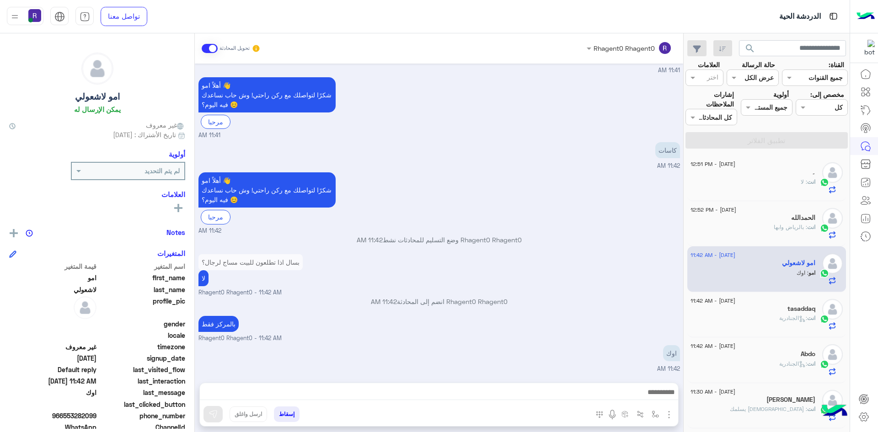
click at [802, 187] on div "انت : لا" at bounding box center [752, 186] width 125 height 16
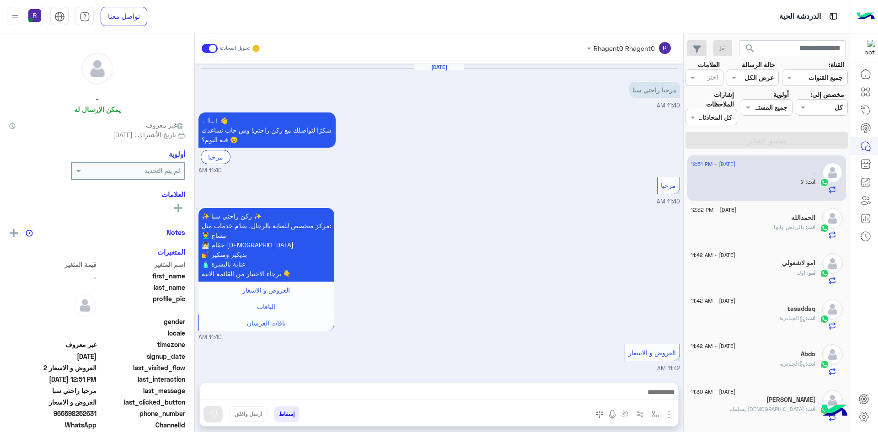
scroll to position [428, 0]
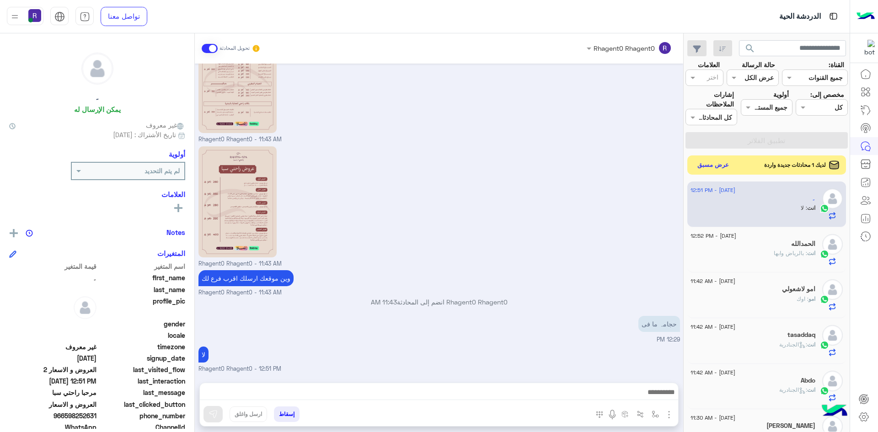
click at [720, 160] on button "عرض مسبق" at bounding box center [713, 165] width 38 height 12
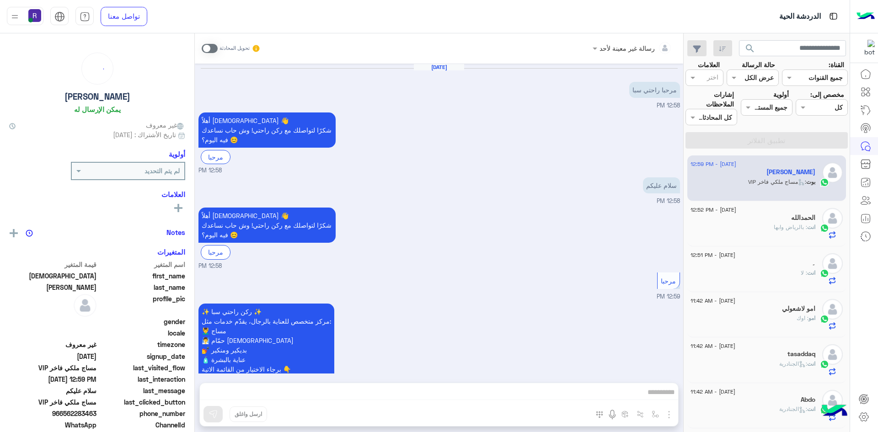
scroll to position [380, 0]
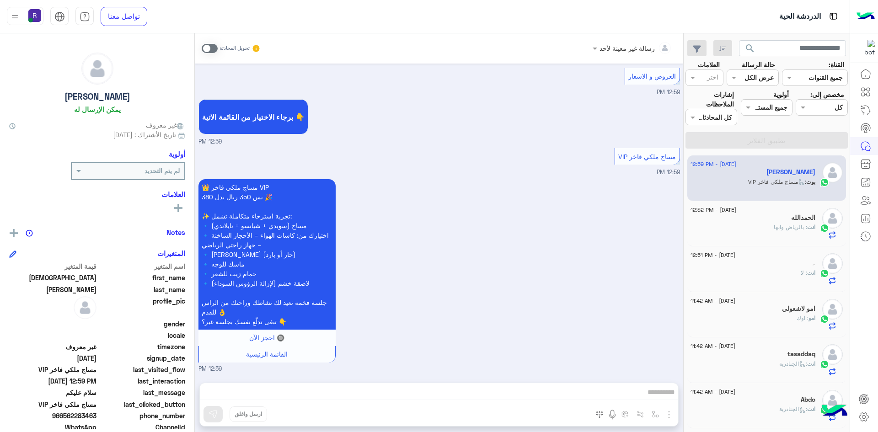
click at [211, 49] on span at bounding box center [210, 48] width 16 height 9
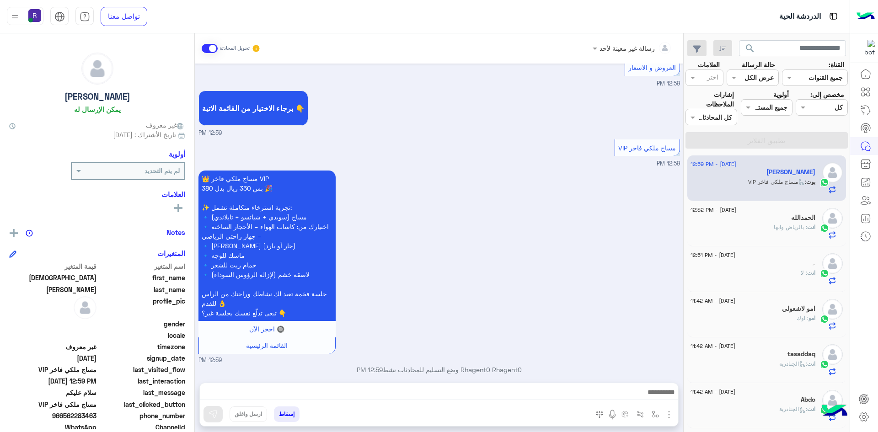
scroll to position [397, 0]
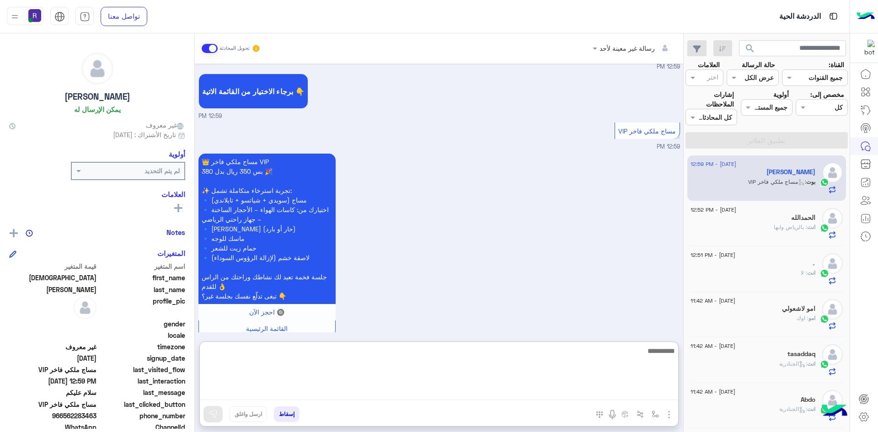
paste textarea "**********"
type textarea "**********"
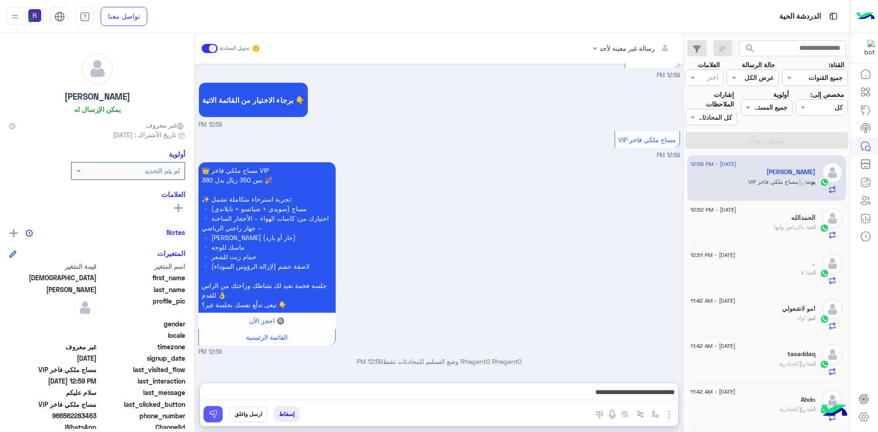
click at [215, 410] on img at bounding box center [212, 414] width 9 height 9
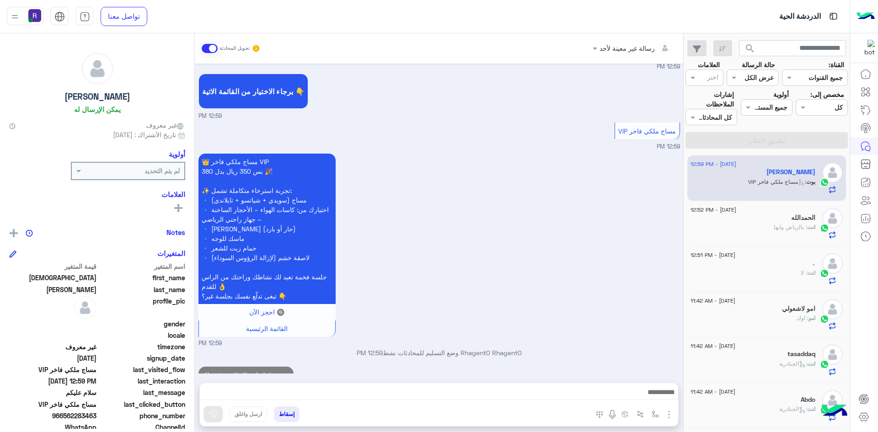
scroll to position [426, 0]
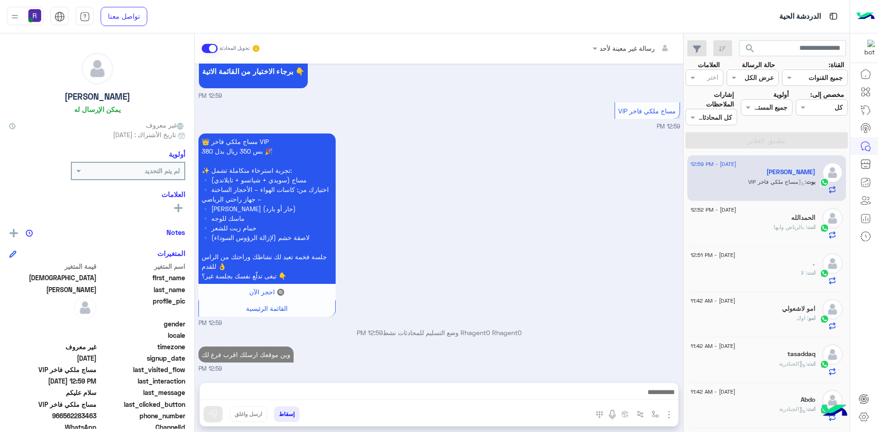
click at [789, 224] on span ": بالرياض وابها" at bounding box center [789, 227] width 33 height 7
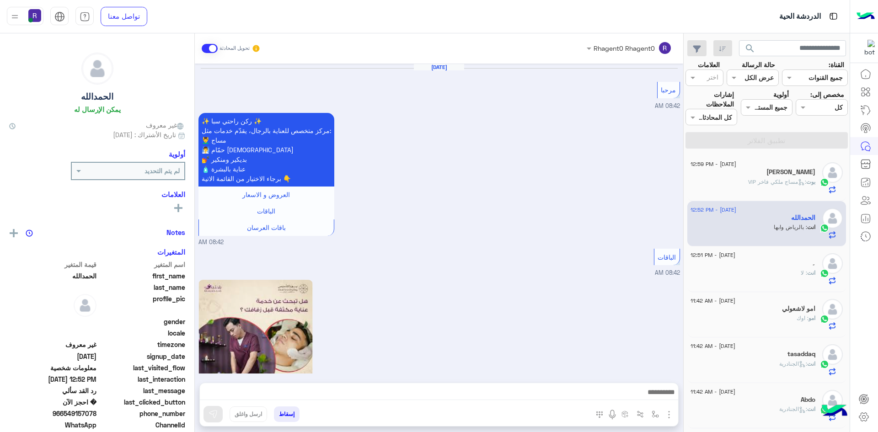
scroll to position [887, 0]
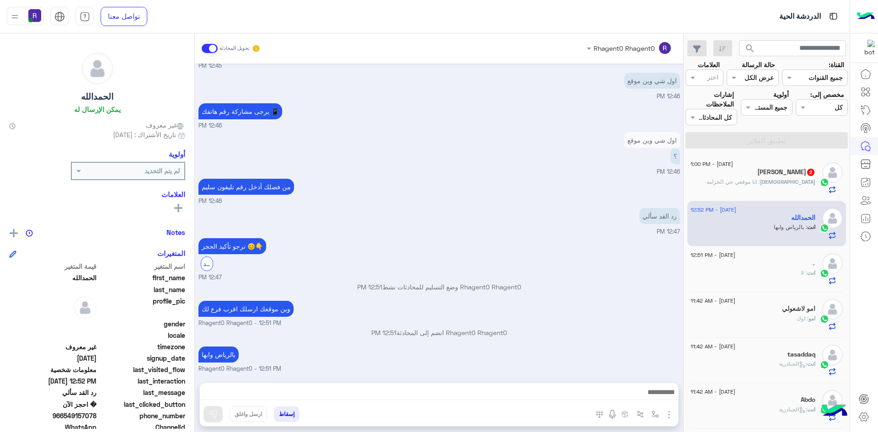
click at [735, 177] on div "لاالله الي الله محمد 2" at bounding box center [752, 173] width 125 height 10
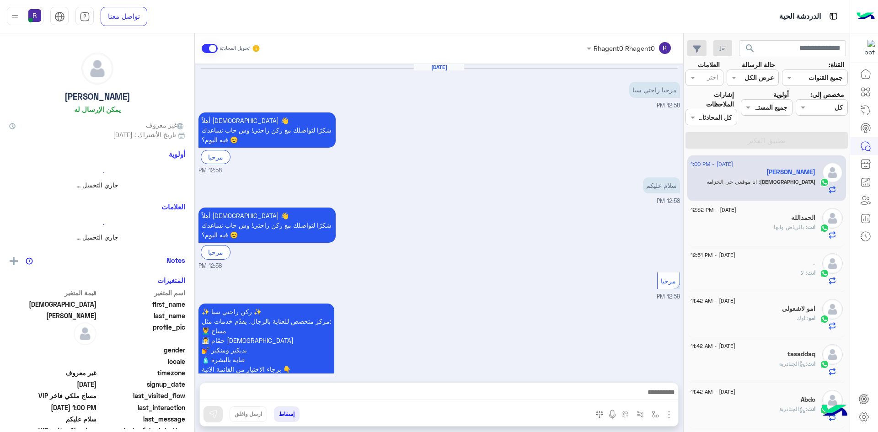
scroll to position [504, 0]
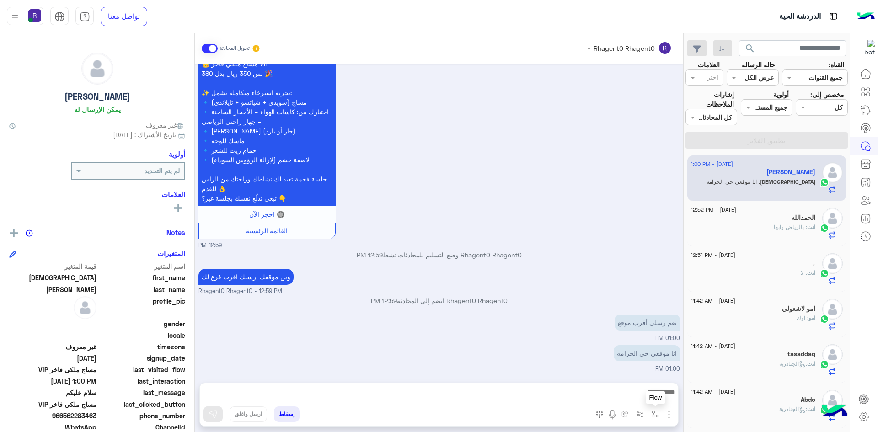
click at [654, 413] on img "button" at bounding box center [654, 413] width 7 height 7
click at [646, 396] on input "text" at bounding box center [627, 394] width 62 height 11
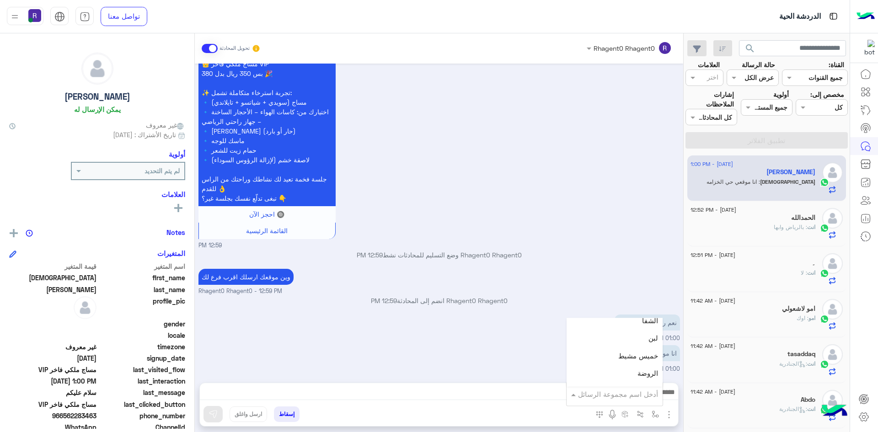
scroll to position [640, 0]
click at [642, 341] on div "لبن" at bounding box center [614, 338] width 96 height 18
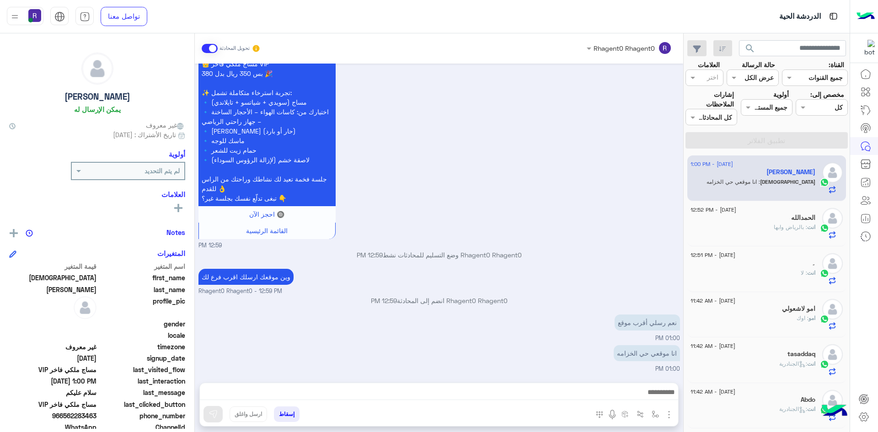
type textarea "***"
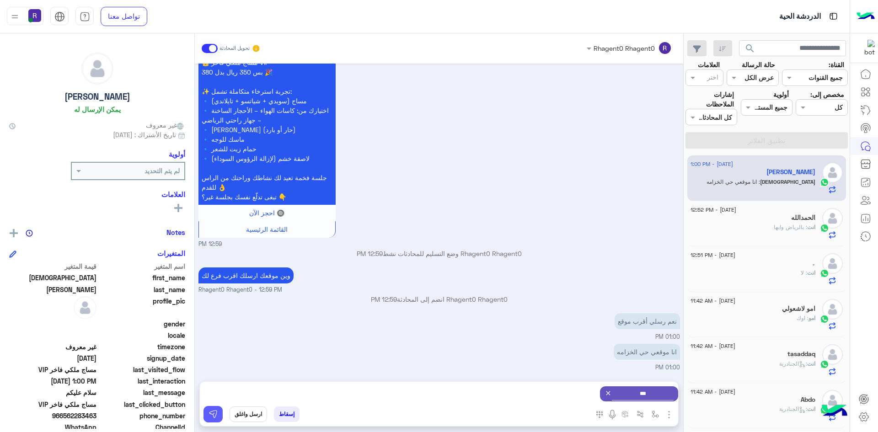
click at [205, 411] on button at bounding box center [212, 414] width 19 height 16
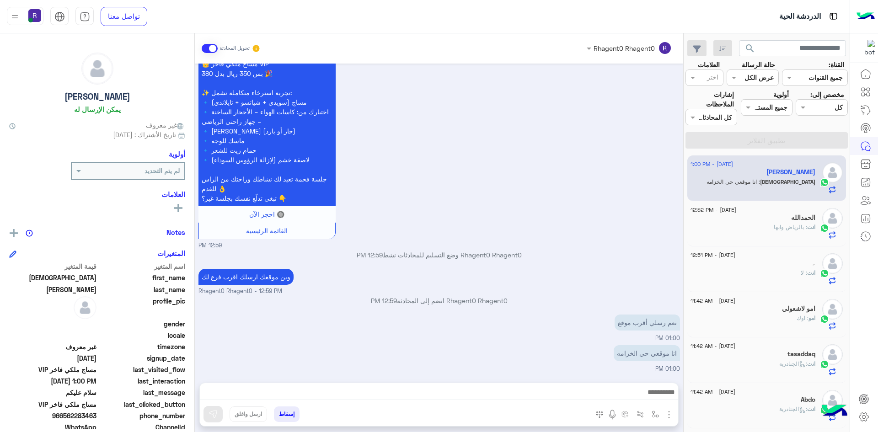
scroll to position [504, 0]
click at [654, 416] on img "button" at bounding box center [654, 413] width 7 height 7
click at [646, 398] on input "text" at bounding box center [627, 394] width 62 height 11
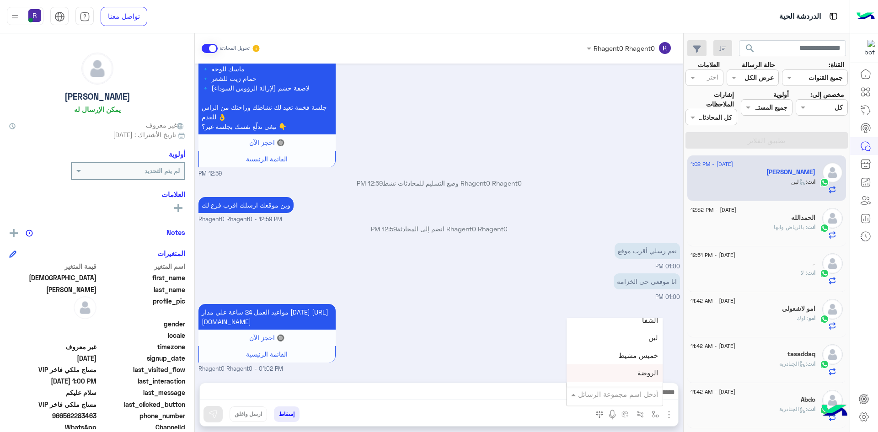
scroll to position [594, 0]
click at [634, 349] on div "الجنادرية" at bounding box center [614, 349] width 96 height 18
type textarea "*********"
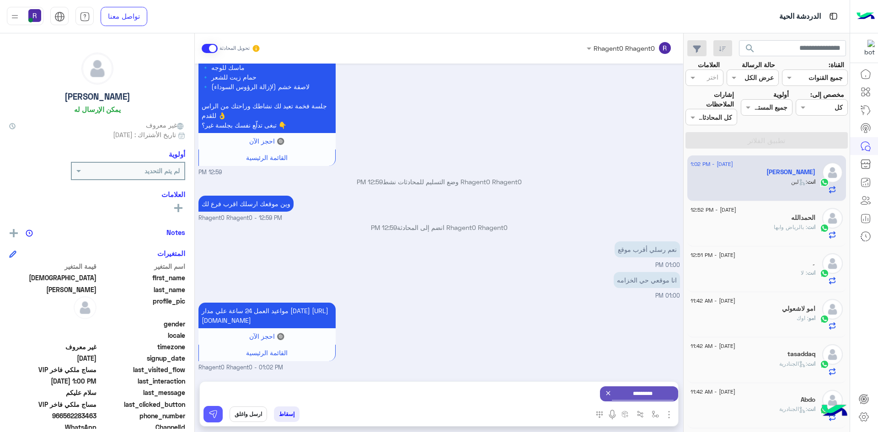
click at [217, 412] on img at bounding box center [212, 414] width 9 height 9
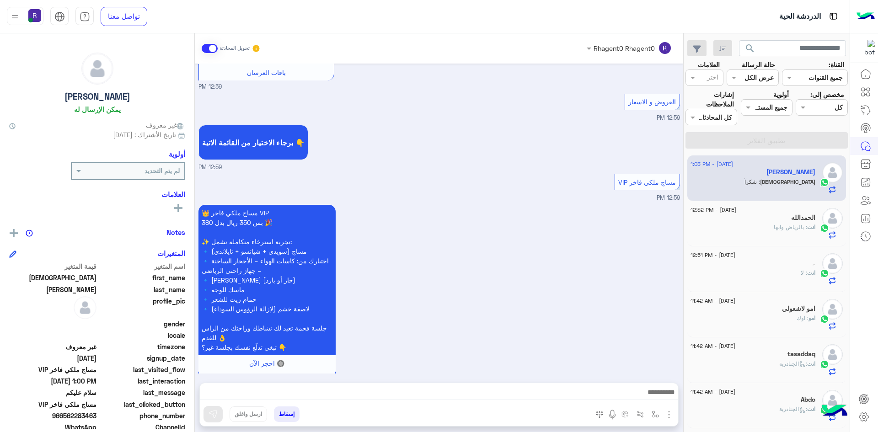
scroll to position [697, 0]
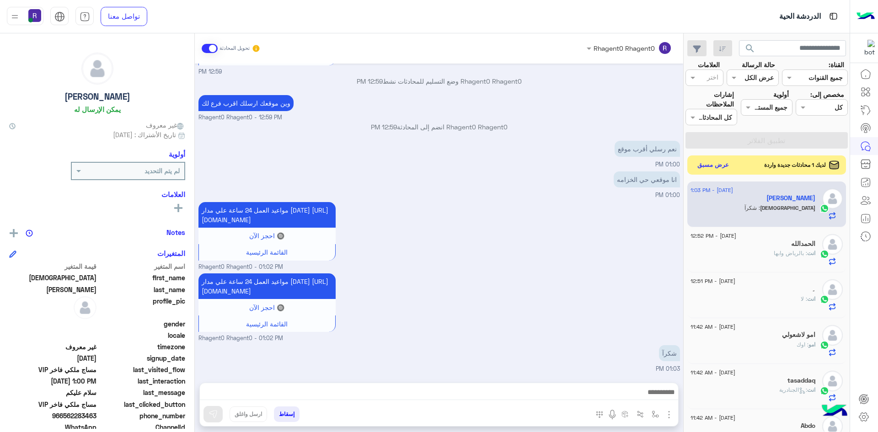
click at [714, 167] on button "عرض مسبق" at bounding box center [713, 165] width 38 height 12
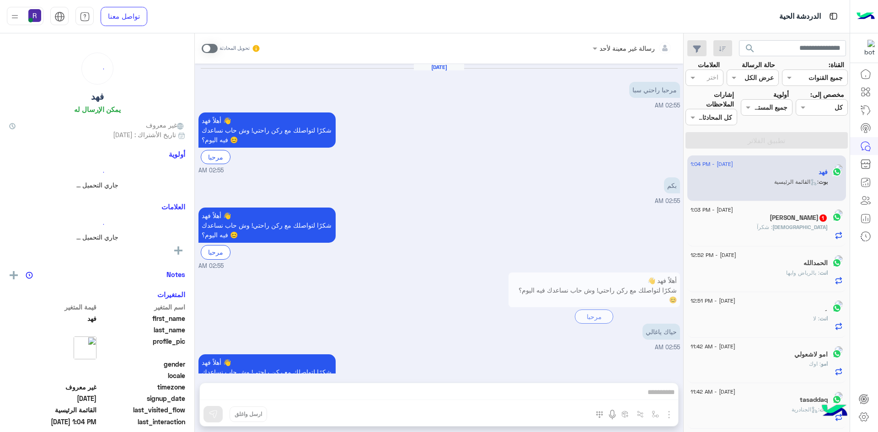
scroll to position [901, 0]
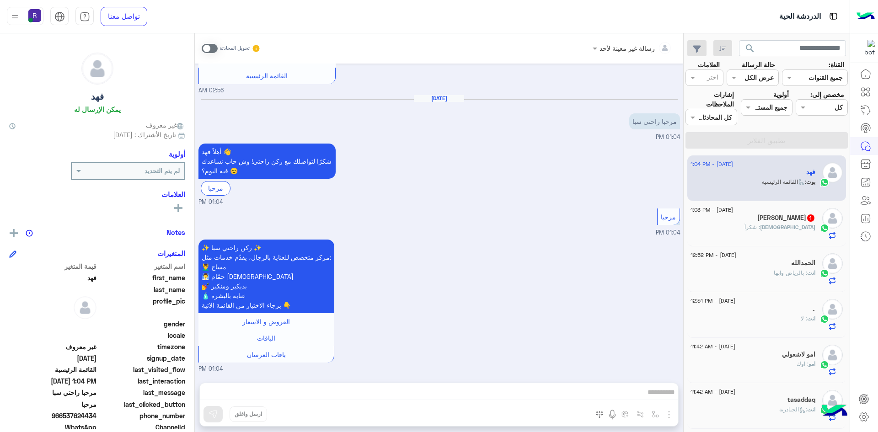
click at [214, 49] on span at bounding box center [210, 48] width 16 height 9
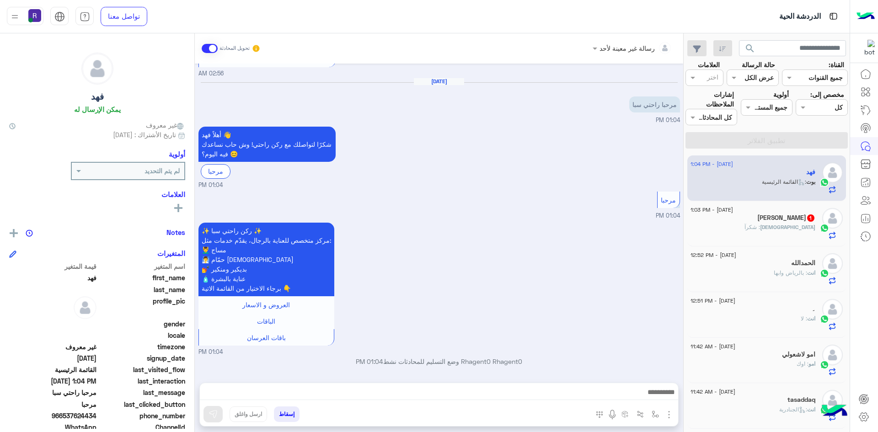
click at [667, 414] on img "button" at bounding box center [668, 414] width 11 height 11
click at [650, 396] on span "الصور" at bounding box center [651, 394] width 17 height 11
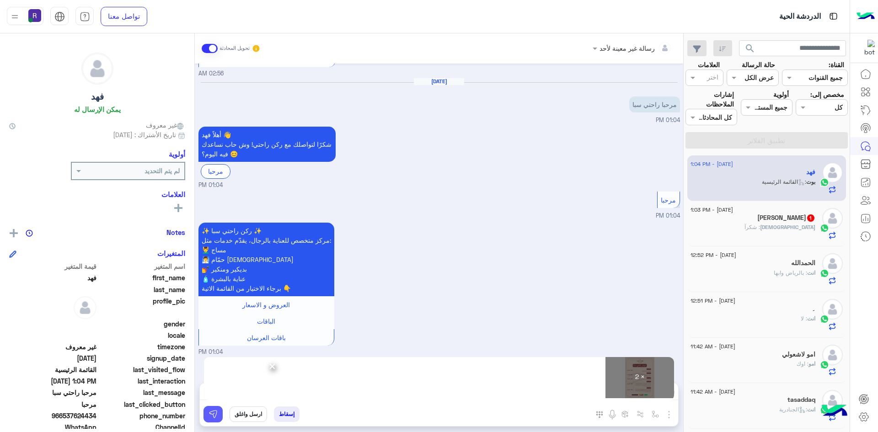
click at [210, 415] on img at bounding box center [212, 414] width 9 height 9
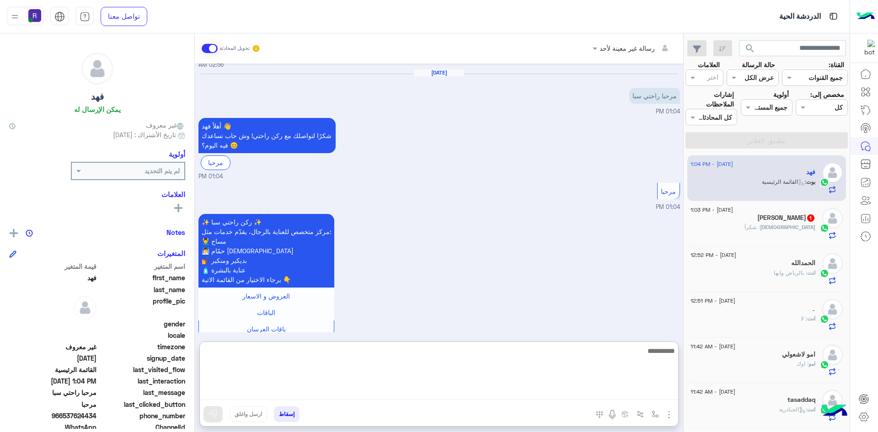
paste textarea "**********"
type textarea "**********"
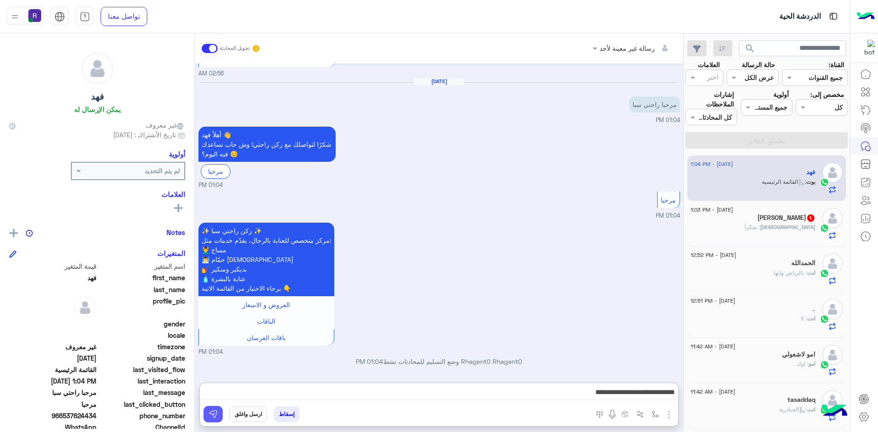
click at [217, 410] on img at bounding box center [212, 414] width 9 height 9
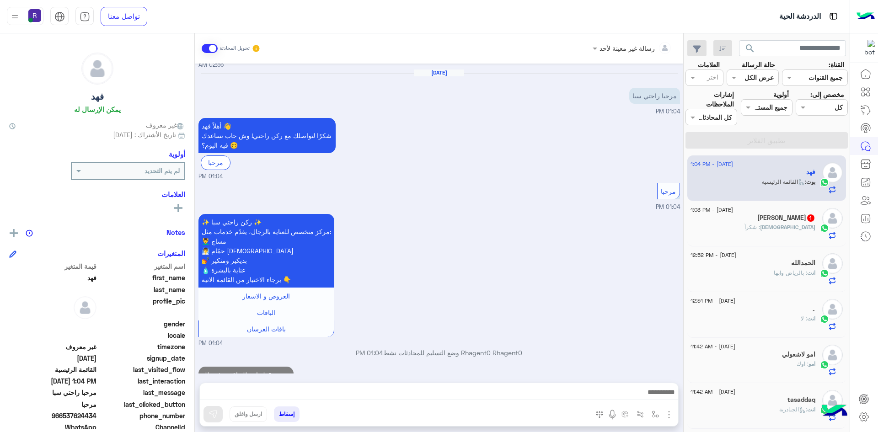
scroll to position [947, 0]
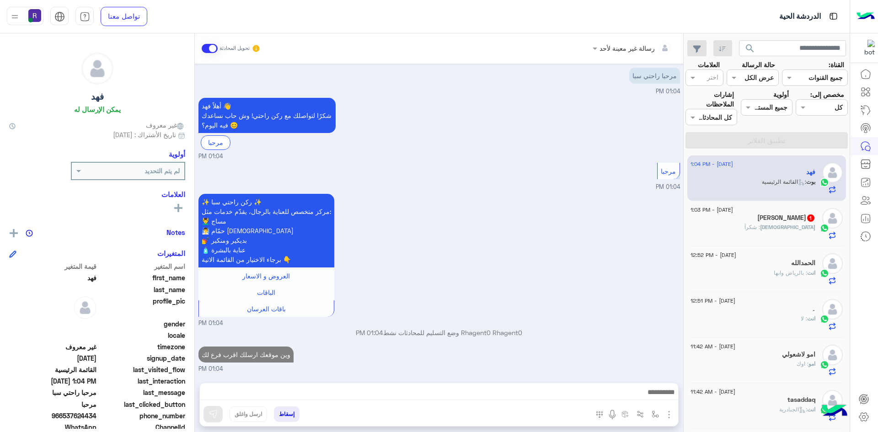
click at [751, 223] on div "لاالله : شكرآ" at bounding box center [752, 231] width 125 height 16
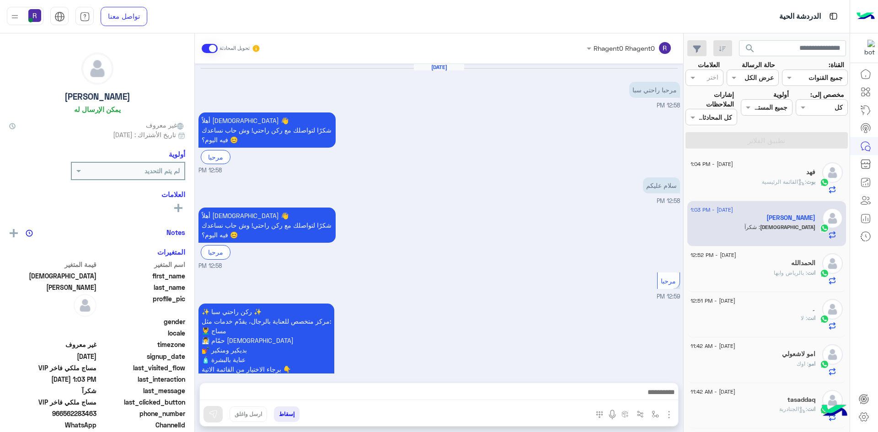
scroll to position [697, 0]
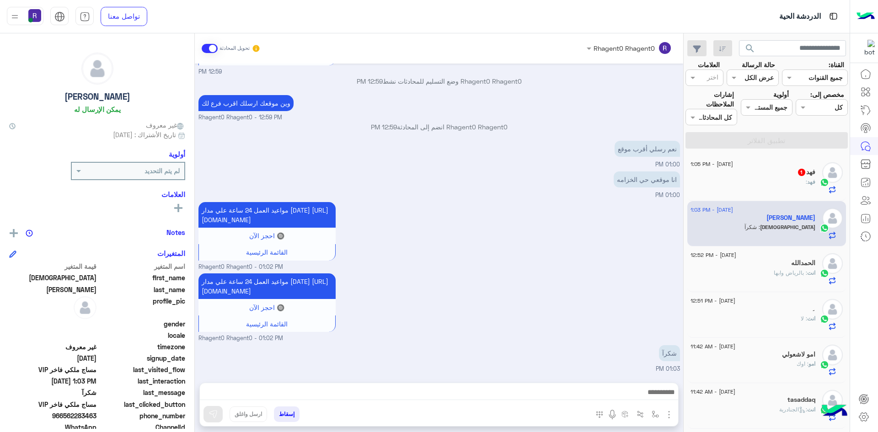
click at [774, 181] on div "فهد :" at bounding box center [752, 186] width 125 height 16
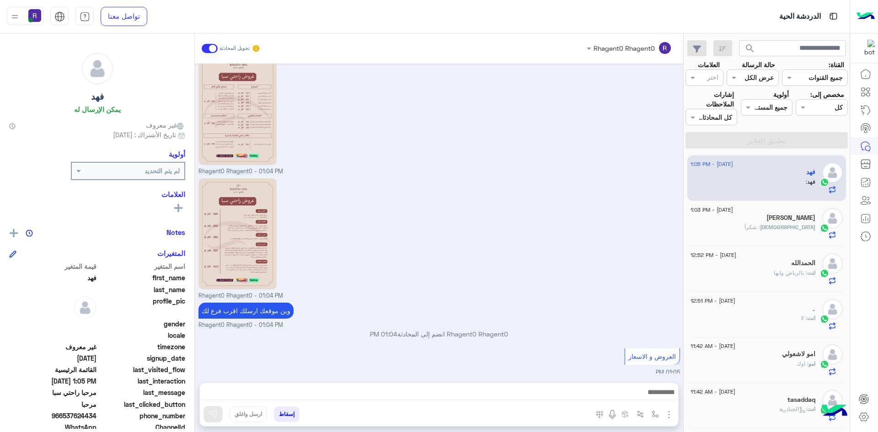
scroll to position [1242, 0]
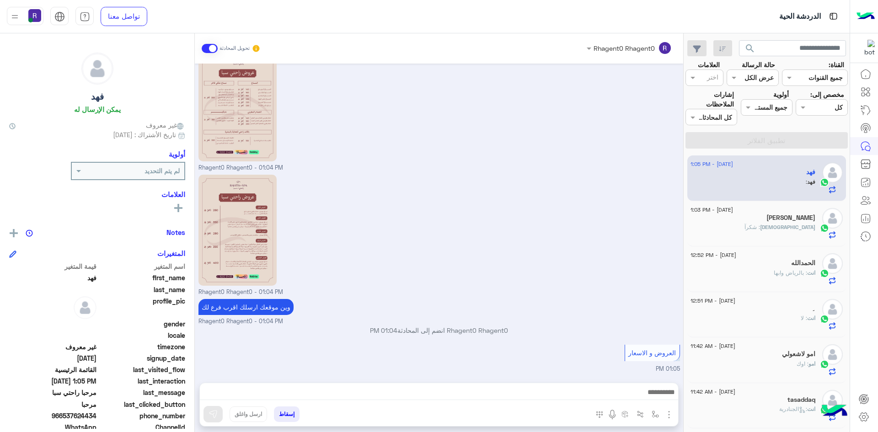
click at [760, 224] on div "لاالله : شكرآ" at bounding box center [752, 231] width 125 height 16
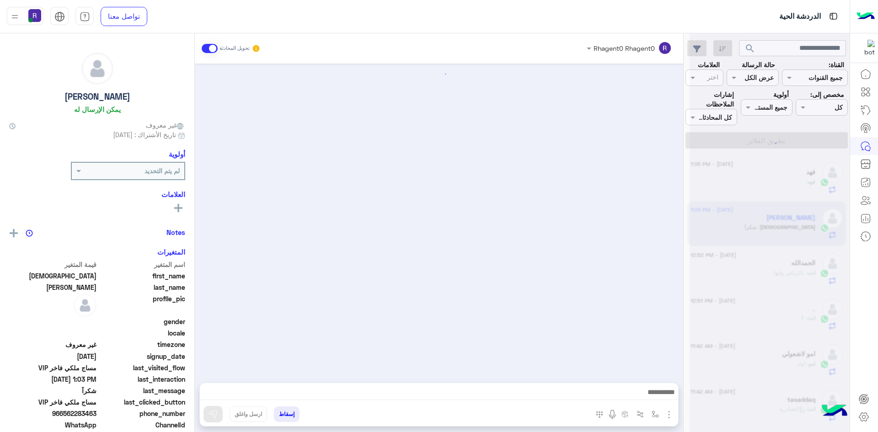
scroll to position [697, 0]
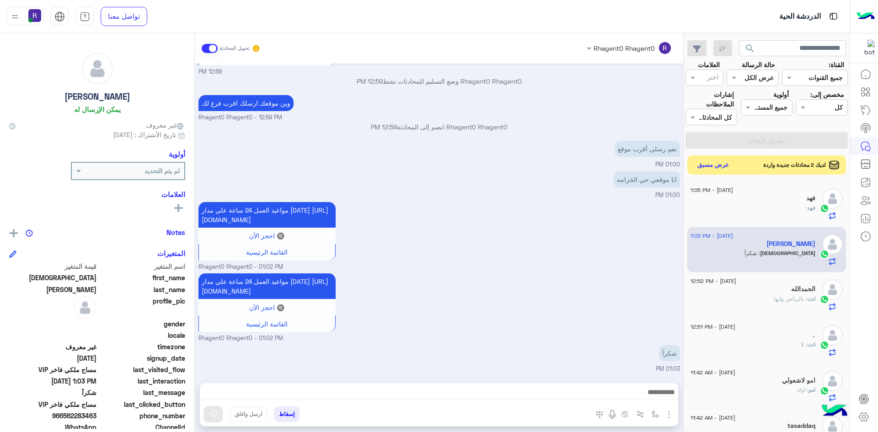
click at [720, 164] on button "عرض مسبق" at bounding box center [713, 165] width 38 height 12
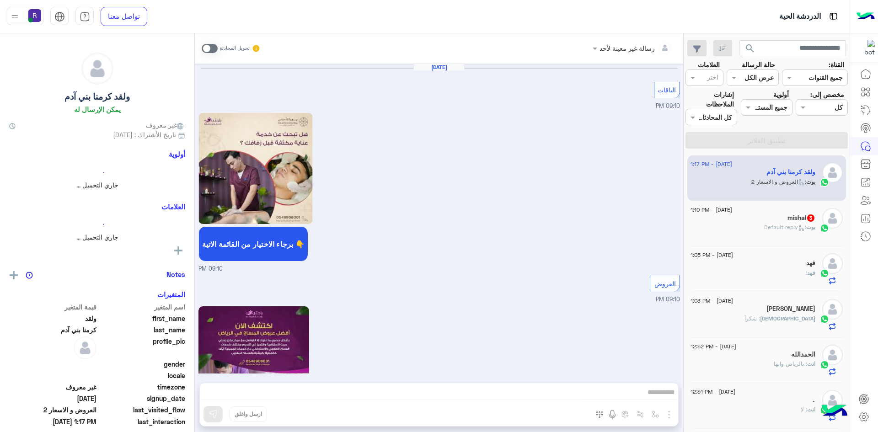
scroll to position [1313, 0]
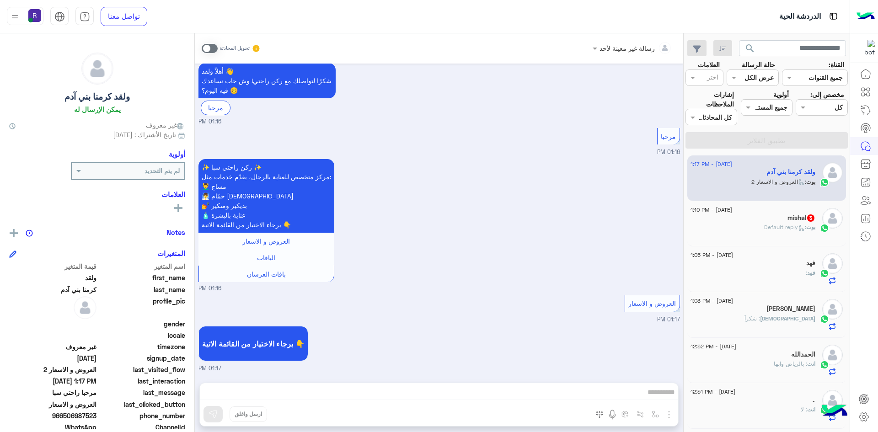
click at [212, 48] on span at bounding box center [210, 48] width 16 height 9
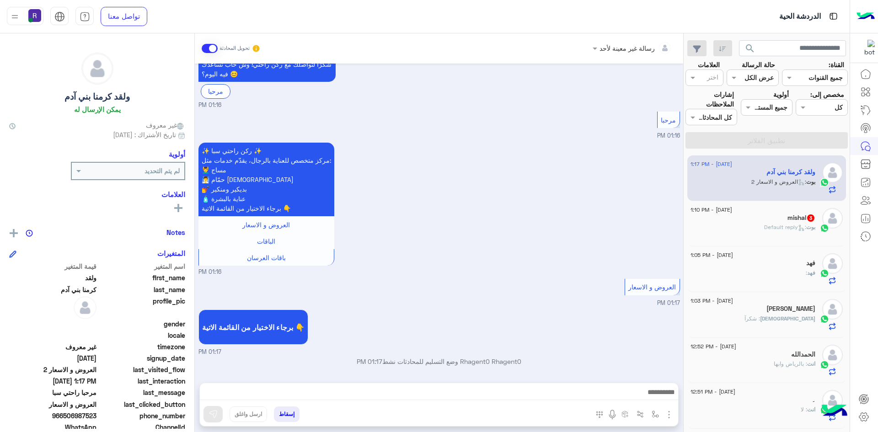
click at [668, 411] on img "button" at bounding box center [668, 414] width 11 height 11
click at [649, 397] on span "الصور" at bounding box center [651, 394] width 17 height 11
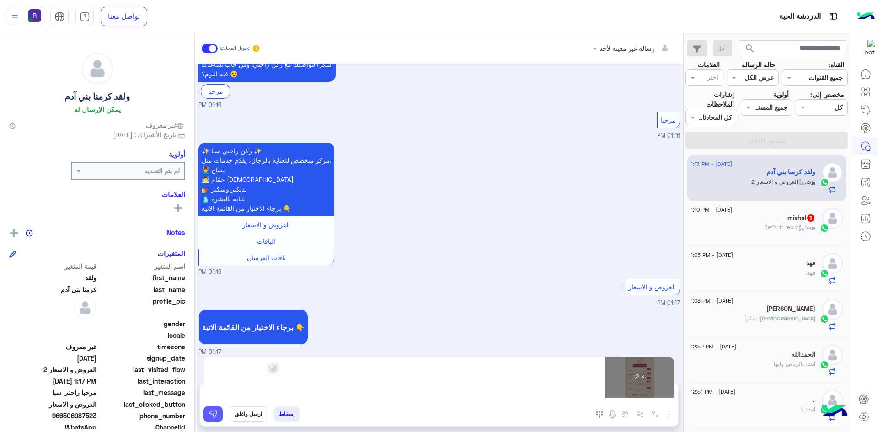
click at [213, 418] on img at bounding box center [212, 414] width 9 height 9
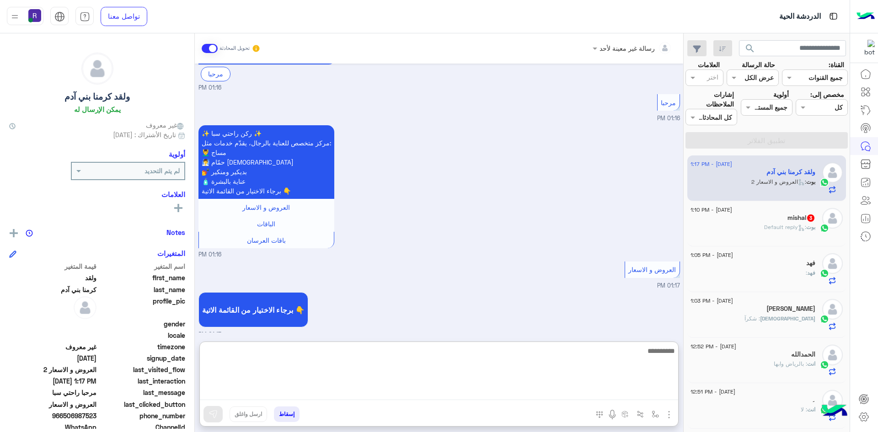
paste textarea "**********"
type textarea "**********"
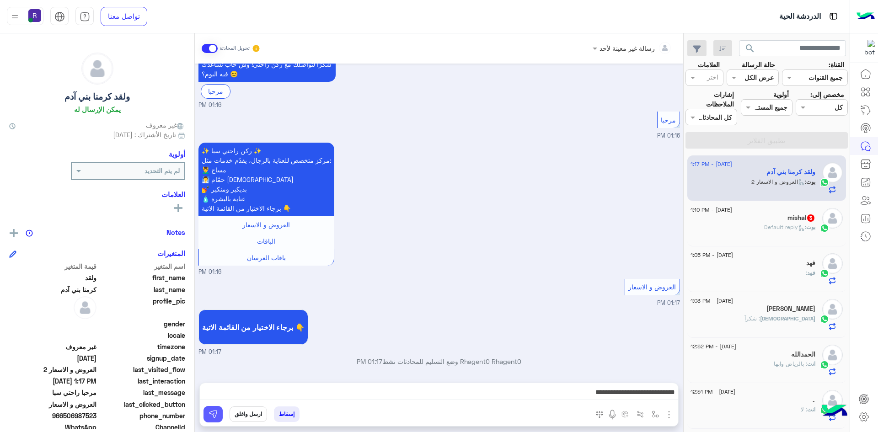
click at [210, 414] on img at bounding box center [212, 414] width 9 height 9
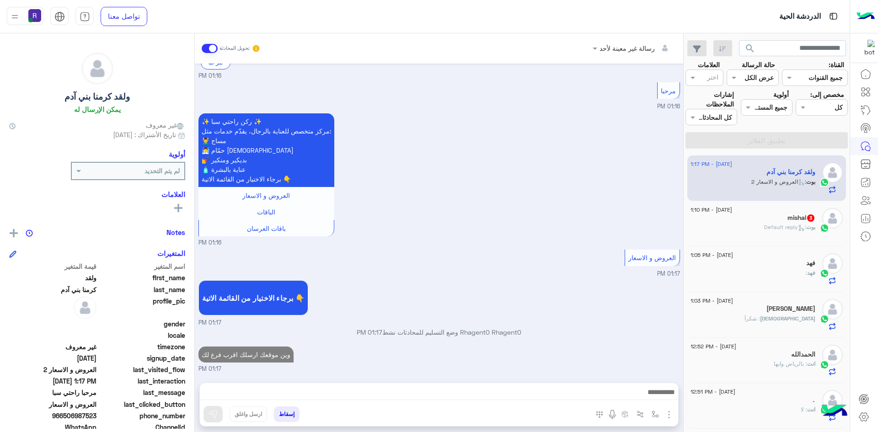
scroll to position [1390, 0]
click at [771, 232] on div "بوت : Default reply" at bounding box center [752, 231] width 125 height 16
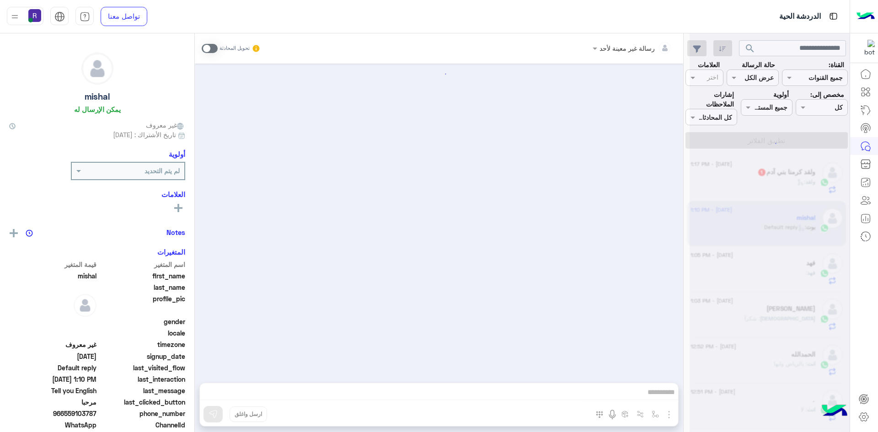
scroll to position [64, 0]
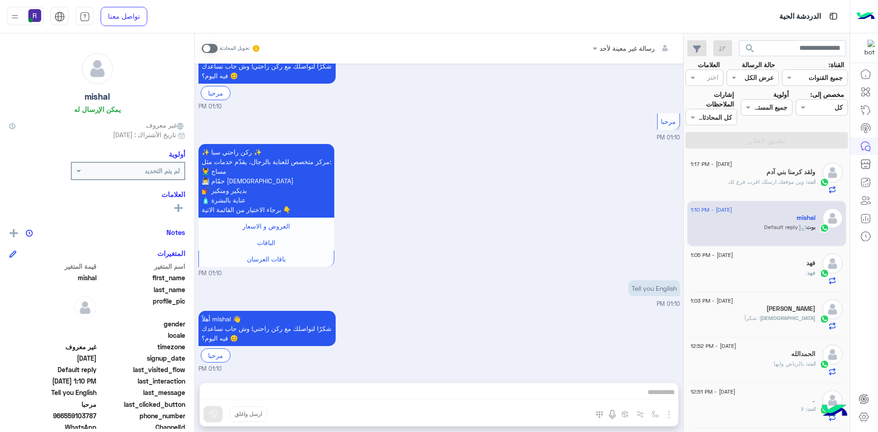
click at [211, 44] on span at bounding box center [210, 48] width 16 height 9
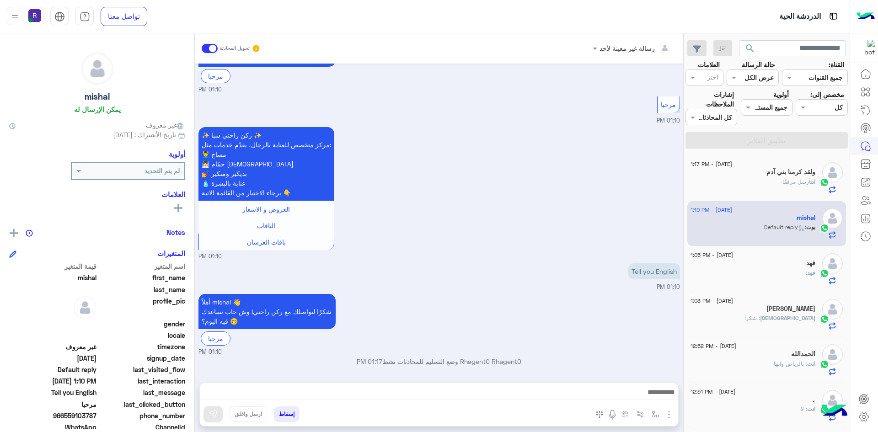
click at [670, 412] on img "button" at bounding box center [668, 414] width 11 height 11
click at [655, 398] on span "الصور" at bounding box center [651, 394] width 17 height 11
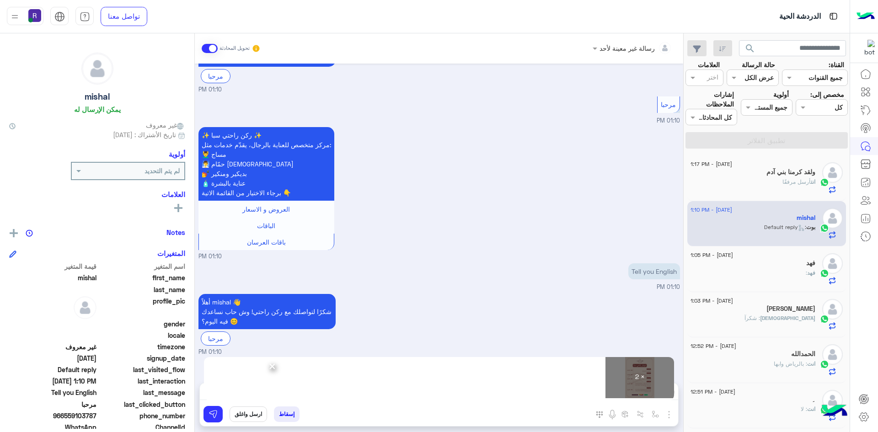
click at [223, 415] on div "إسقاط ارسل واغلق" at bounding box center [394, 416] width 389 height 20
click at [215, 415] on img at bounding box center [212, 414] width 9 height 9
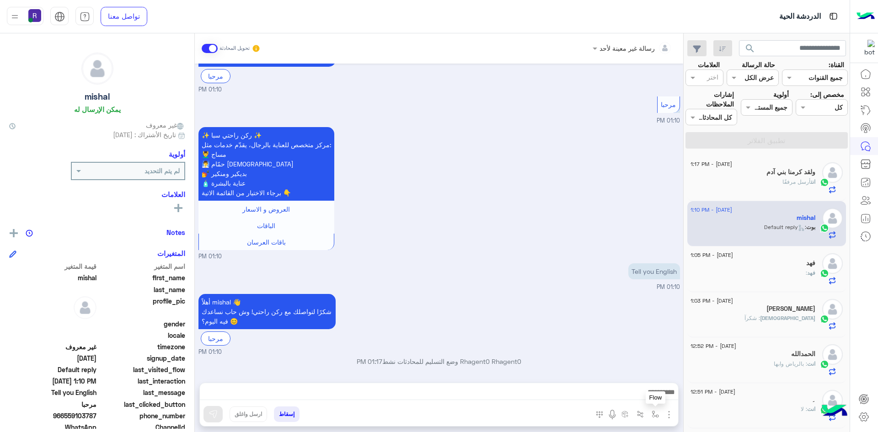
click at [651, 411] on button "button" at bounding box center [655, 413] width 15 height 15
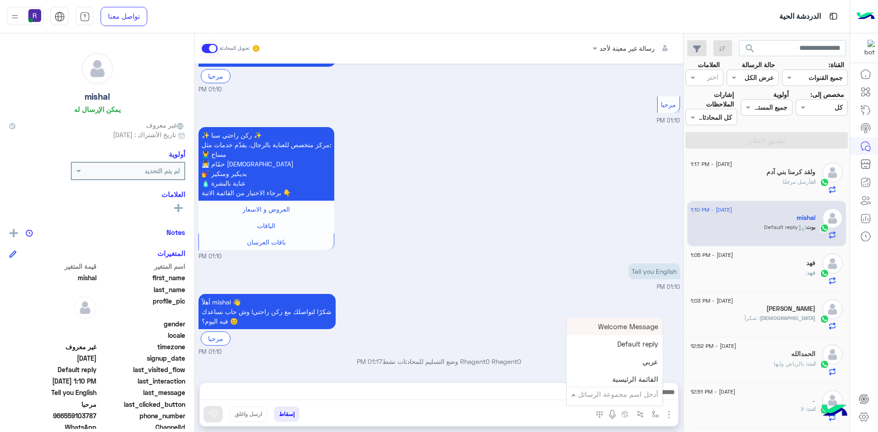
click at [596, 397] on div at bounding box center [614, 393] width 96 height 11
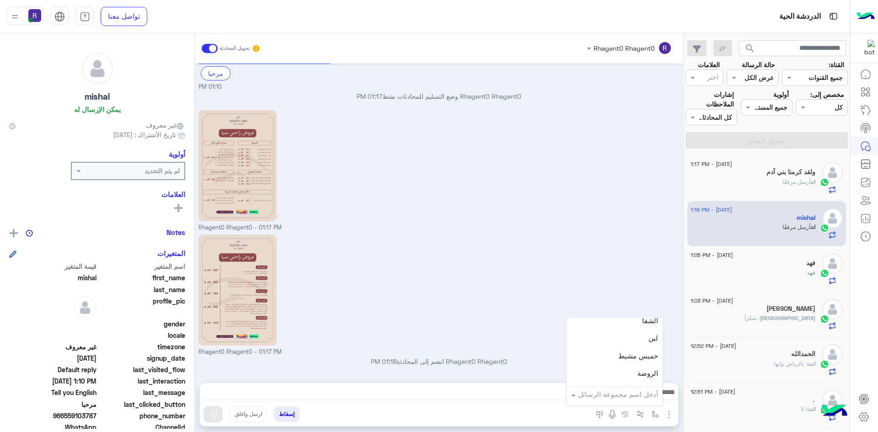
scroll to position [640, 0]
click at [613, 342] on div "لبن" at bounding box center [614, 338] width 96 height 18
type textarea "***"
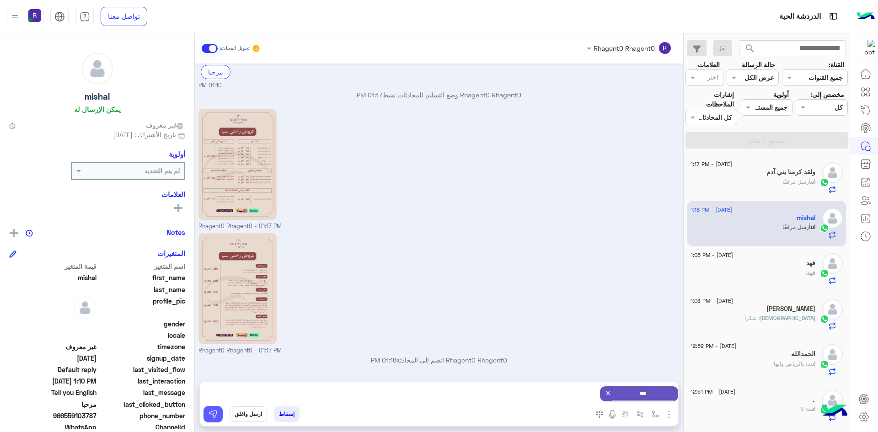
click at [215, 419] on button at bounding box center [212, 414] width 19 height 16
click at [656, 412] on img "button" at bounding box center [654, 413] width 7 height 7
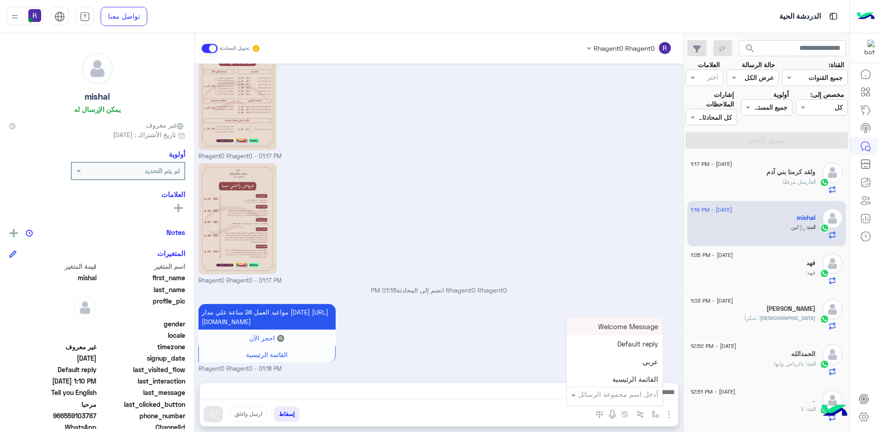
click at [645, 394] on input "text" at bounding box center [627, 394] width 62 height 11
click at [625, 343] on div "لبن" at bounding box center [614, 338] width 96 height 18
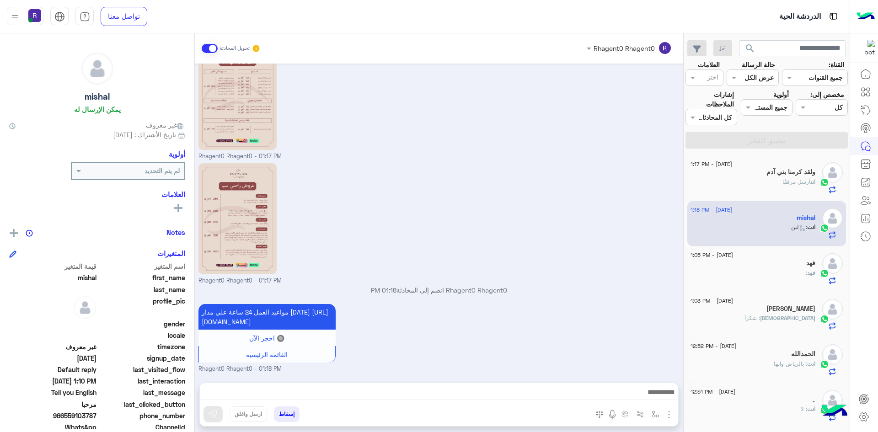
type textarea "***"
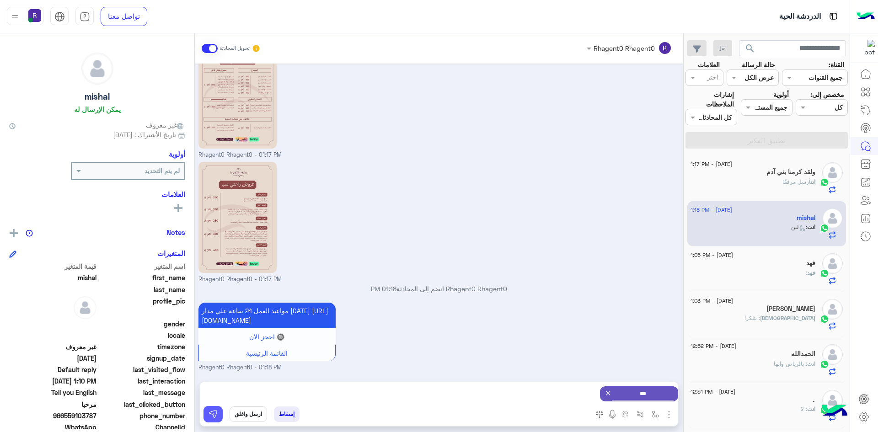
click at [217, 415] on img at bounding box center [212, 414] width 9 height 9
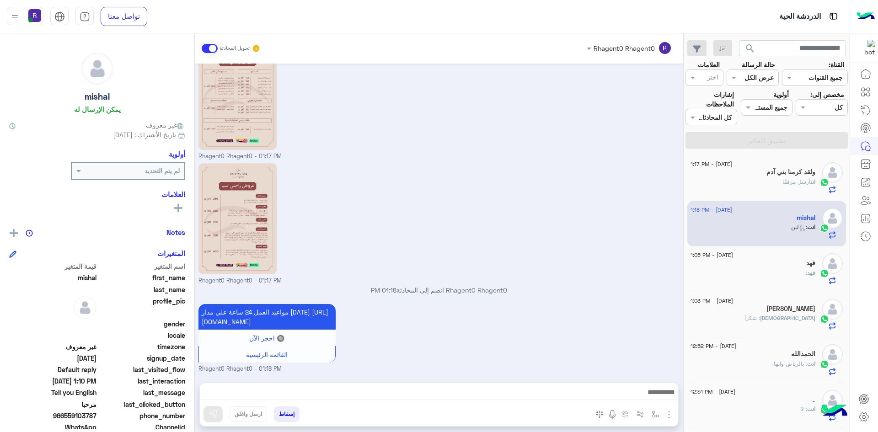
scroll to position [427, 0]
click at [772, 181] on div "انت أرسل مرفقًا" at bounding box center [752, 186] width 125 height 16
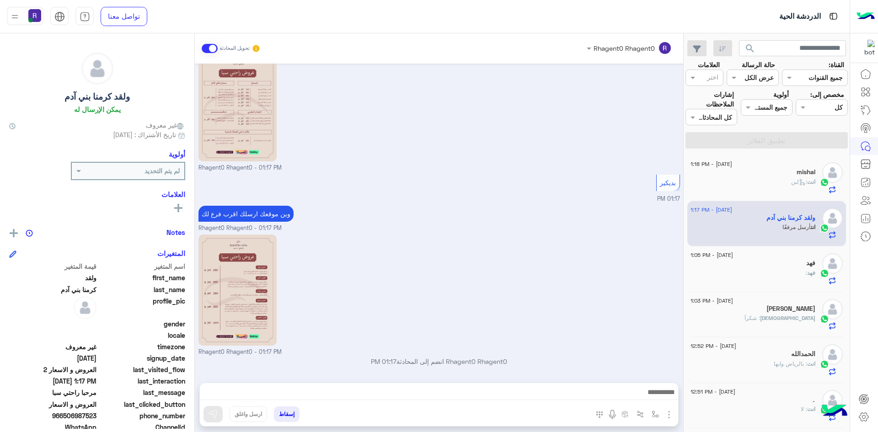
scroll to position [1073, 0]
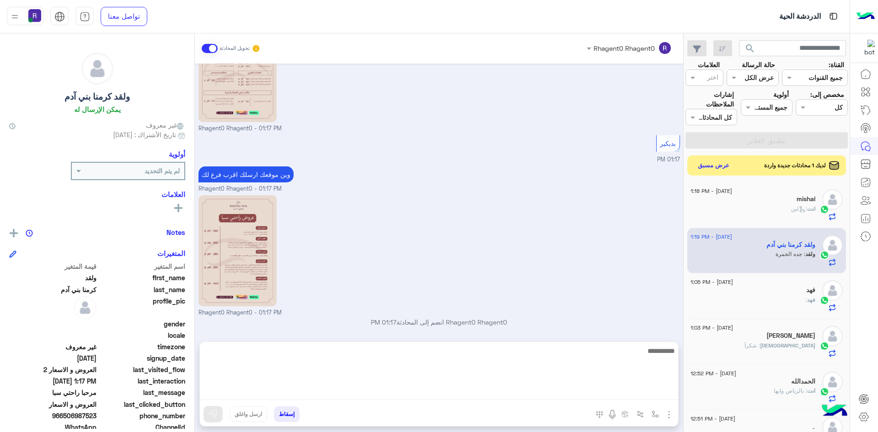
click at [491, 395] on textarea at bounding box center [439, 372] width 478 height 55
type textarea "**"
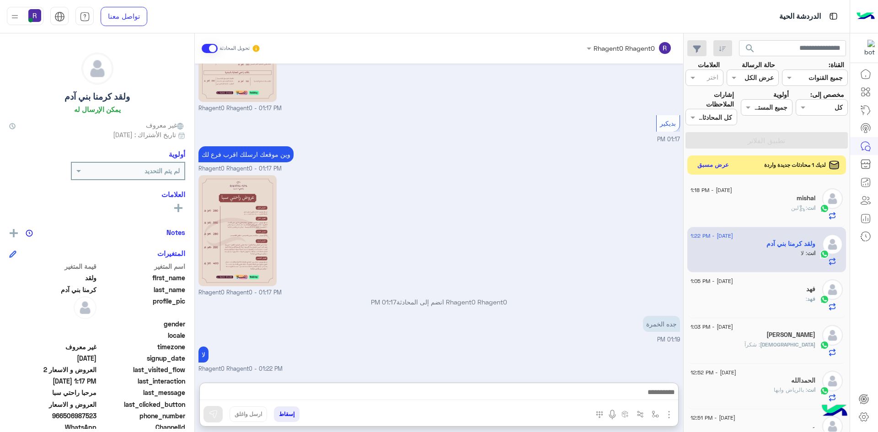
click at [721, 165] on button "عرض مسبق" at bounding box center [713, 165] width 38 height 12
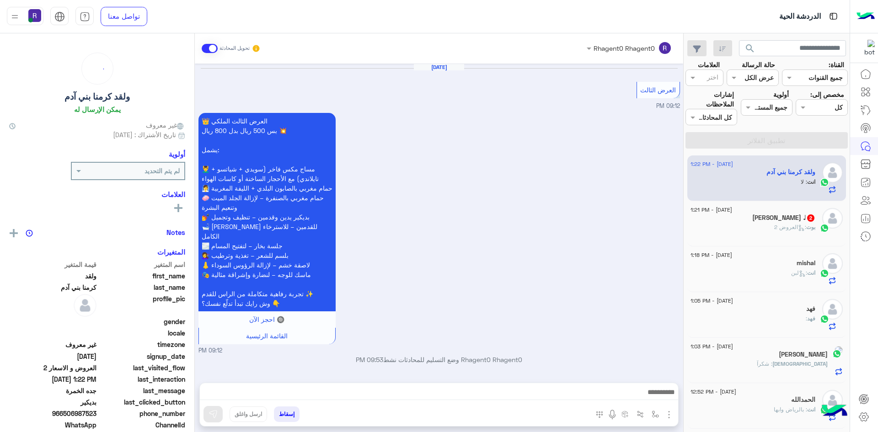
scroll to position [846, 0]
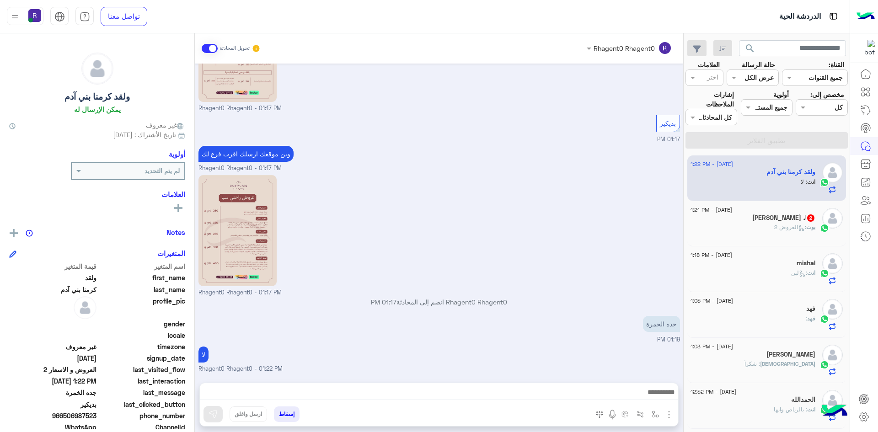
click at [794, 223] on div "محمد القحطاني ♩ 2" at bounding box center [752, 219] width 125 height 10
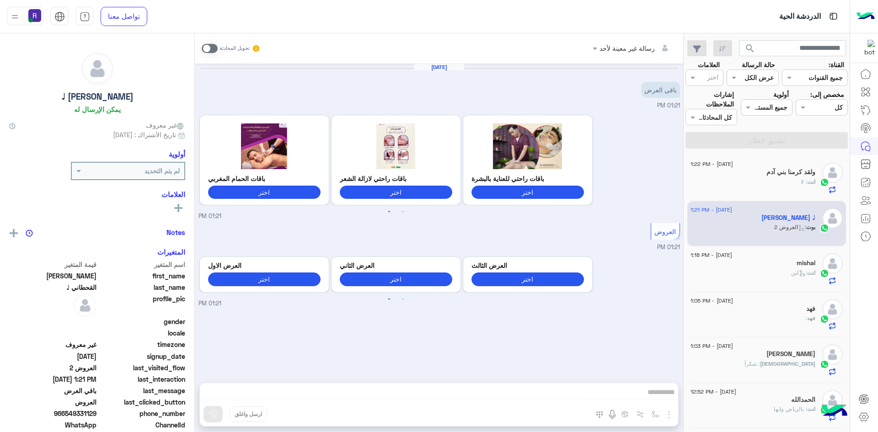
click at [214, 48] on span at bounding box center [210, 48] width 16 height 9
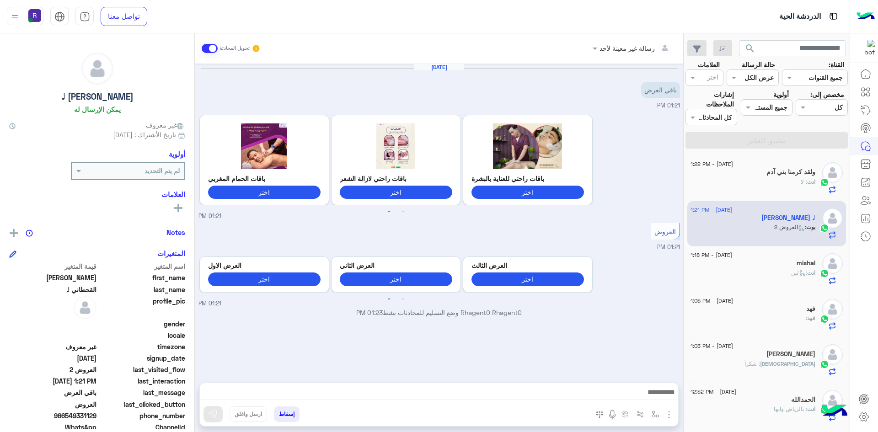
click at [667, 413] on img "button" at bounding box center [668, 414] width 11 height 11
click at [654, 395] on span "الصور" at bounding box center [651, 394] width 17 height 11
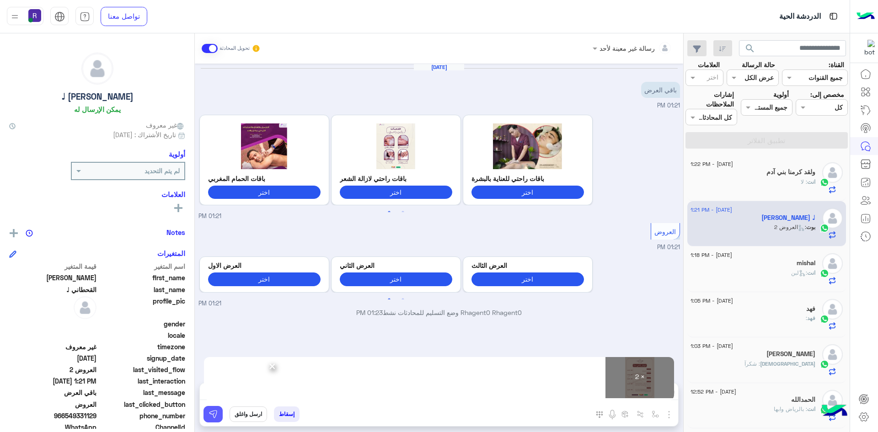
click at [216, 413] on img at bounding box center [212, 414] width 9 height 9
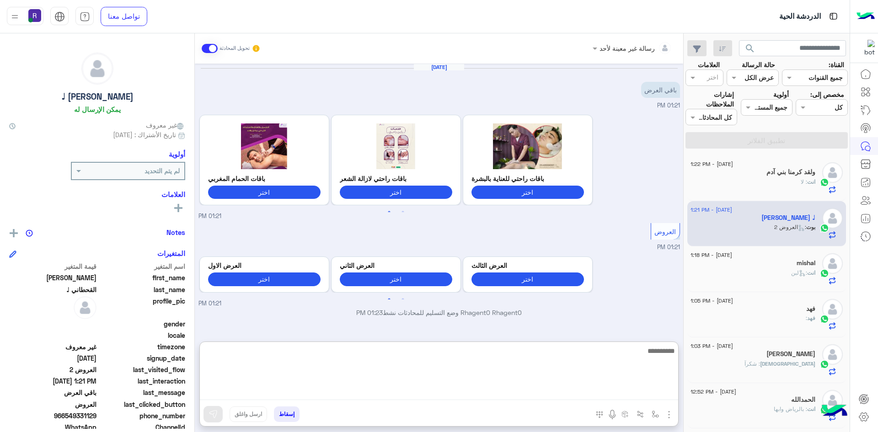
paste textarea "**********"
type textarea "**********"
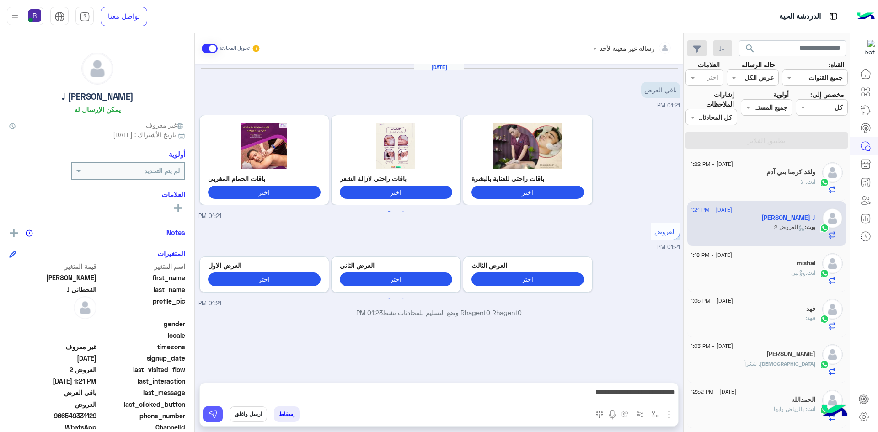
click at [208, 416] on button at bounding box center [212, 414] width 19 height 16
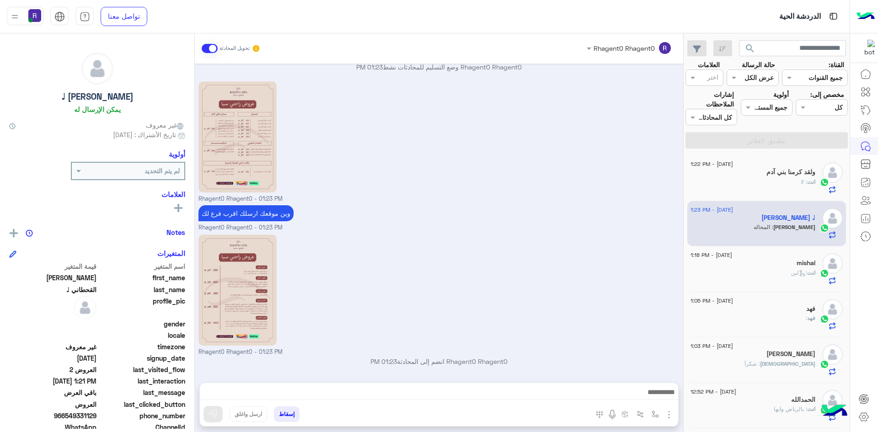
scroll to position [276, 0]
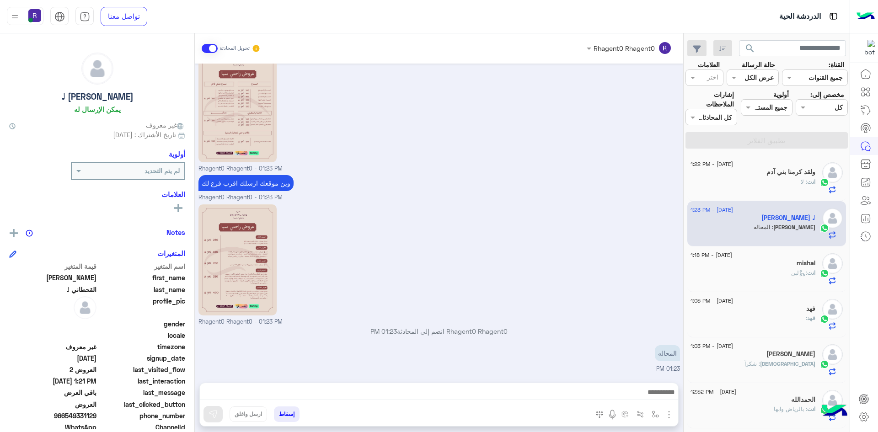
click at [805, 186] on div "انت : لا" at bounding box center [752, 186] width 125 height 16
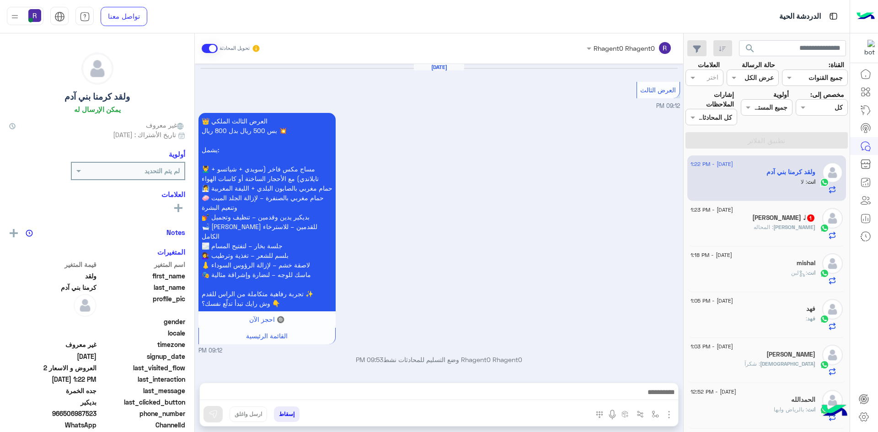
scroll to position [846, 0]
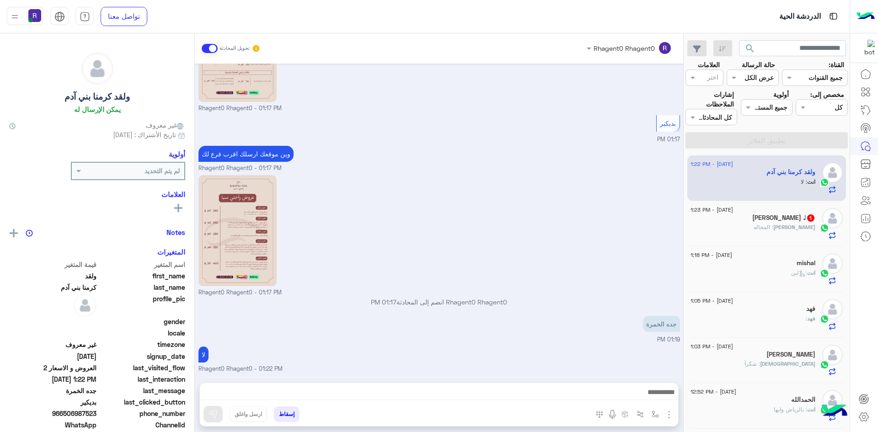
click at [773, 224] on span ": المحاله" at bounding box center [763, 227] width 20 height 7
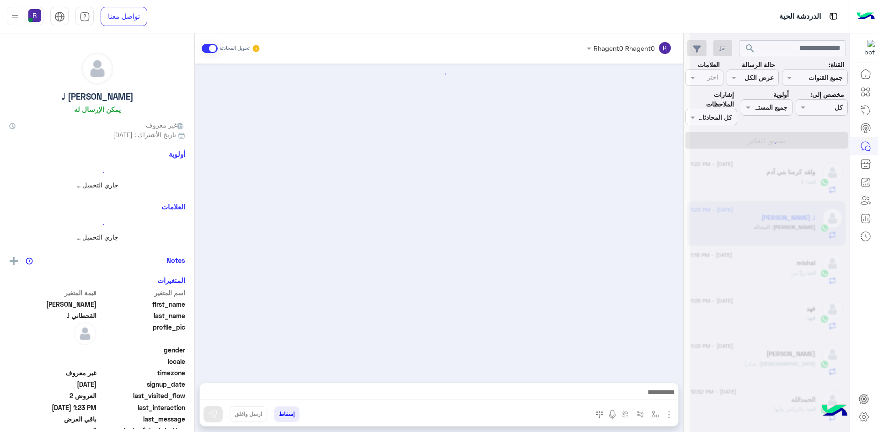
scroll to position [276, 0]
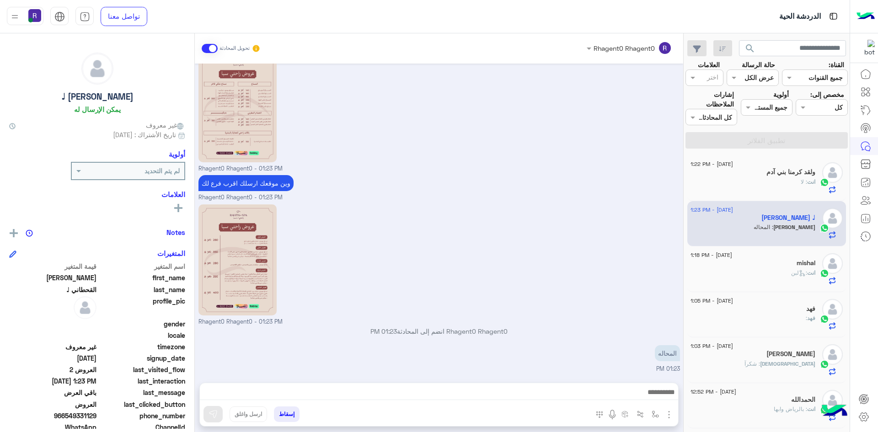
click at [794, 181] on div "انت : لا" at bounding box center [752, 186] width 125 height 16
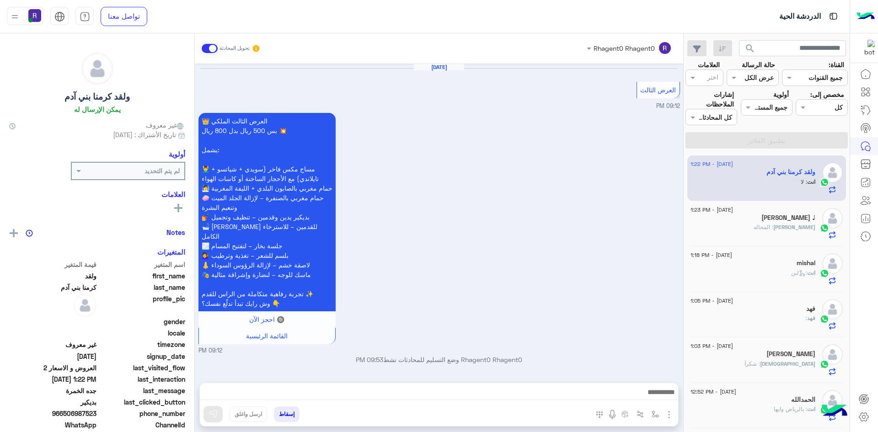
scroll to position [846, 0]
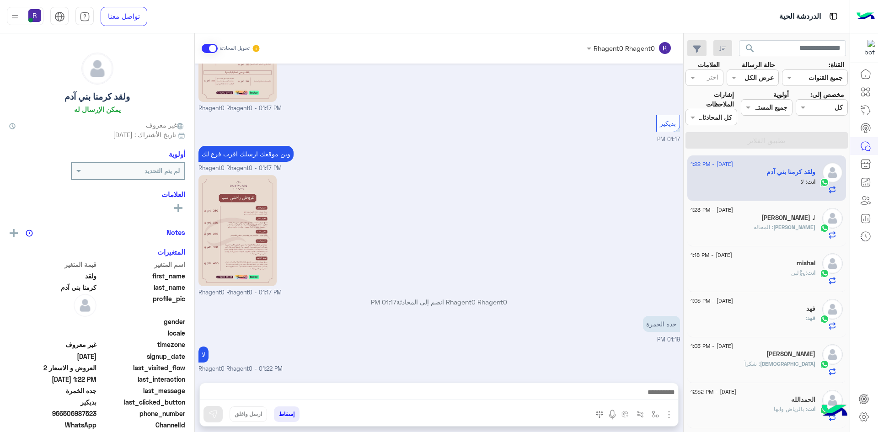
click at [778, 229] on div "محمد : المحاله" at bounding box center [752, 231] width 125 height 16
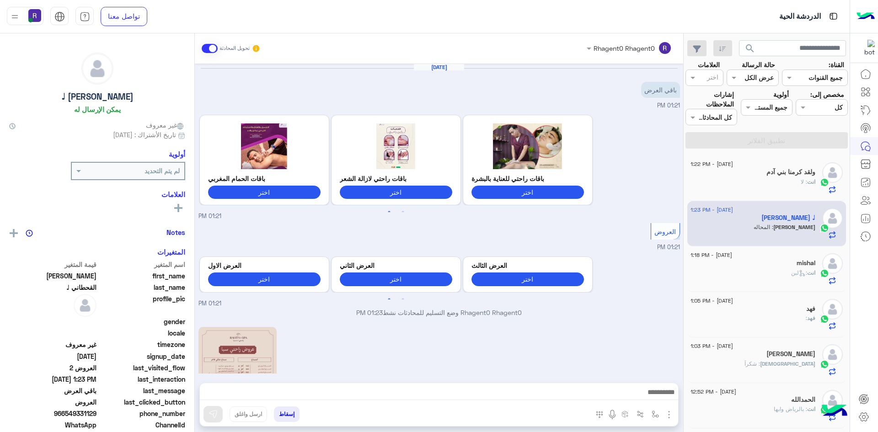
scroll to position [276, 0]
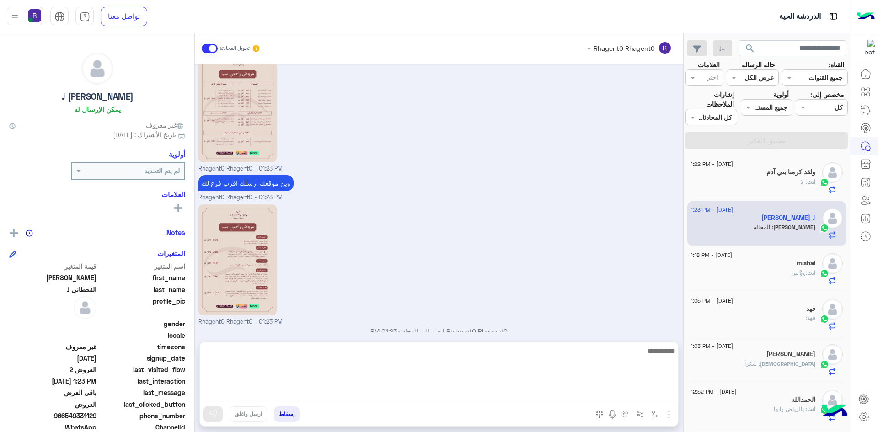
click at [512, 394] on textarea at bounding box center [439, 372] width 478 height 55
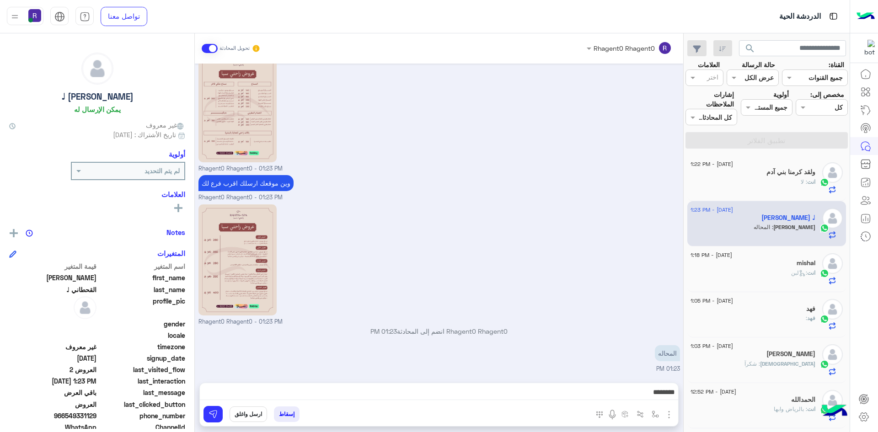
click at [352, 288] on div "Rhagent0 Rhagent0 - 01:23 PM" at bounding box center [438, 264] width 481 height 124
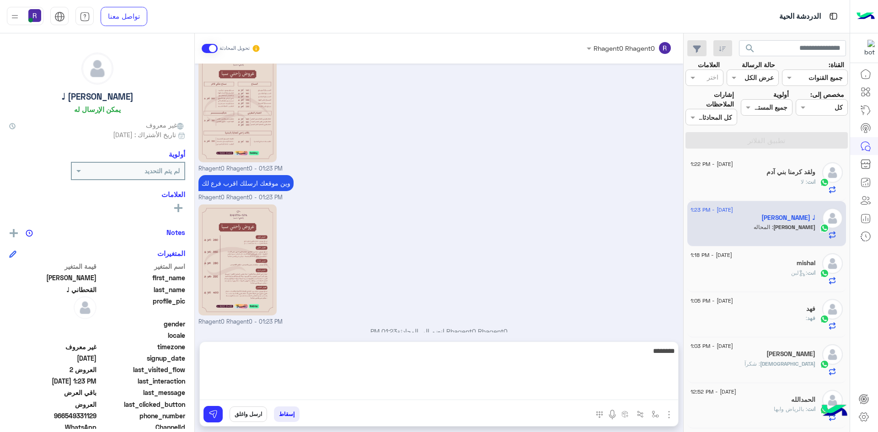
click at [447, 395] on textarea "*******" at bounding box center [439, 372] width 478 height 55
type textarea "**********"
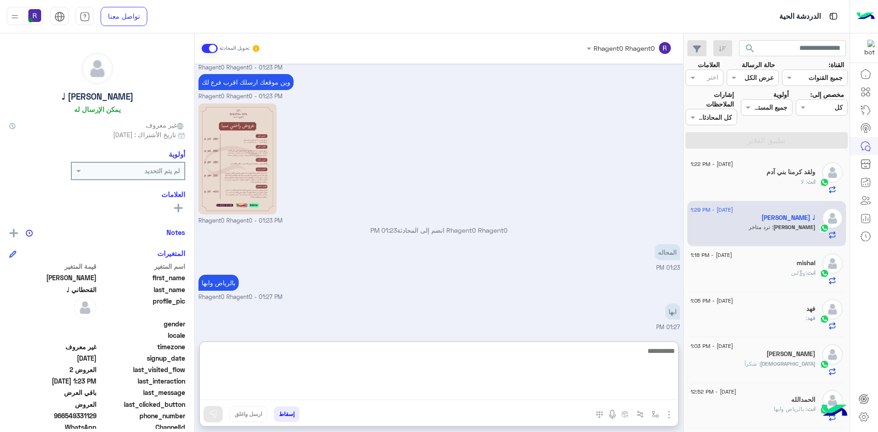
scroll to position [407, 0]
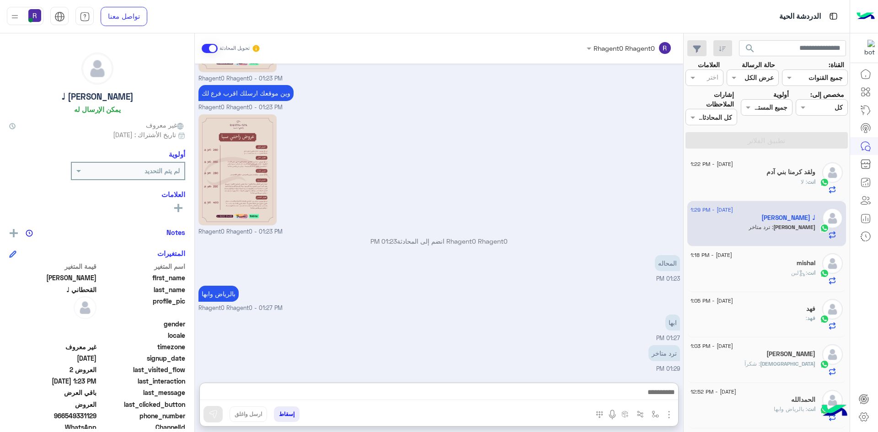
click at [542, 312] on div "ابها 01:27 PM" at bounding box center [438, 327] width 481 height 31
click at [651, 416] on img "button" at bounding box center [654, 413] width 7 height 7
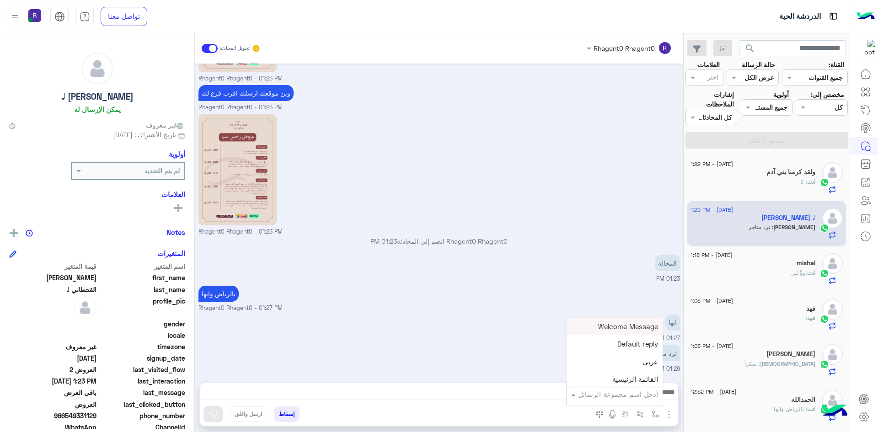
click at [647, 396] on input "text" at bounding box center [627, 394] width 62 height 11
click at [645, 355] on span "خميس مشيط" at bounding box center [638, 355] width 40 height 8
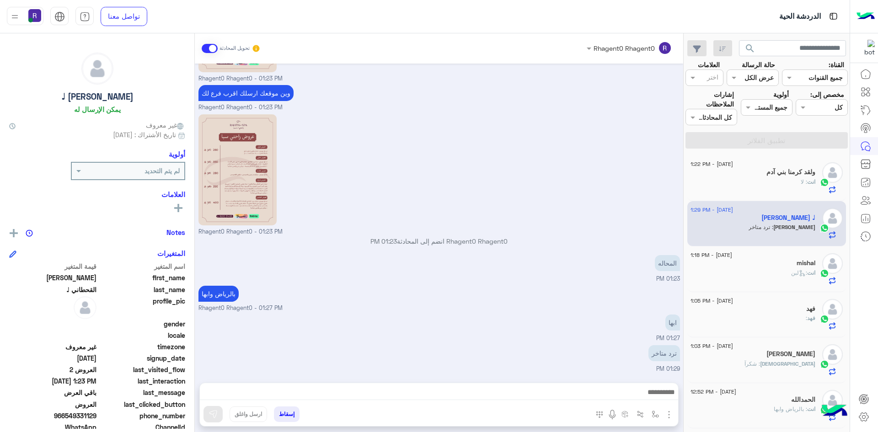
type textarea "*********"
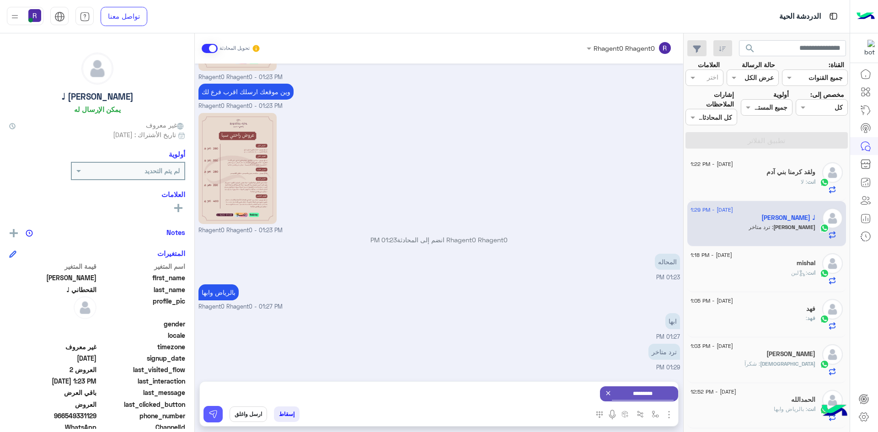
click at [211, 415] on img at bounding box center [212, 414] width 9 height 9
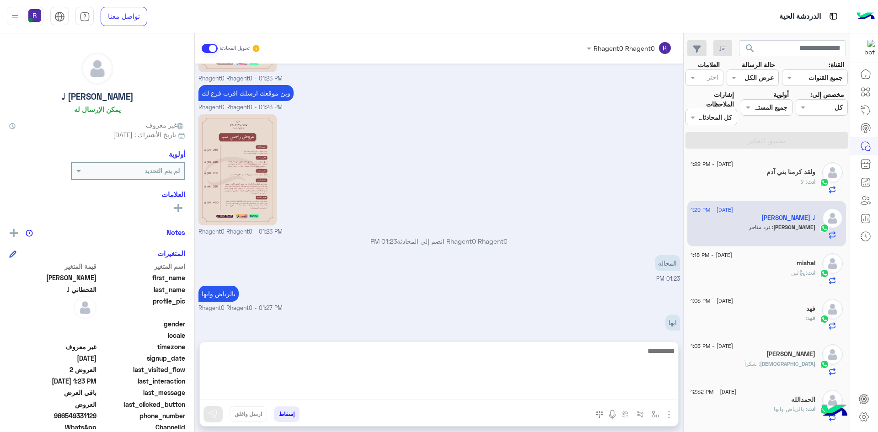
click at [311, 393] on textarea at bounding box center [439, 372] width 478 height 55
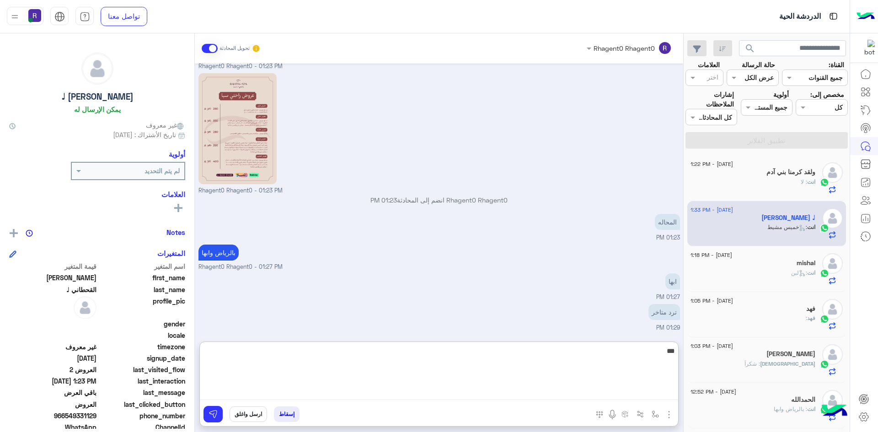
scroll to position [479, 0]
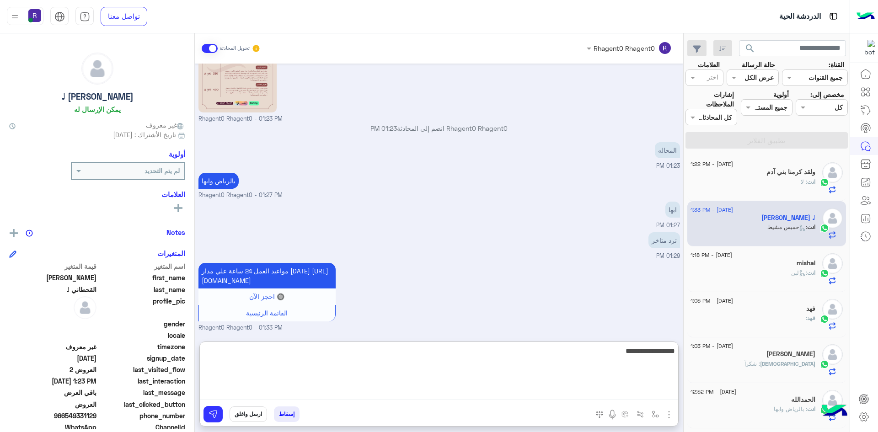
type textarea "**********"
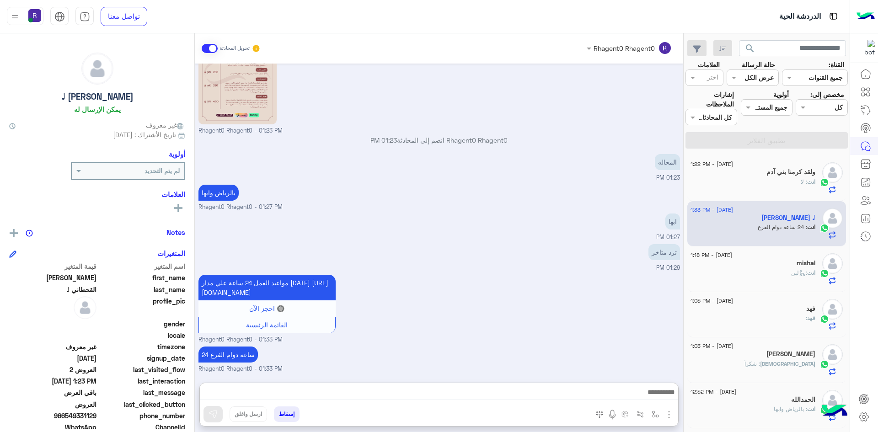
click at [544, 294] on div "مواعيد العمل 24 ساعة علي مدار اليوم https://g.co/kgs/1bYQEEQ 🔘 احجز الآن القائم…" at bounding box center [438, 308] width 481 height 72
click at [776, 280] on div "انت : لبن" at bounding box center [752, 277] width 125 height 16
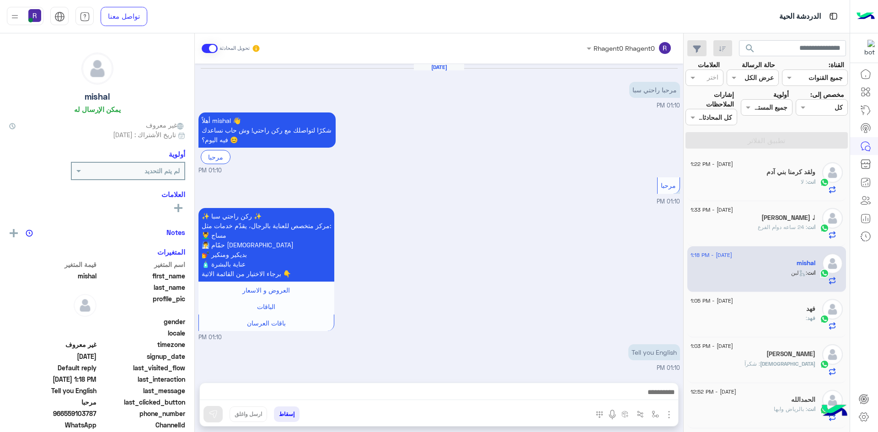
scroll to position [508, 0]
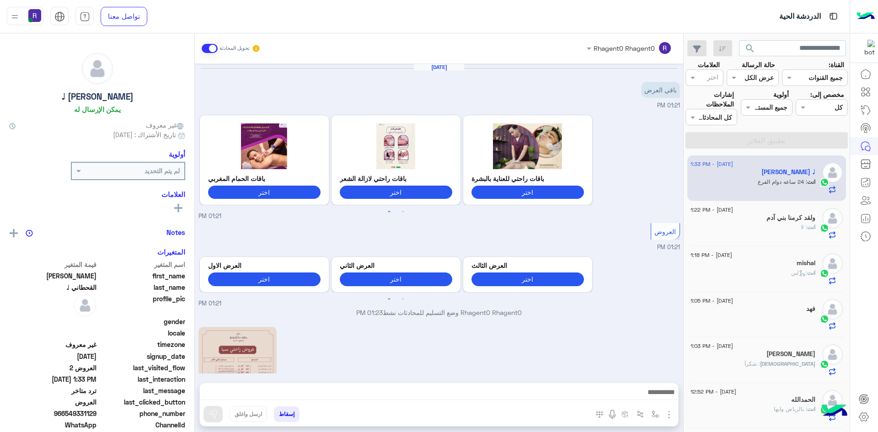
scroll to position [467, 0]
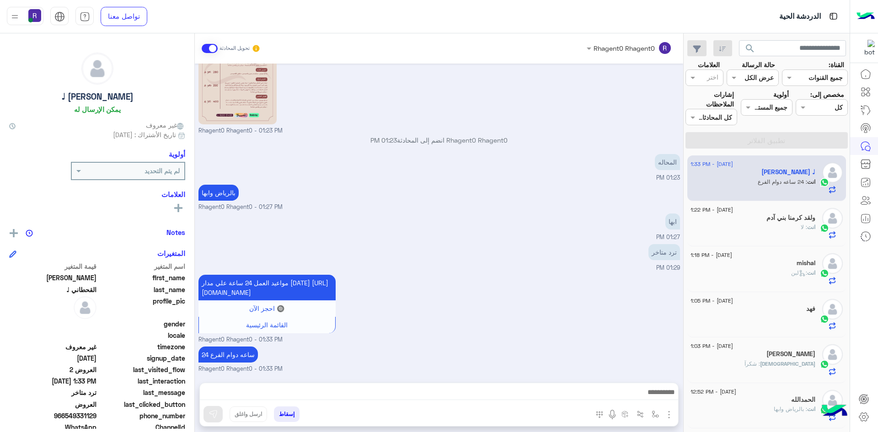
click at [774, 223] on div "ولقد كرمنا بني آدم" at bounding box center [752, 219] width 125 height 10
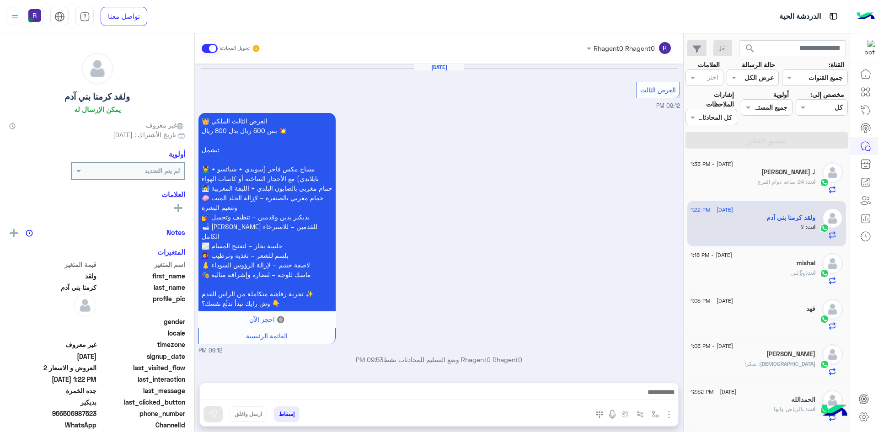
scroll to position [846, 0]
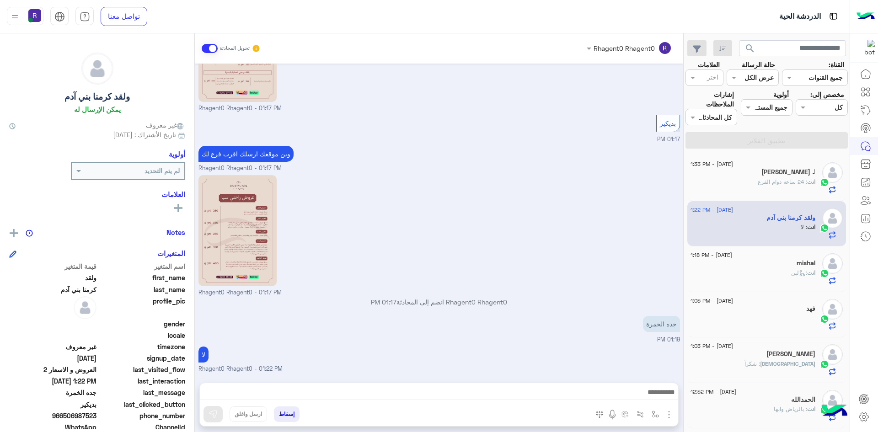
click at [802, 275] on icon at bounding box center [802, 273] width 7 height 7
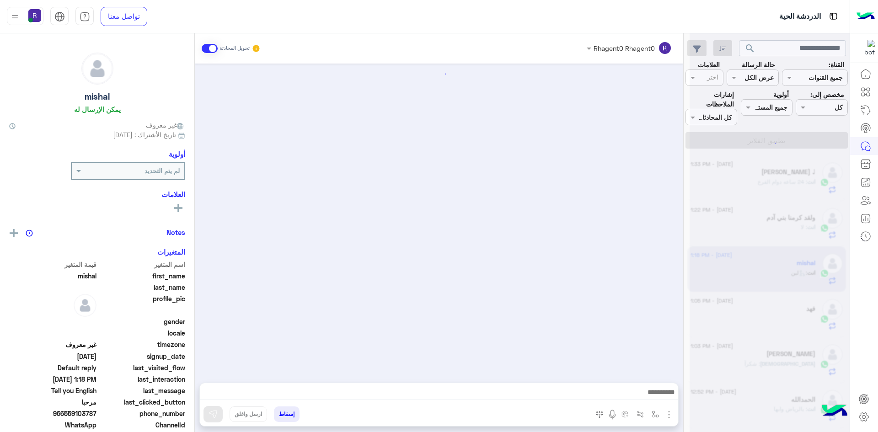
scroll to position [508, 0]
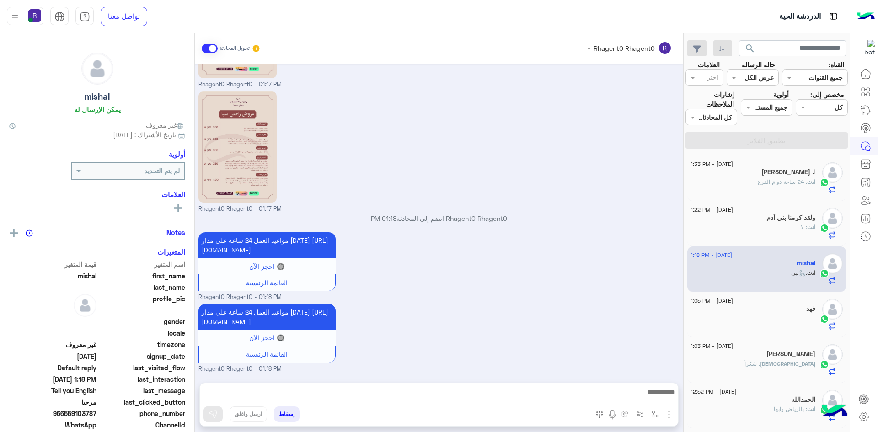
click at [794, 176] on h5 "[PERSON_NAME] ♩" at bounding box center [788, 172] width 54 height 8
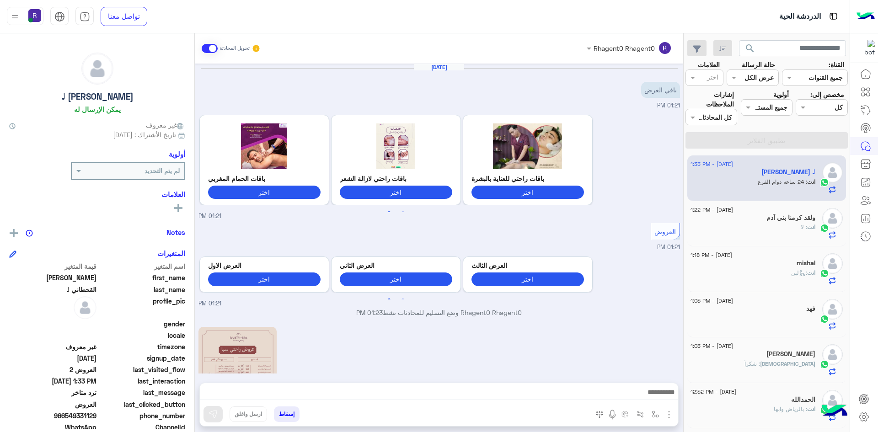
scroll to position [467, 0]
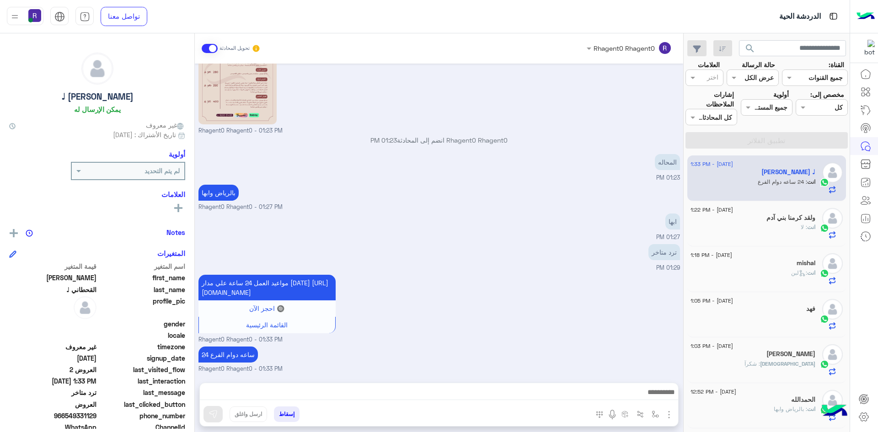
click at [781, 219] on h5 "ولقد كرمنا بني آدم" at bounding box center [790, 218] width 49 height 8
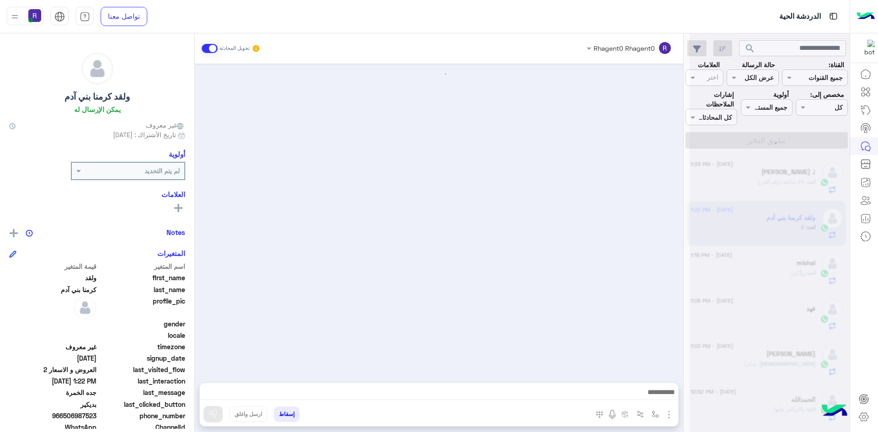
scroll to position [846, 0]
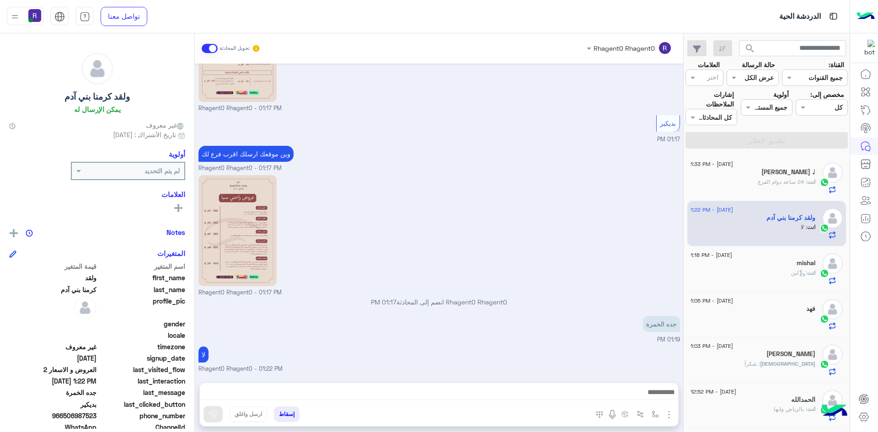
click at [776, 258] on div "[DATE] - 1:18 PM" at bounding box center [752, 256] width 125 height 6
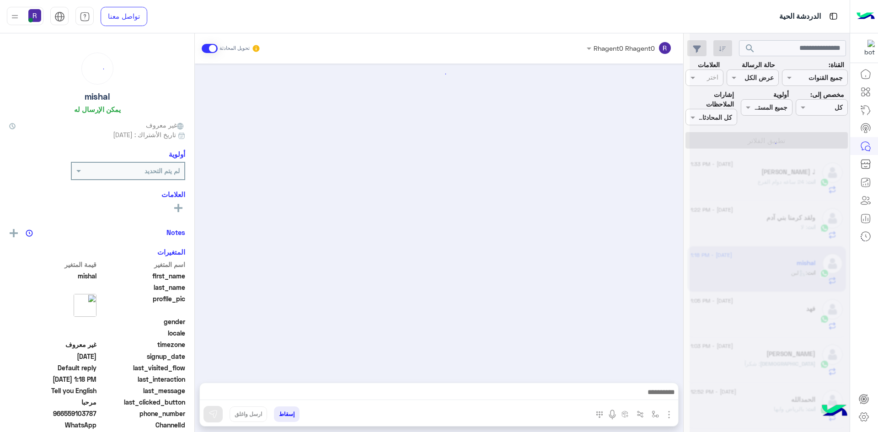
scroll to position [508, 0]
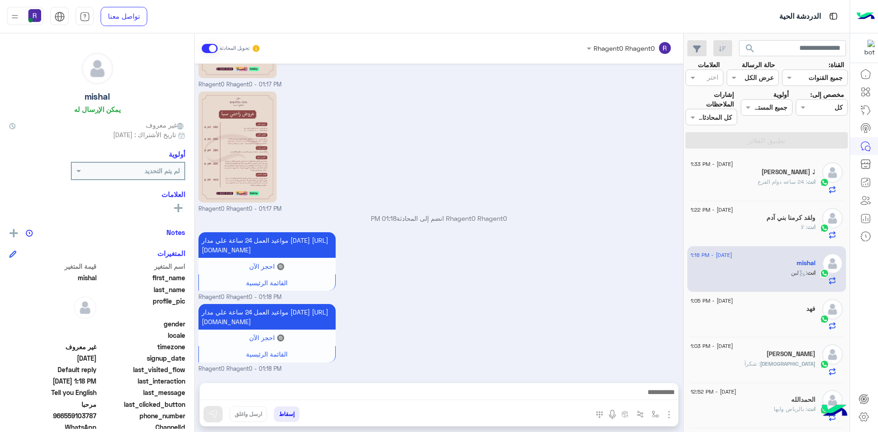
click at [782, 311] on div "فهد" at bounding box center [752, 310] width 125 height 10
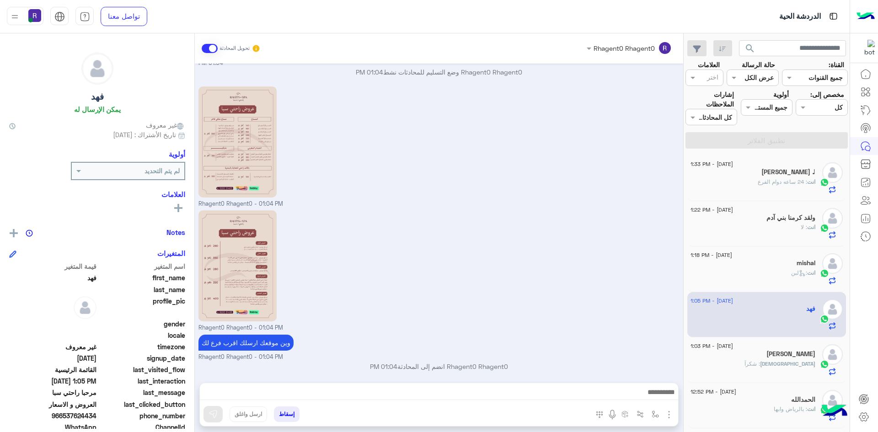
scroll to position [1052, 0]
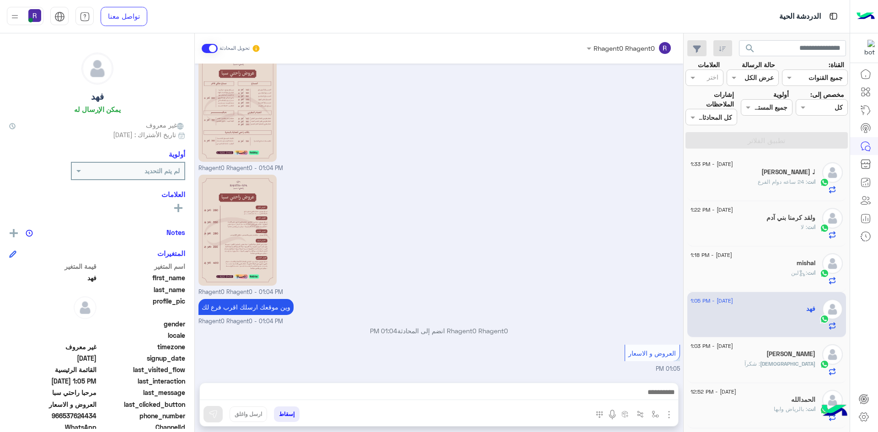
click at [778, 360] on div "[PERSON_NAME] : شكرآ" at bounding box center [752, 368] width 125 height 16
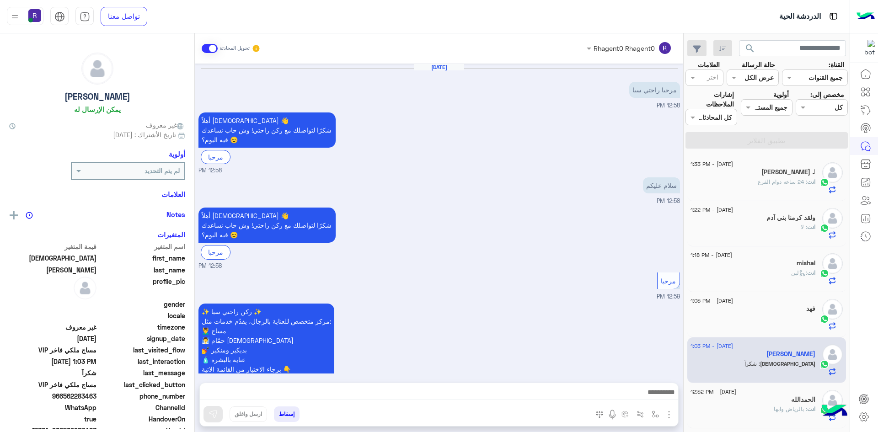
scroll to position [697, 0]
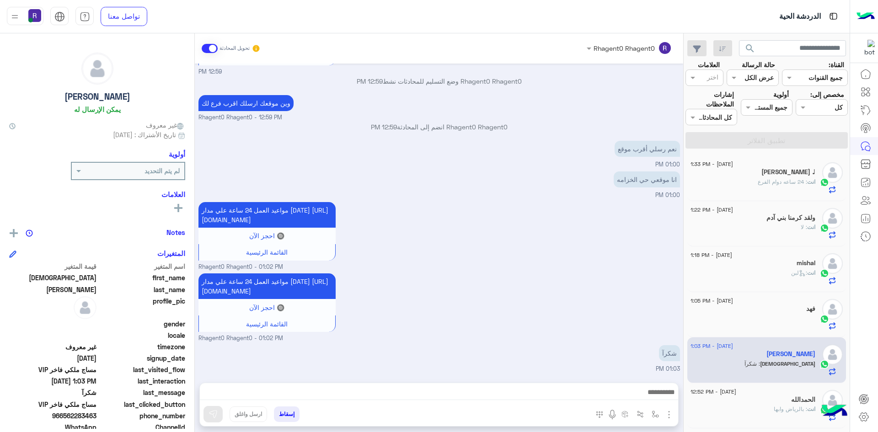
click at [736, 224] on div "انت : لا" at bounding box center [752, 231] width 125 height 16
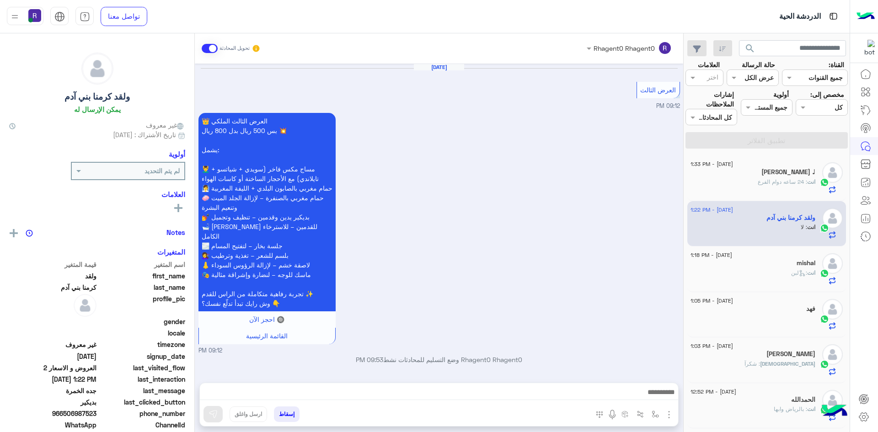
scroll to position [846, 0]
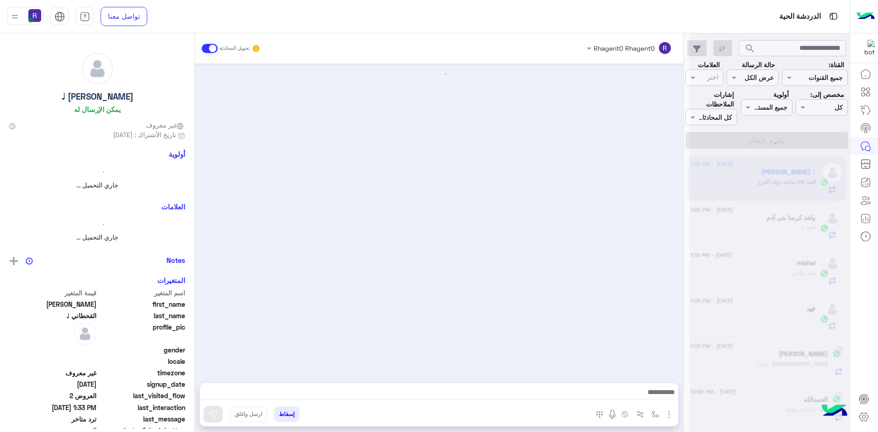
scroll to position [467, 0]
